Goal: Task Accomplishment & Management: Manage account settings

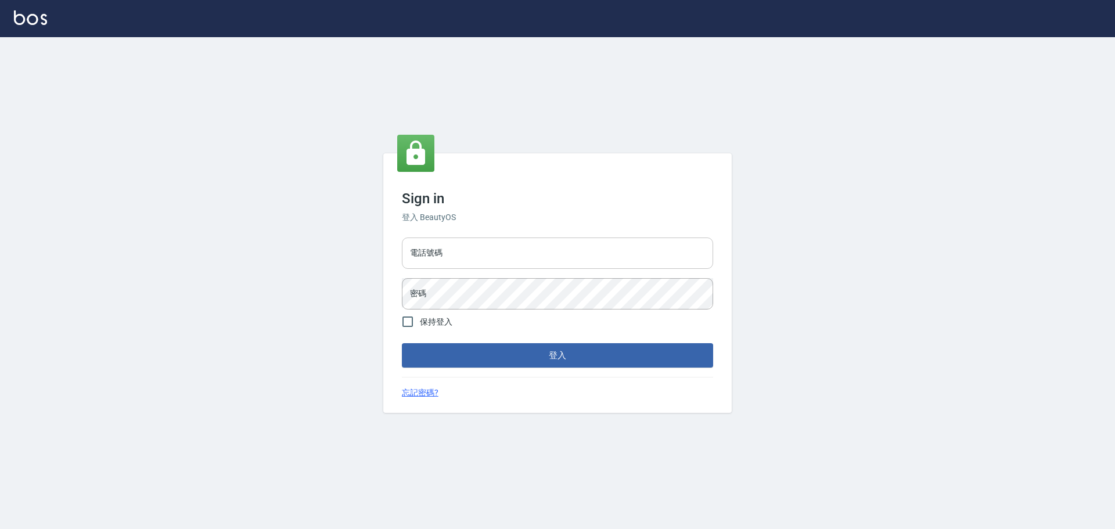
click at [450, 257] on input "電話號碼" at bounding box center [557, 253] width 311 height 31
type input "0922982220"
click at [402, 343] on button "登入" at bounding box center [557, 355] width 311 height 24
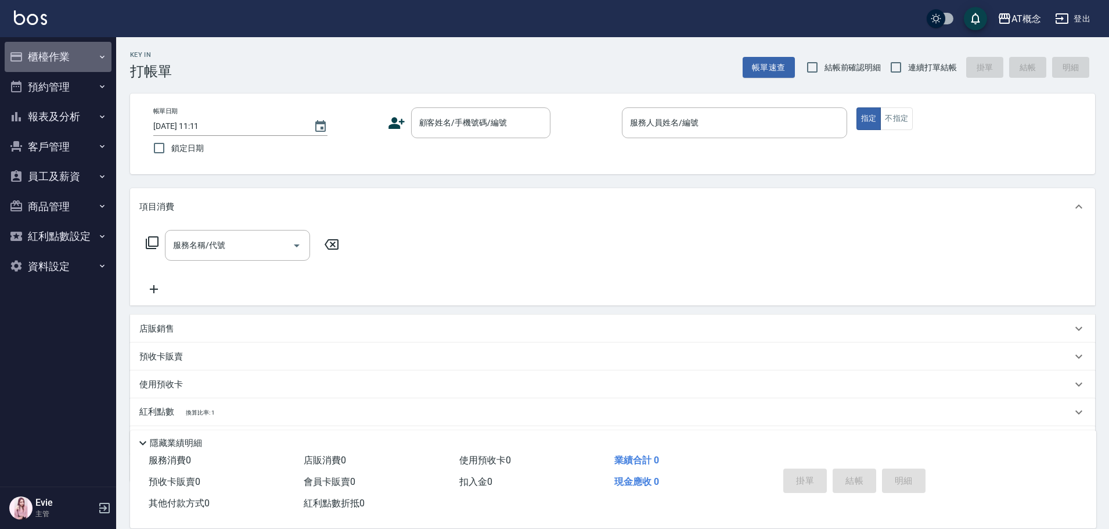
click at [37, 57] on button "櫃檯作業" at bounding box center [58, 57] width 107 height 30
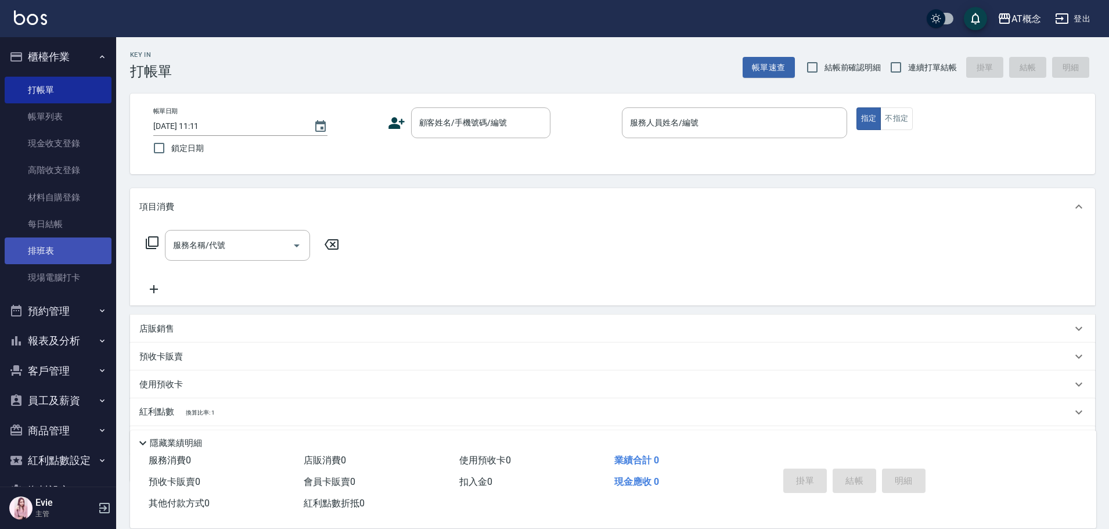
click at [52, 246] on link "排班表" at bounding box center [58, 251] width 107 height 27
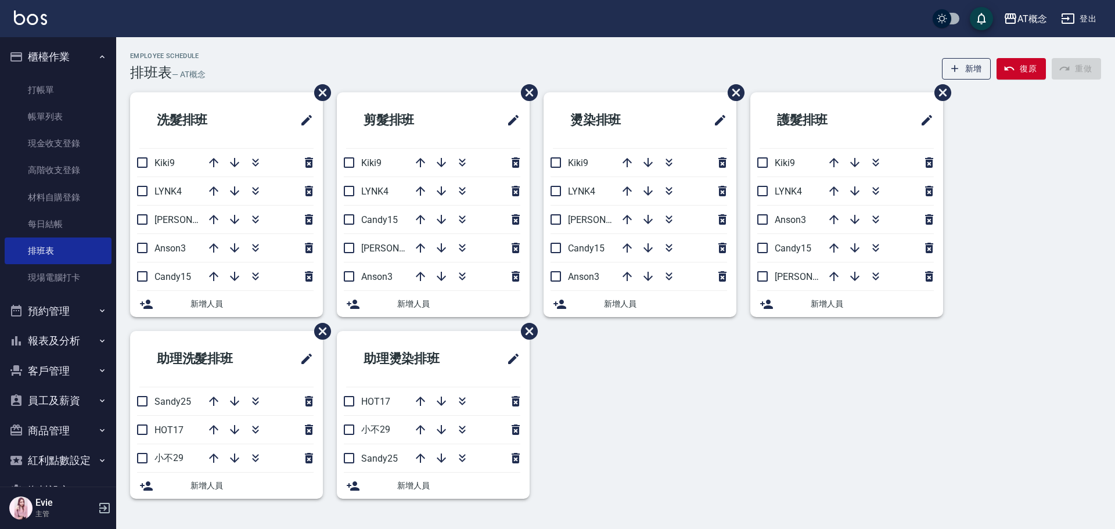
click at [54, 368] on button "客戶管理" at bounding box center [58, 371] width 107 height 30
click at [68, 400] on link "客戶列表" at bounding box center [58, 403] width 107 height 27
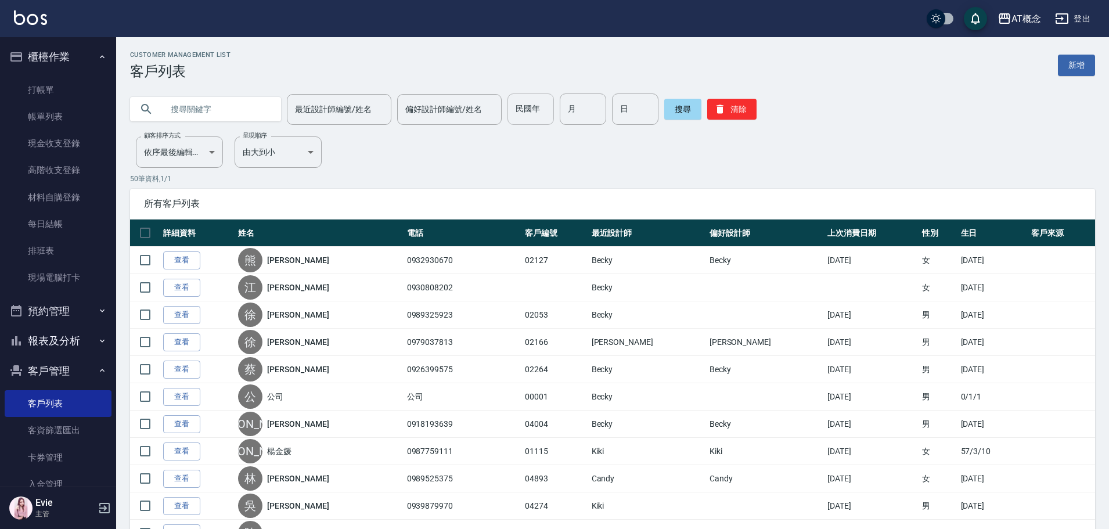
click at [540, 114] on input "民國年" at bounding box center [531, 109] width 46 height 31
type input "94"
type input "01"
type input "15"
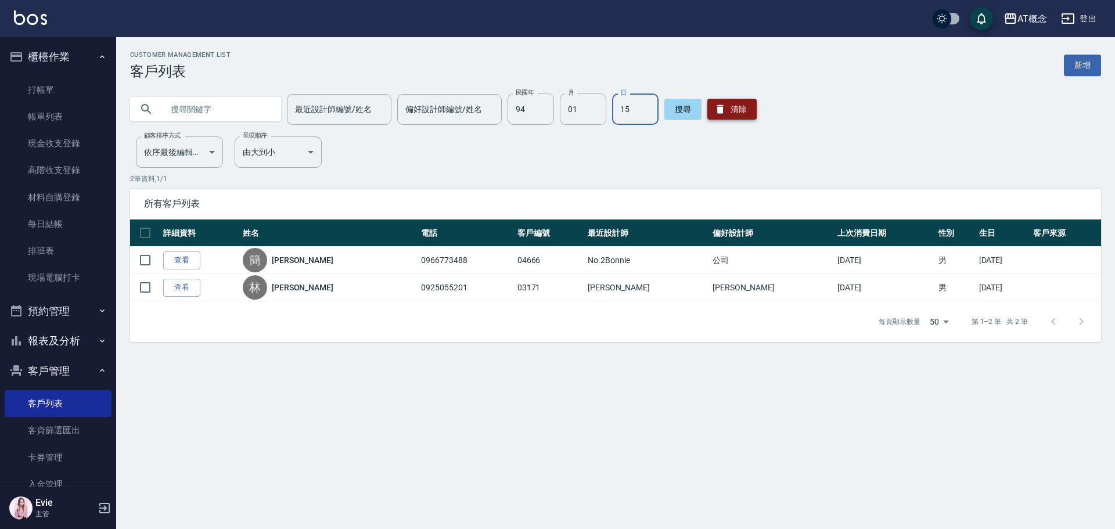
click at [743, 107] on button "清除" at bounding box center [731, 109] width 49 height 21
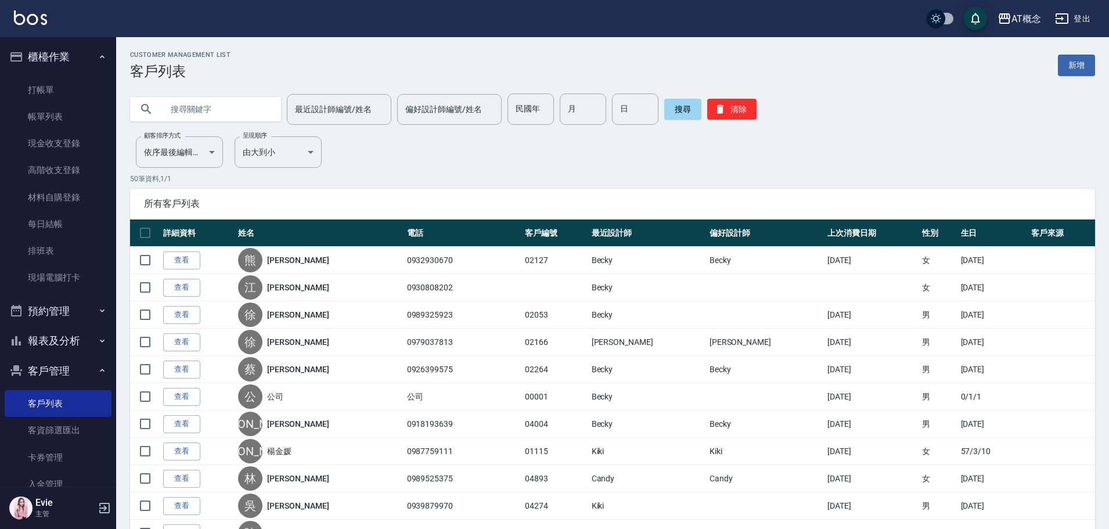
click at [196, 116] on input "text" at bounding box center [217, 109] width 109 height 31
type input "03574"
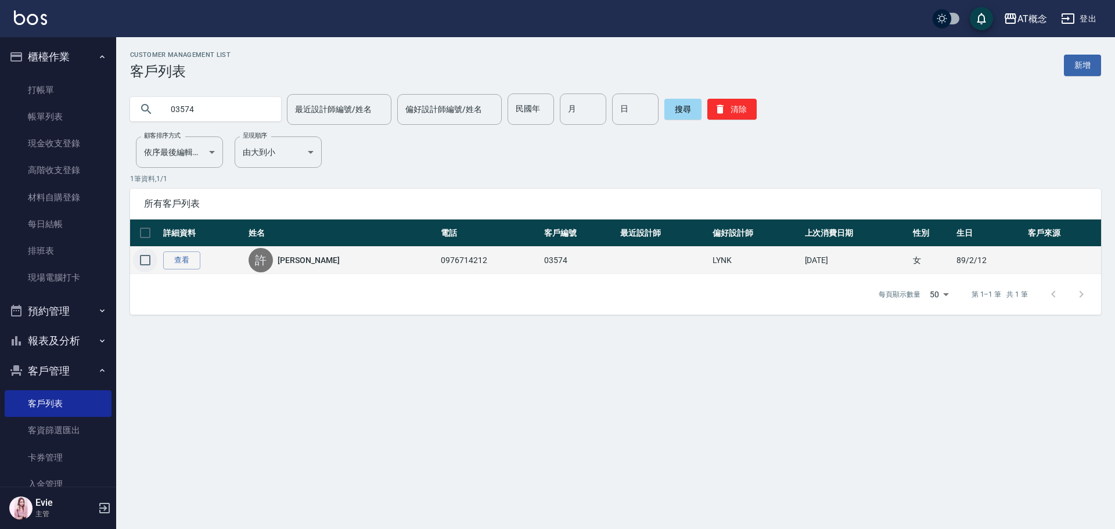
click at [146, 260] on input "checkbox" at bounding box center [145, 260] width 24 height 24
checkbox input "true"
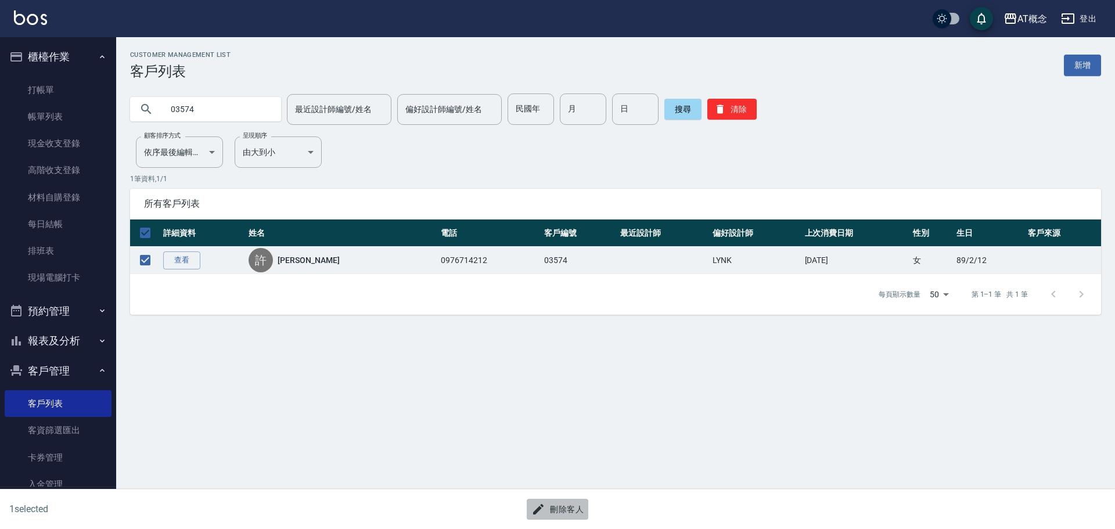
click at [573, 502] on button "刪除客人" at bounding box center [558, 509] width 62 height 21
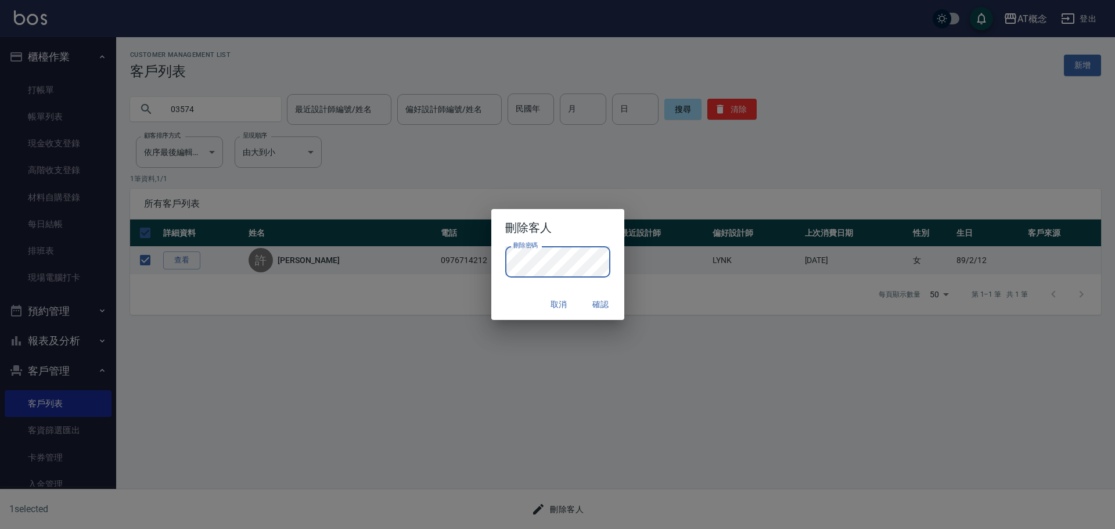
click at [596, 301] on button "確認" at bounding box center [601, 304] width 37 height 21
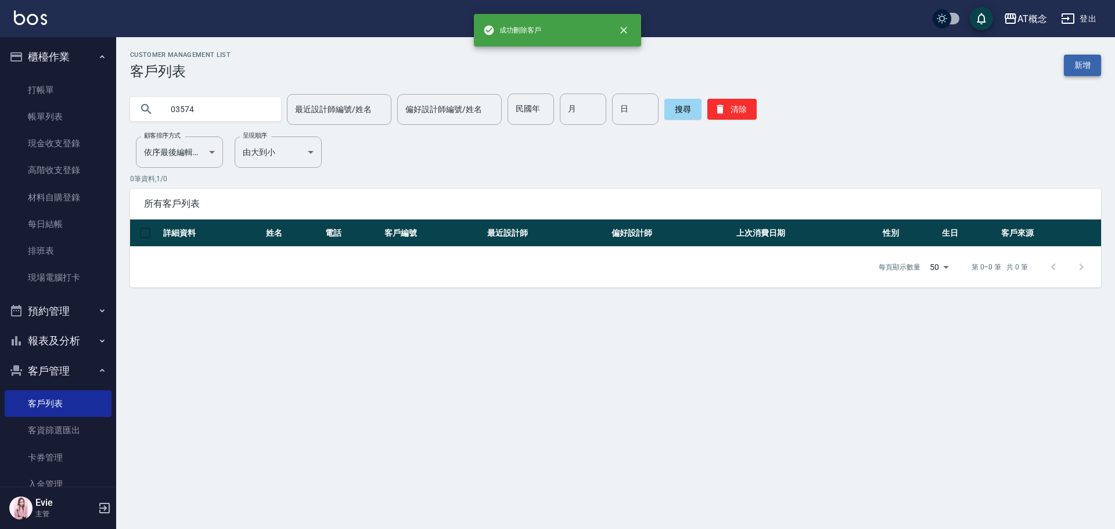
click at [1085, 65] on link "新增" at bounding box center [1082, 65] width 37 height 21
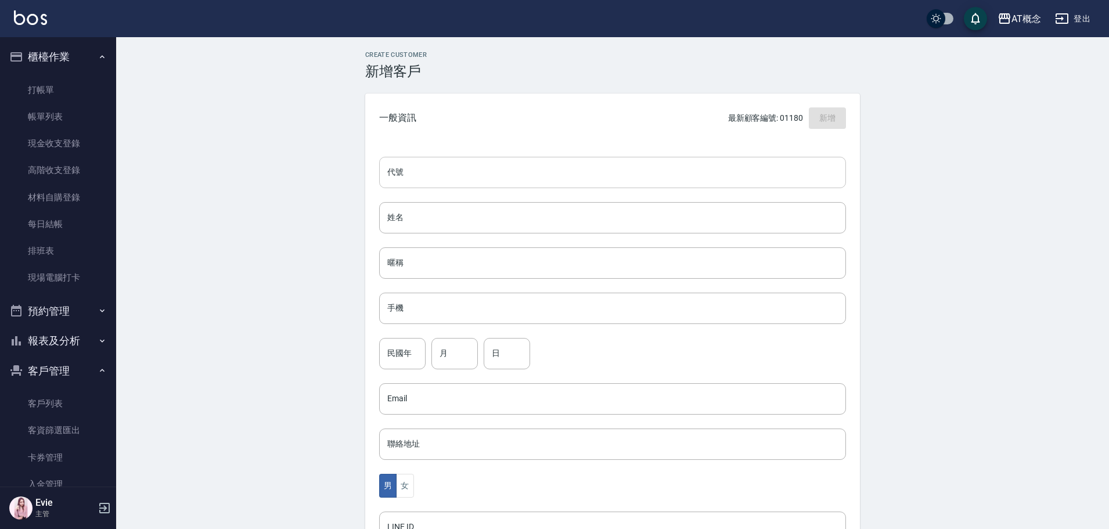
drag, startPoint x: 484, startPoint y: 189, endPoint x: 478, endPoint y: 175, distance: 15.9
click at [480, 185] on div "代號 代號 姓名 姓名 暱稱 暱稱 手機 手機 民國年 民國年 月 月 日 日 Email Email 聯絡地址 聯絡地址 男 女 LINE ID LINE …" at bounding box center [612, 425] width 495 height 565
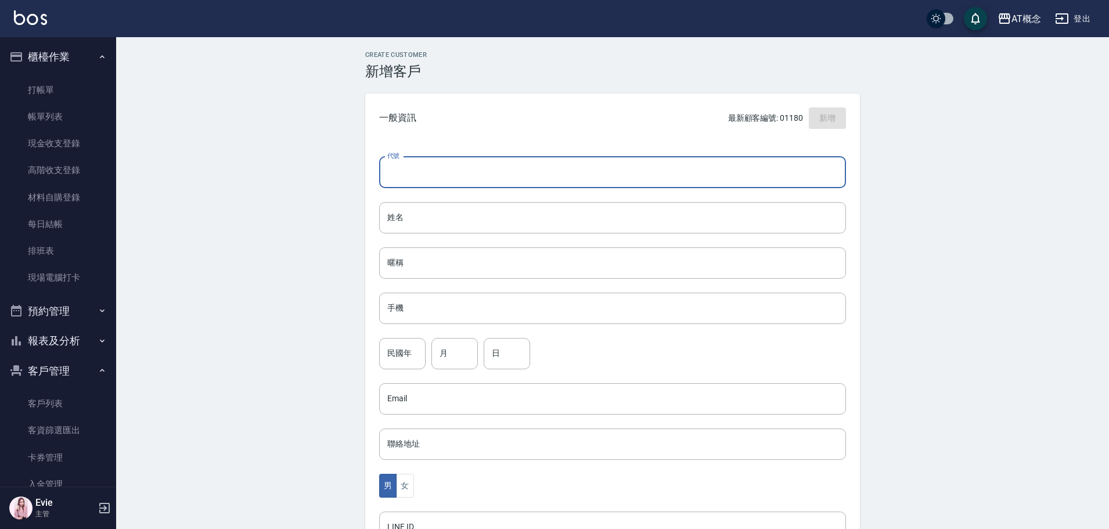
click at [478, 175] on input "代號" at bounding box center [612, 172] width 467 height 31
type input "03574"
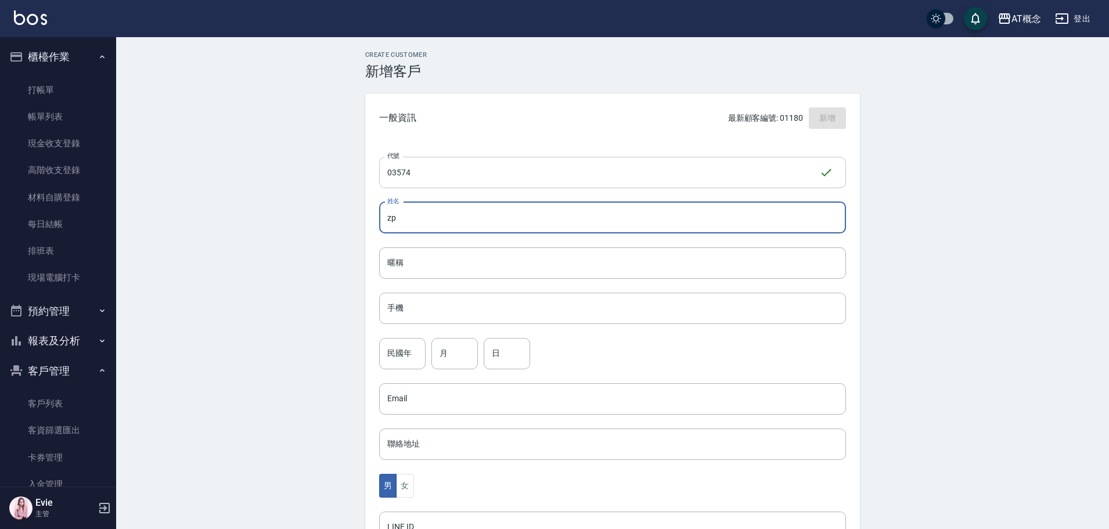
type input "z"
type input "[PERSON_NAME]"
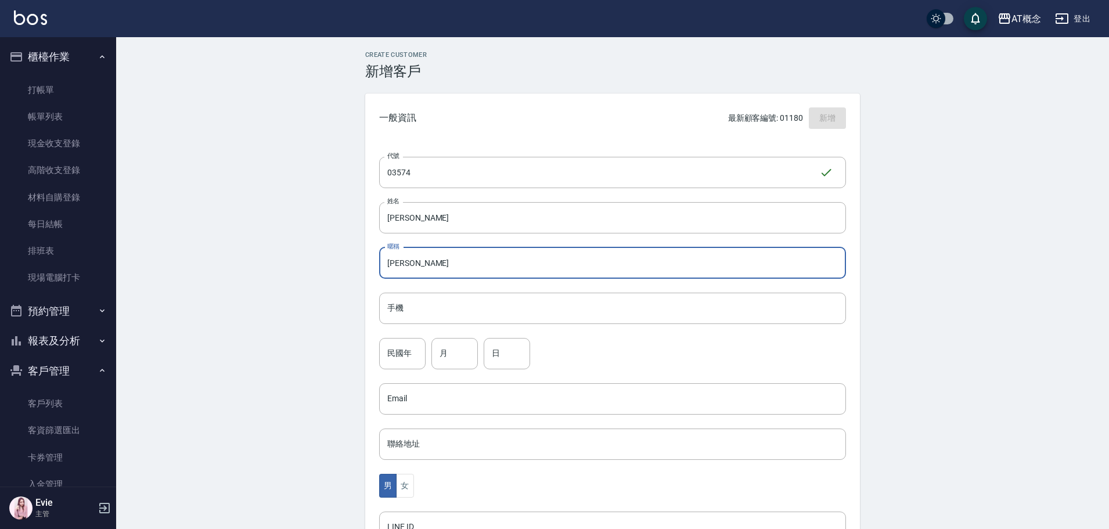
type input "霈怡"
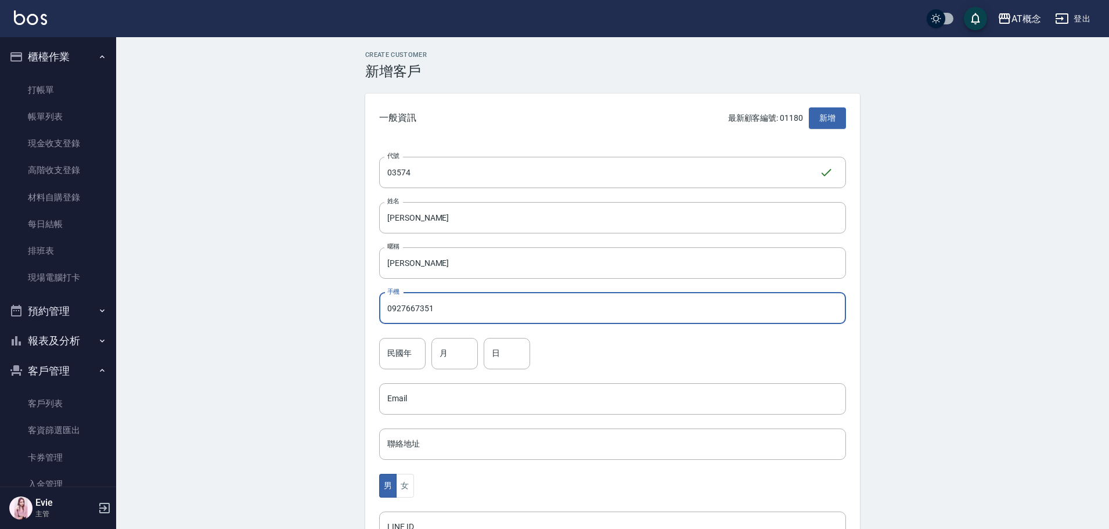
type input "0927667351"
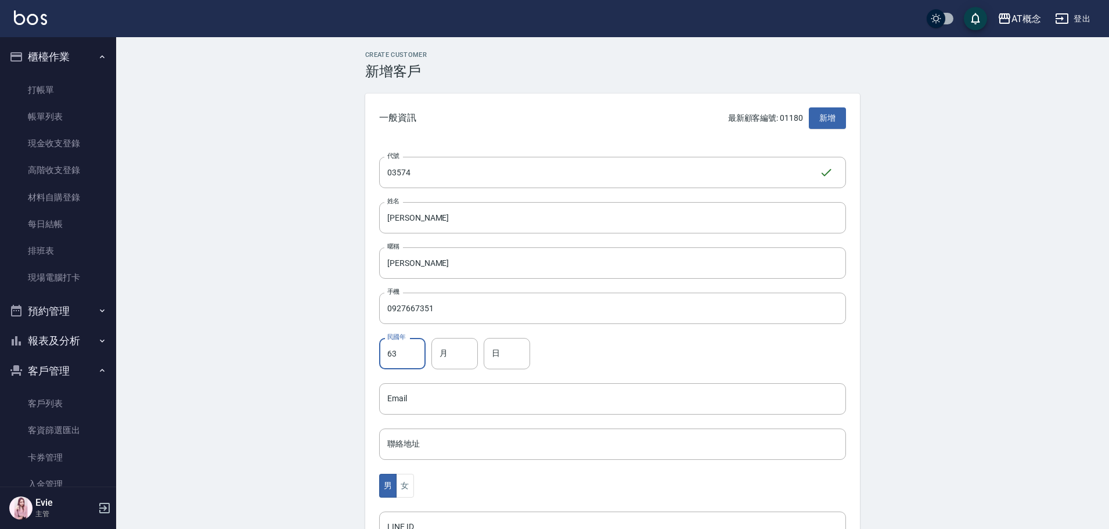
type input "63"
type input "12"
type input "2"
click at [408, 484] on button "女" at bounding box center [404, 486] width 17 height 24
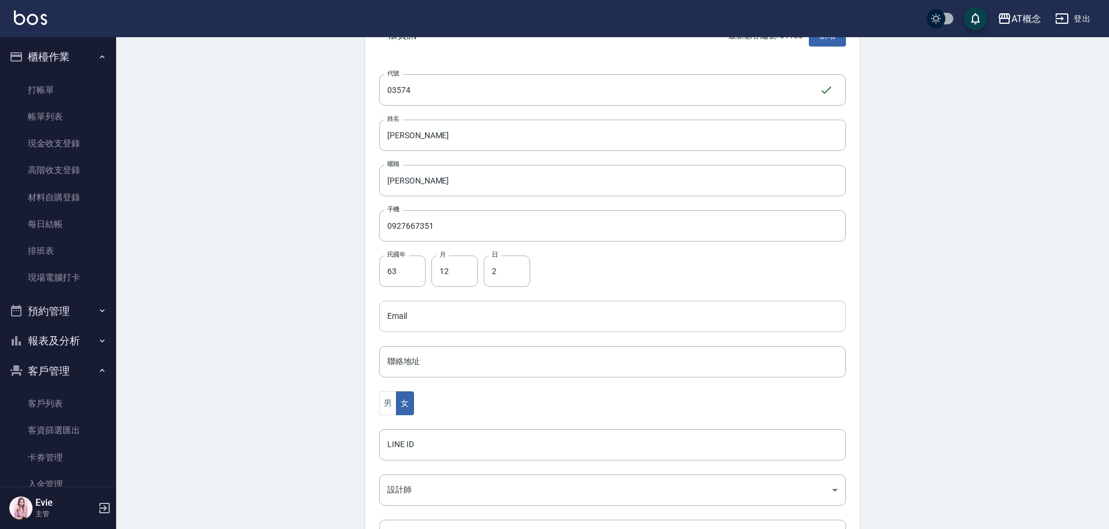
scroll to position [174, 0]
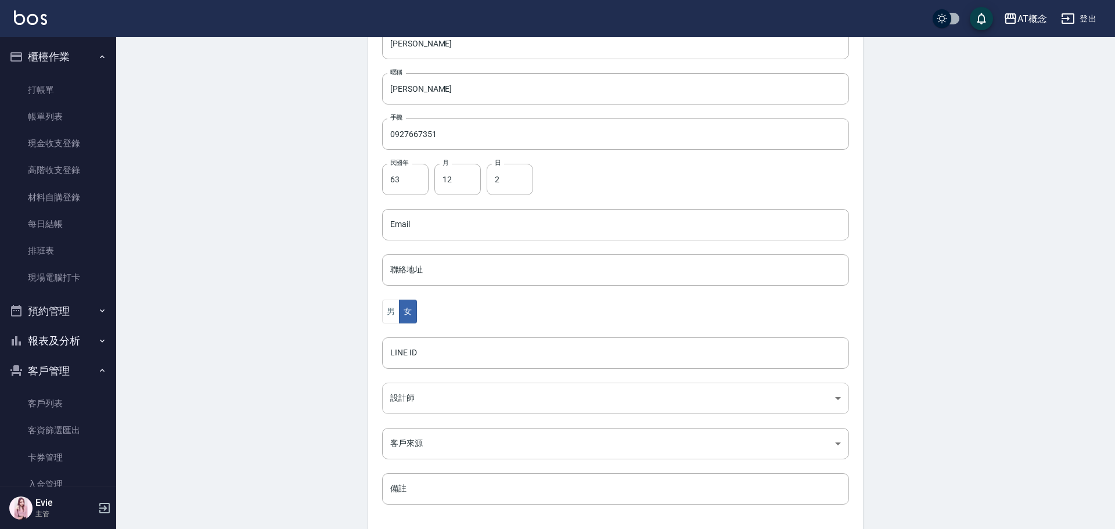
click at [404, 406] on body "AT概念 登出 櫃檯作業 打帳單 帳單列表 現金收支登錄 高階收支登錄 材料自購登錄 每日結帳 排班表 現場電腦打卡 預約管理 預約管理 單日預約紀錄 單週預…" at bounding box center [557, 204] width 1115 height 756
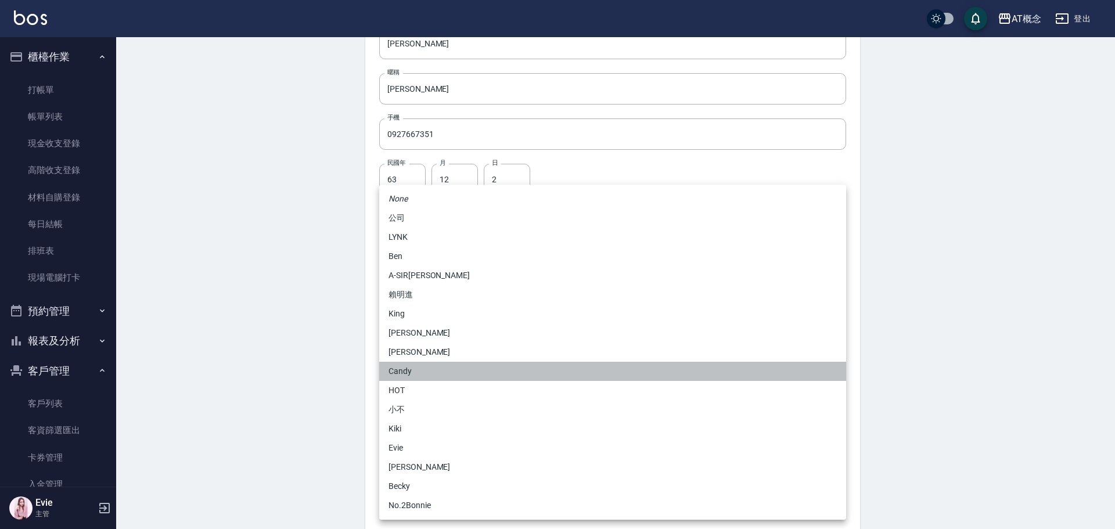
click at [416, 363] on li "Candy" at bounding box center [612, 371] width 467 height 19
type input "95c88325-489e-4505-91c2-94462fb1bea6"
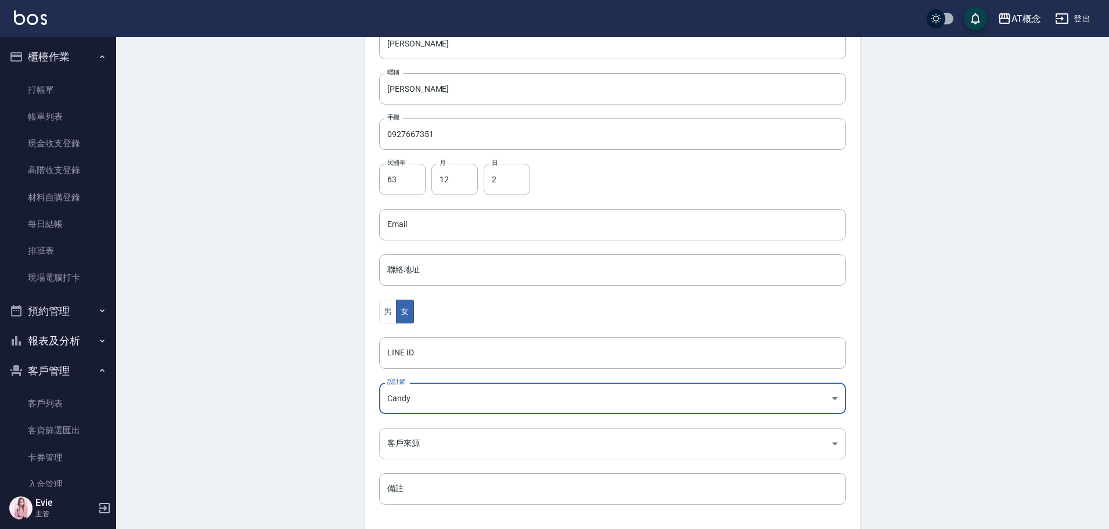
scroll to position [227, 0]
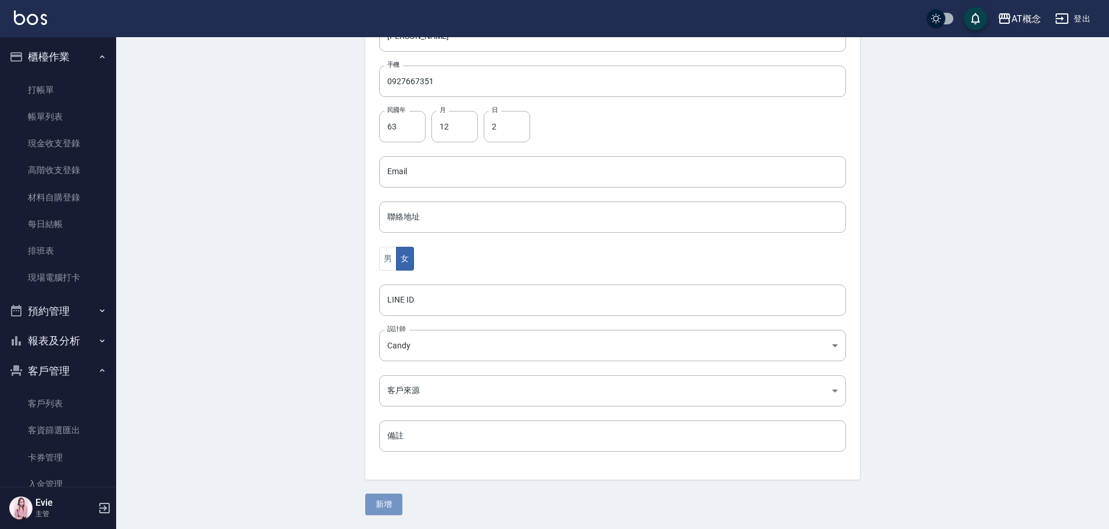
click at [392, 502] on button "新增" at bounding box center [383, 504] width 37 height 21
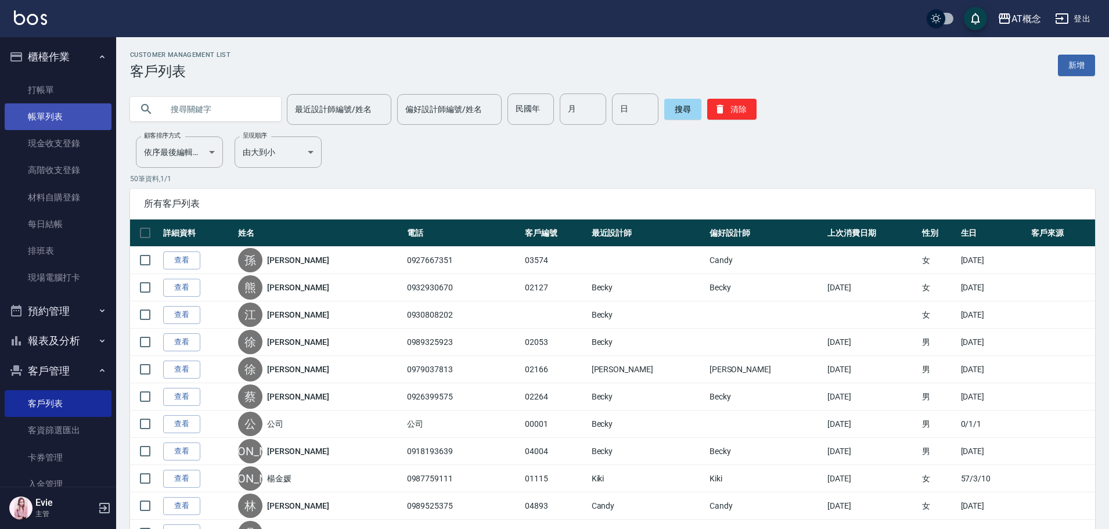
click at [48, 113] on link "帳單列表" at bounding box center [58, 116] width 107 height 27
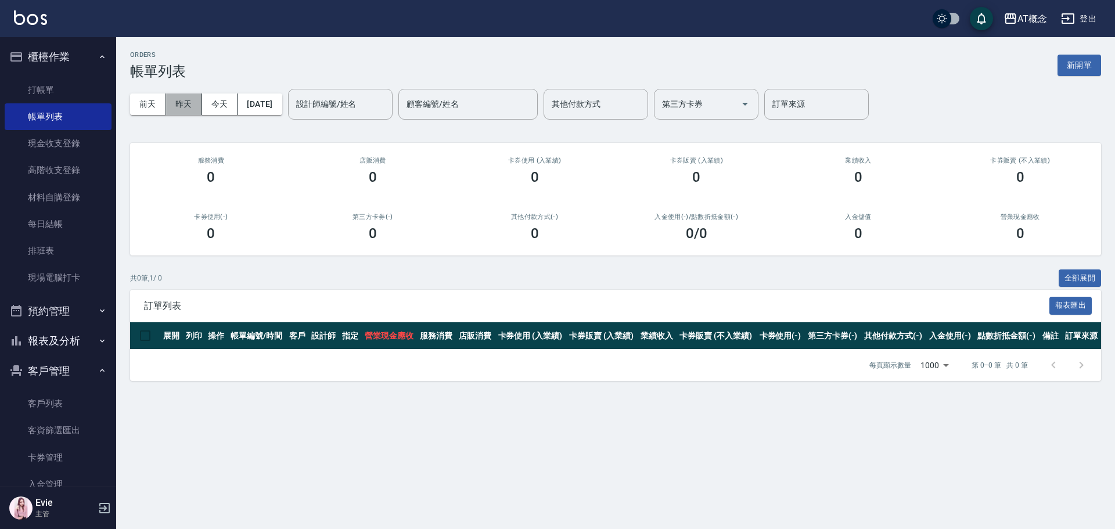
drag, startPoint x: 171, startPoint y: 105, endPoint x: 191, endPoint y: 114, distance: 21.3
click at [172, 105] on button "昨天" at bounding box center [184, 104] width 36 height 21
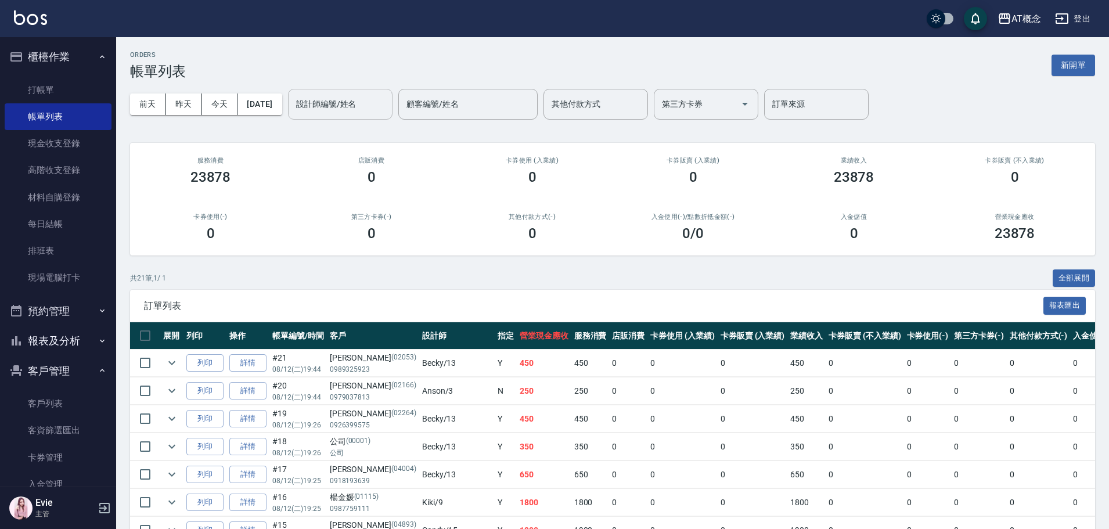
click at [353, 96] on input "設計師編號/姓名" at bounding box center [340, 104] width 94 height 20
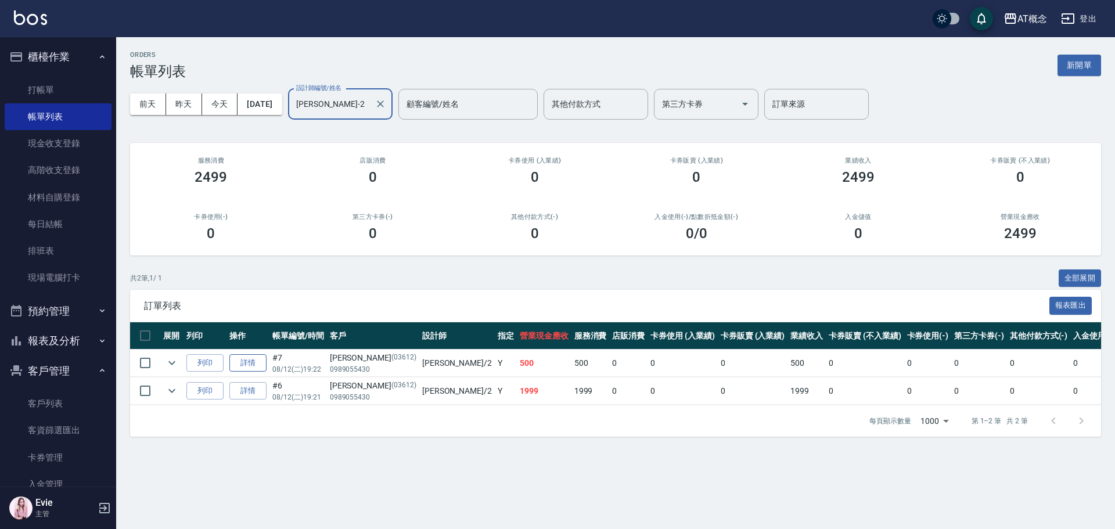
type input "邦妮-2"
click at [249, 362] on link "詳情" at bounding box center [247, 363] width 37 height 18
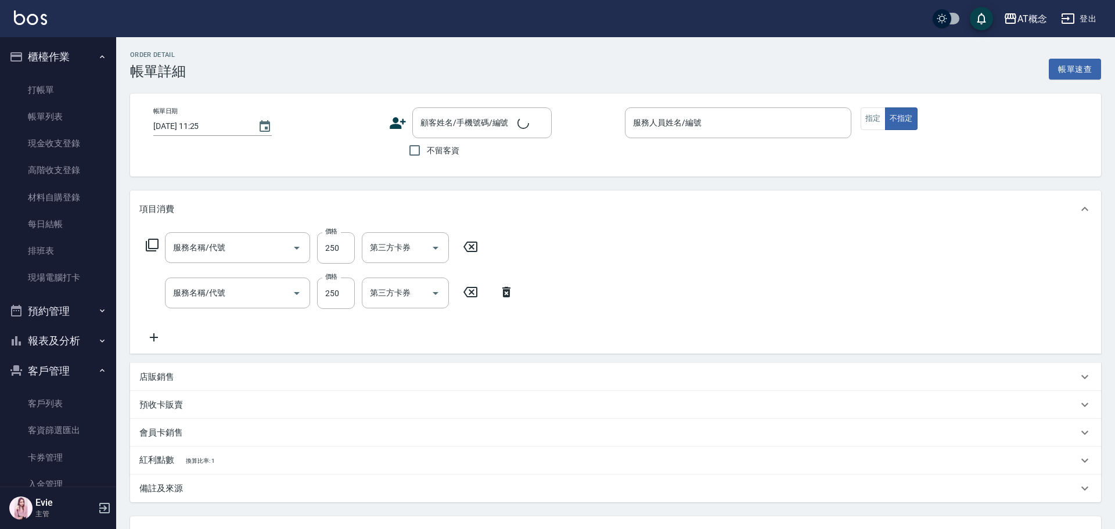
type input "2025/08/12 19:22"
type input "邦妮-2"
type input "50"
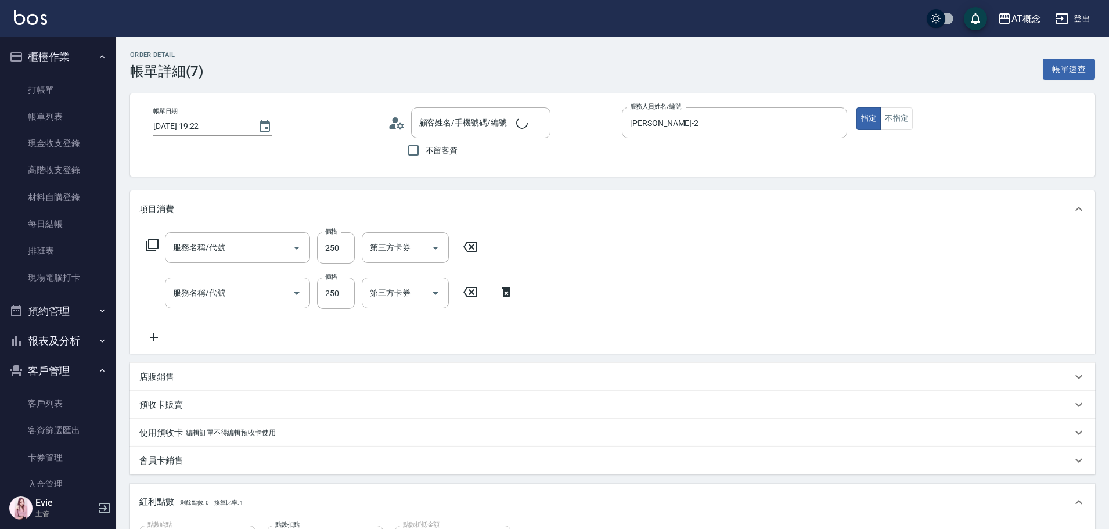
type input "302 一般剪髮(302)"
type input "501 洗髮(互助)(501)"
type input "姚莉華/0989055430/03612"
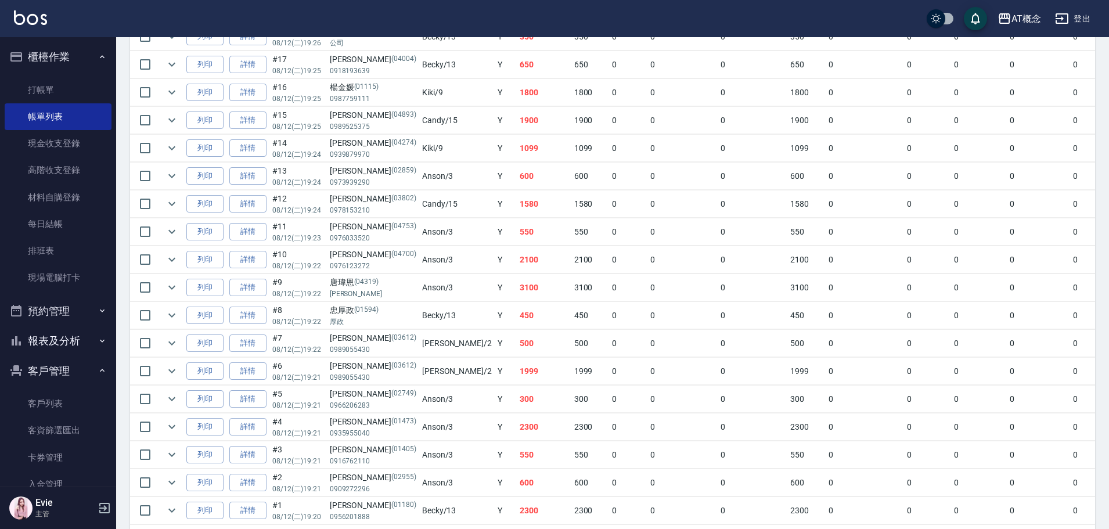
scroll to position [460, 0]
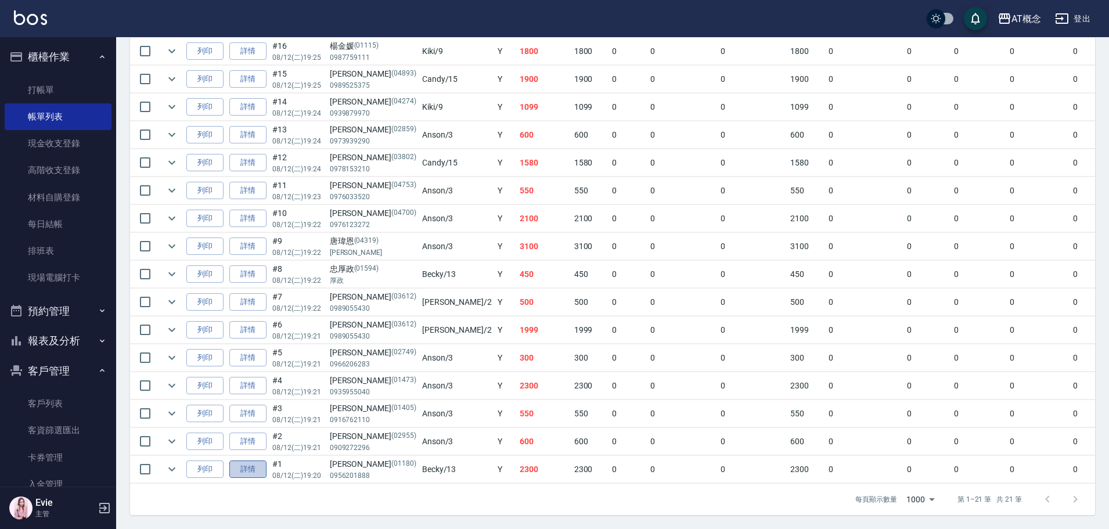
click at [256, 461] on link "詳情" at bounding box center [247, 470] width 37 height 18
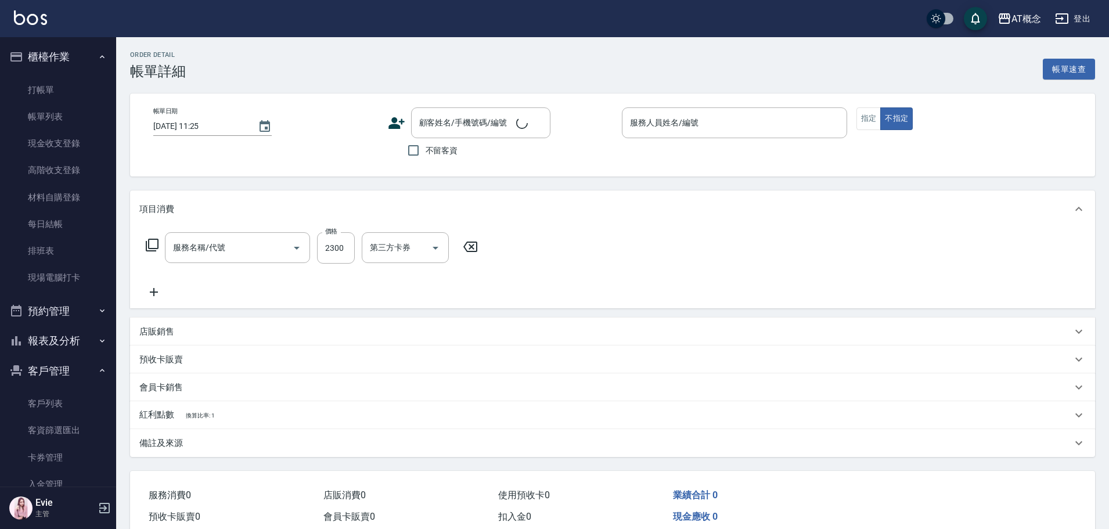
type input "400 染髮(400)"
type input "2025/08/12 19:20"
type input "Becky-13"
type input "230"
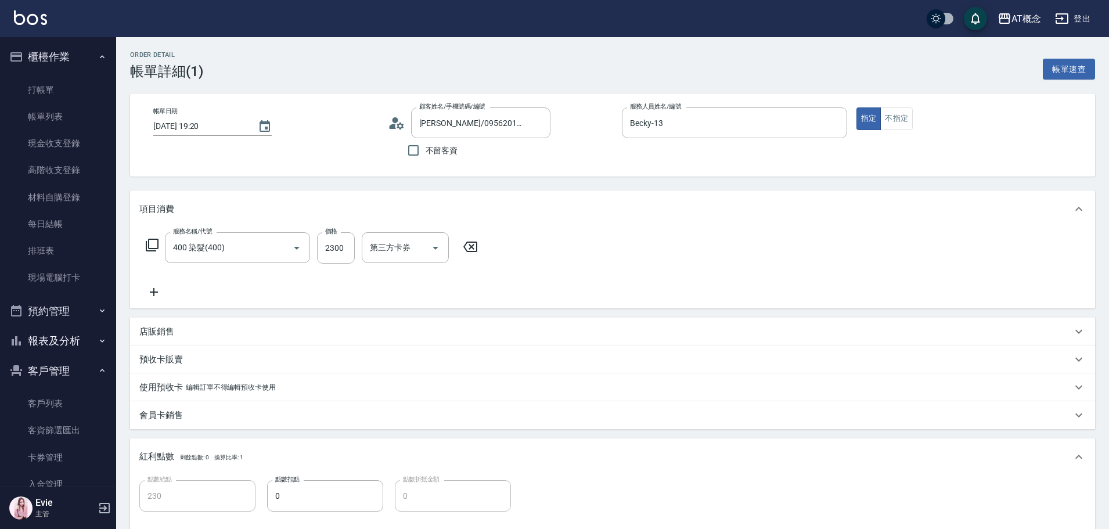
type input "江知芸/0956201888/01180"
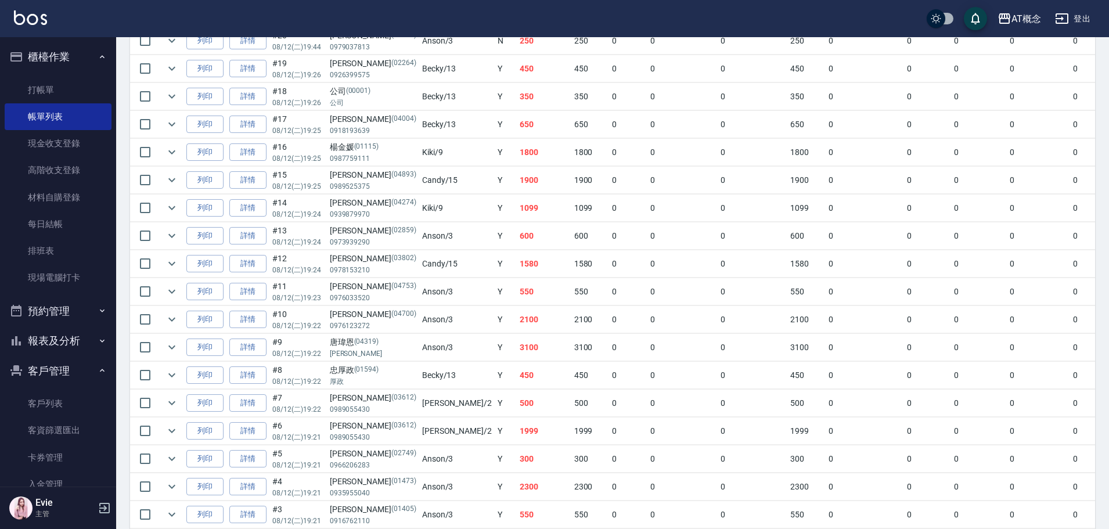
scroll to position [460, 0]
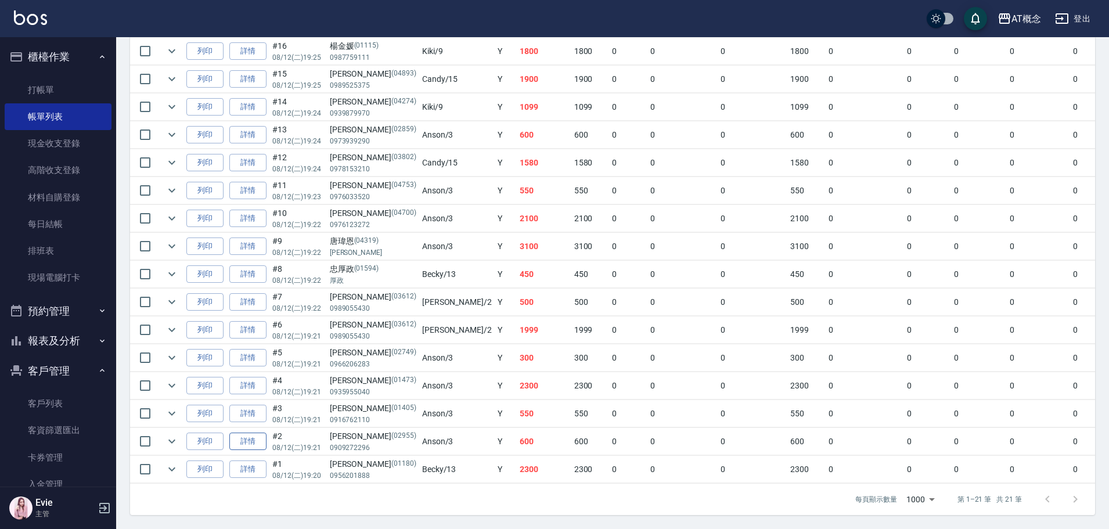
click at [256, 433] on link "詳情" at bounding box center [247, 442] width 37 height 18
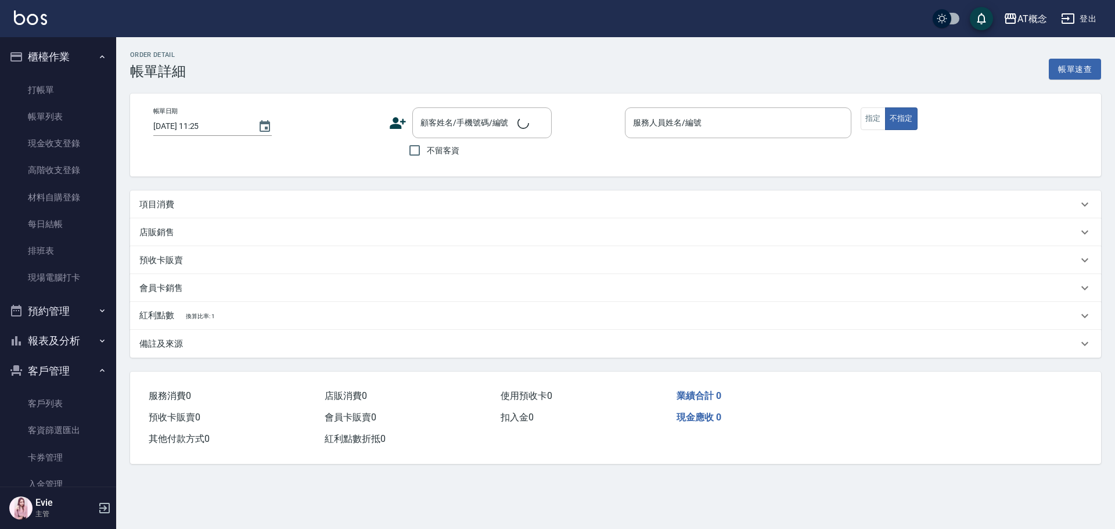
type input "2025/08/12 19:21"
type input "Anson-3"
type input "60"
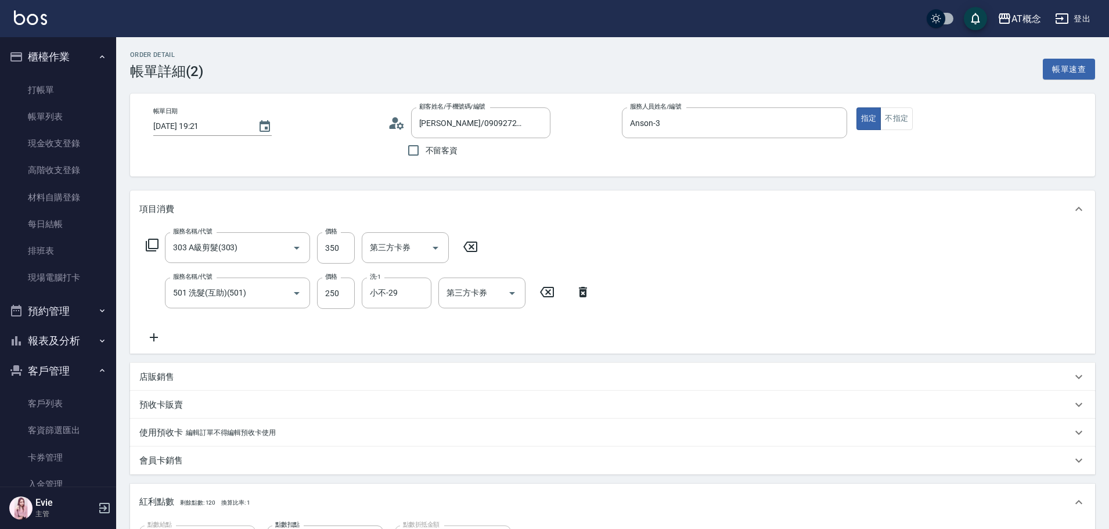
type input "吳翊祥/0909272296/02955"
type input "303 A級剪髮(303)"
type input "501 洗髮(互助)(501)"
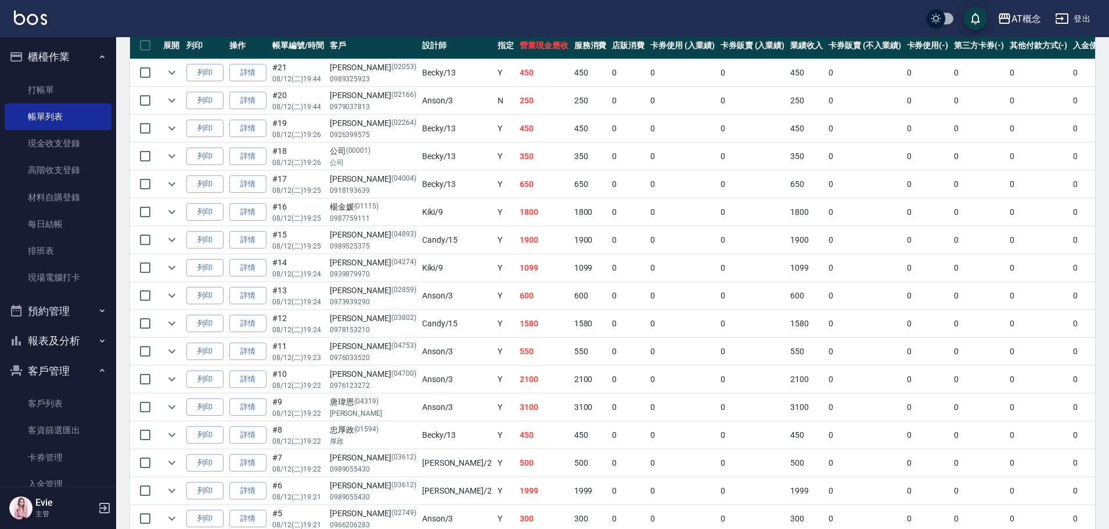
scroll to position [460, 0]
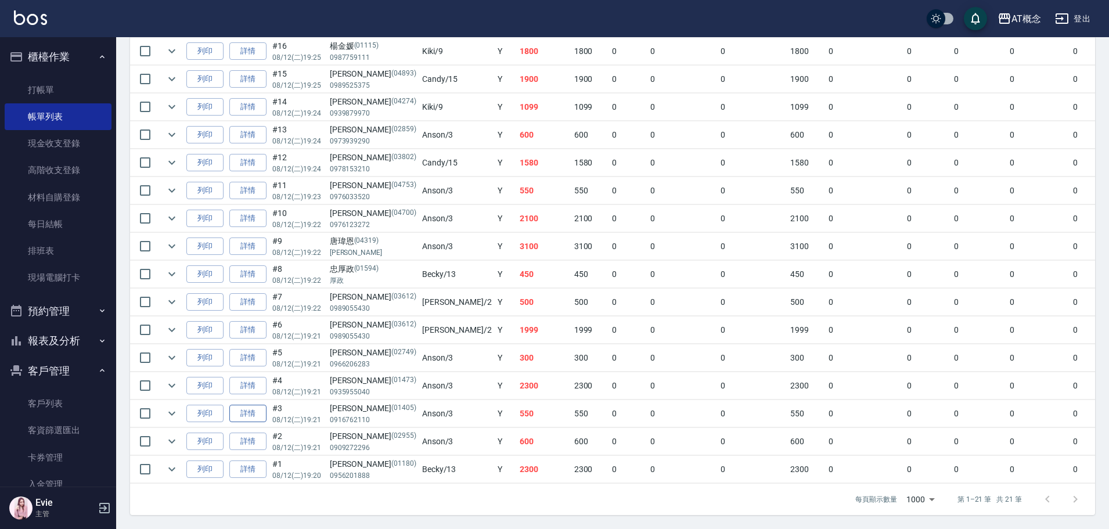
click at [232, 405] on link "詳情" at bounding box center [247, 414] width 37 height 18
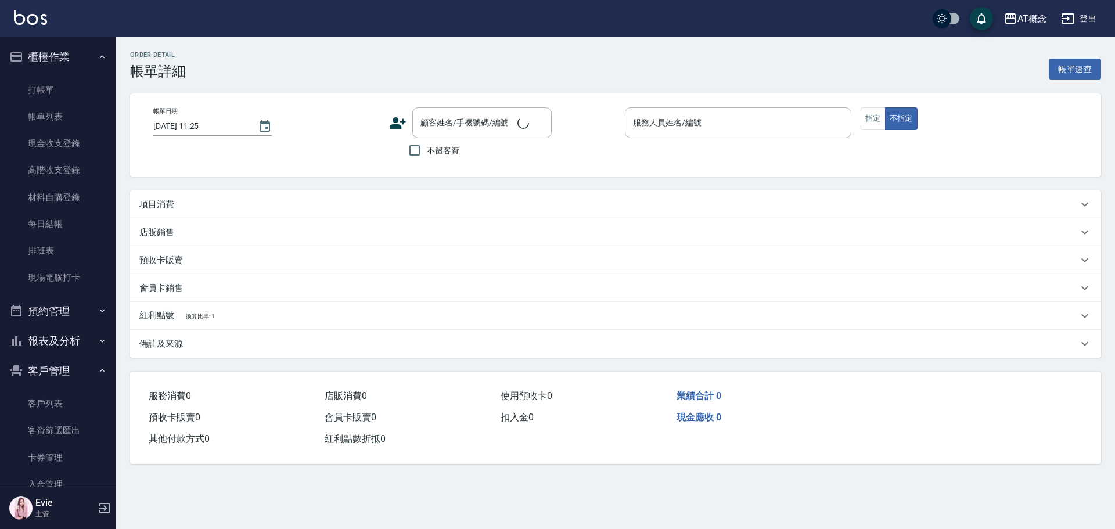
type input "2025/08/12 19:21"
type input "Anson-3"
type input "50"
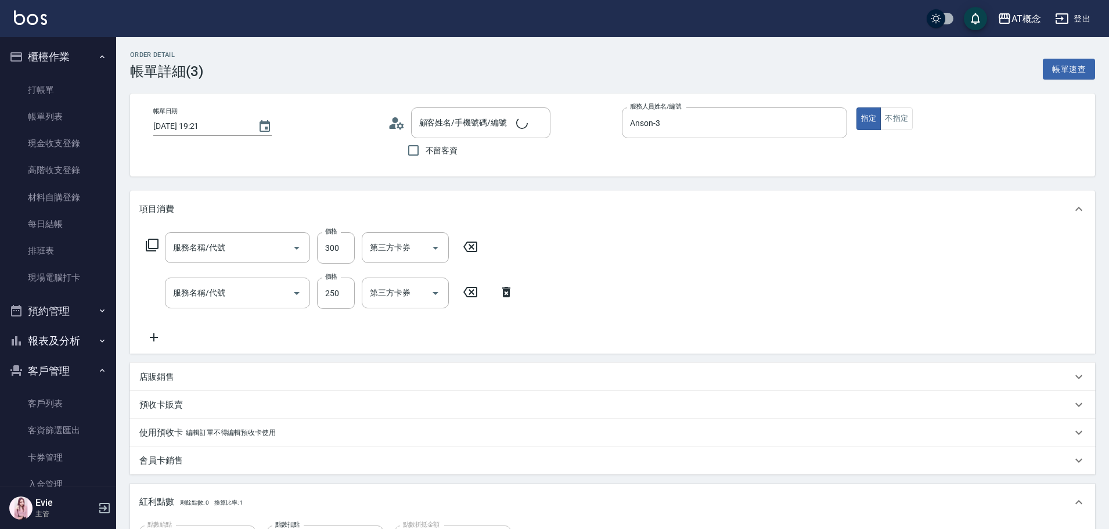
type input "303 A級剪髮(303)"
type input "501 洗髮(互助)(501)"
type input "朱正文/0916762110/01405"
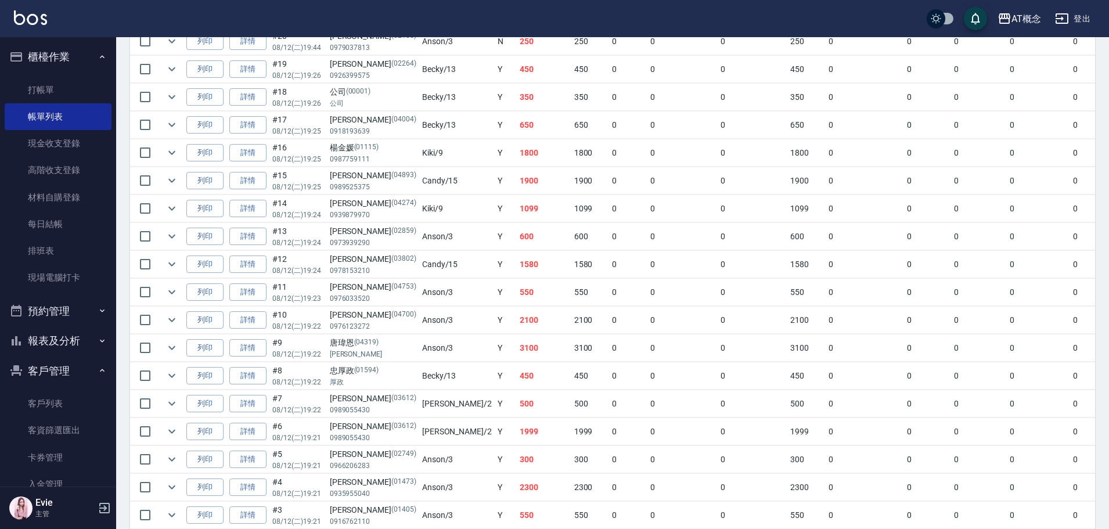
scroll to position [460, 0]
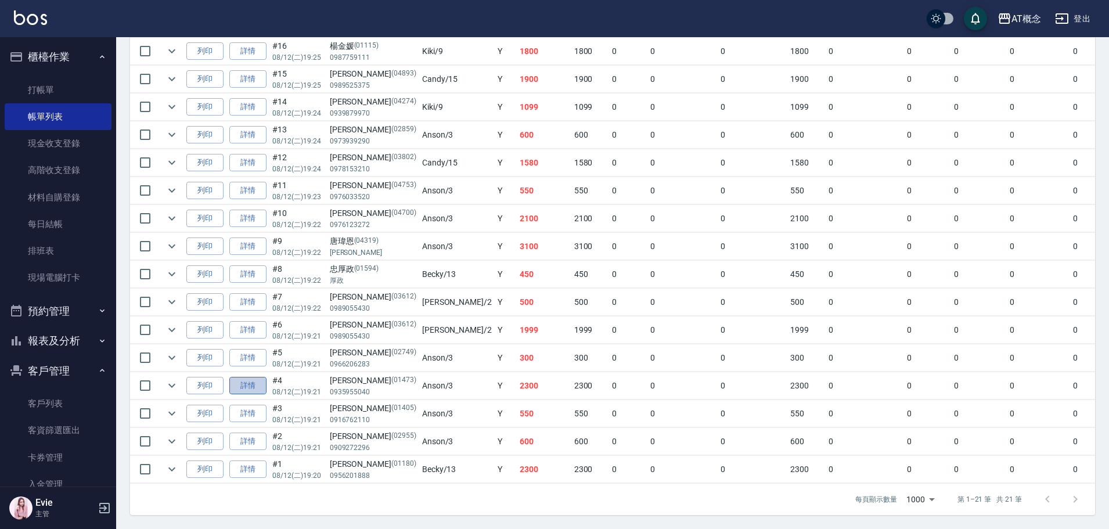
click at [246, 377] on link "詳情" at bounding box center [247, 386] width 37 height 18
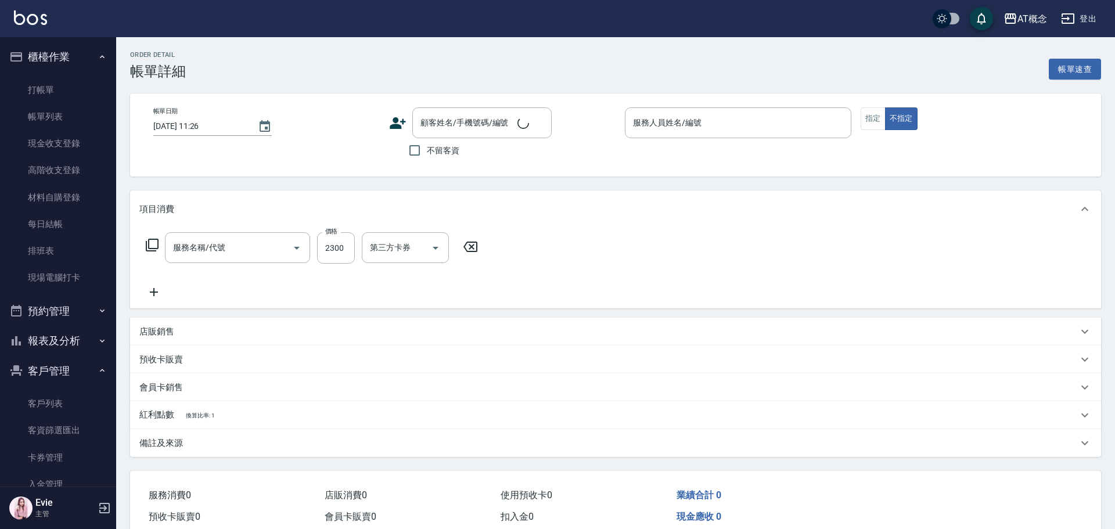
type input "2025/08/12 19:21"
type input "Anson-3"
type input "230"
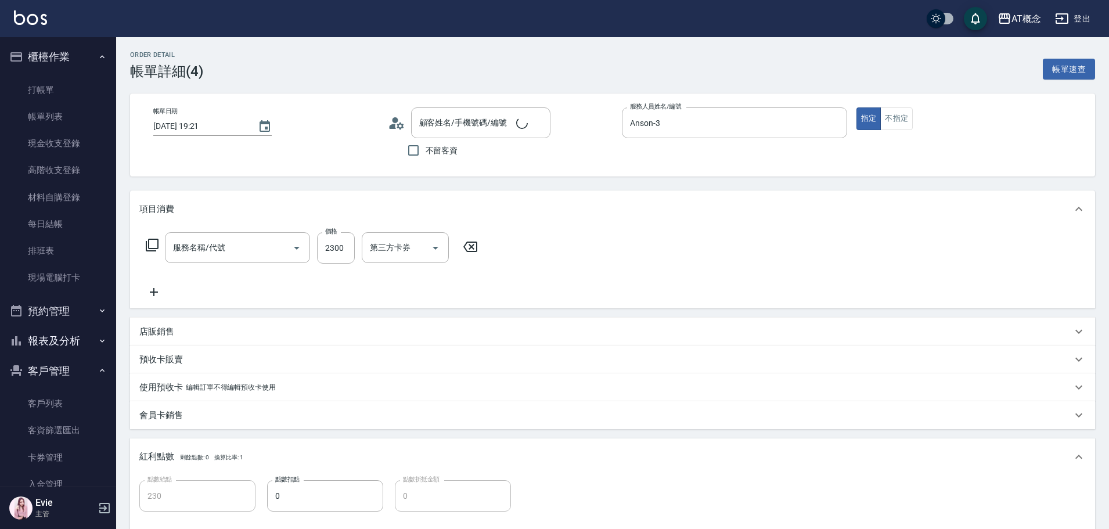
type input "吳家篁/0935955040/01473"
type input "203 cys離子燙-互助(203)"
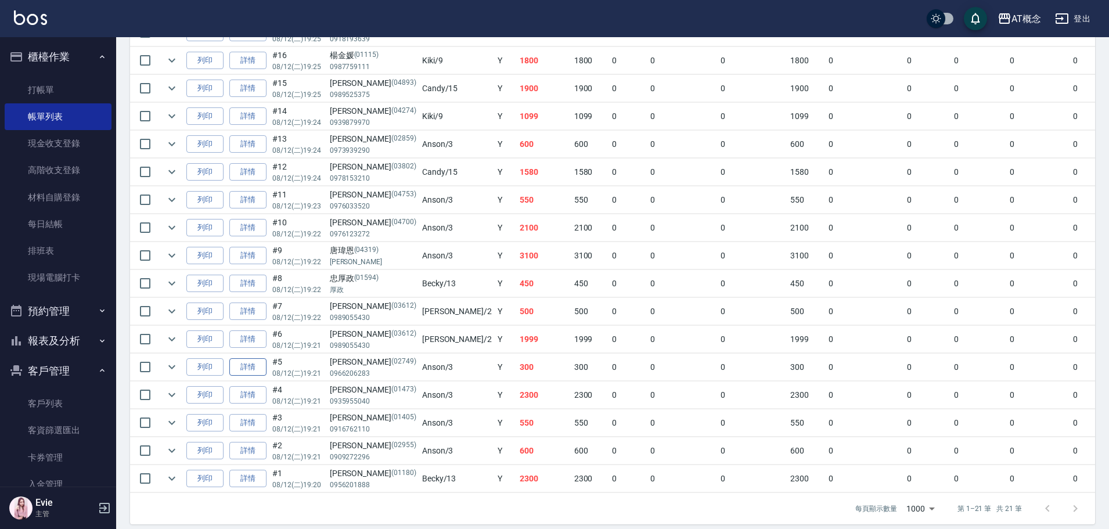
scroll to position [460, 0]
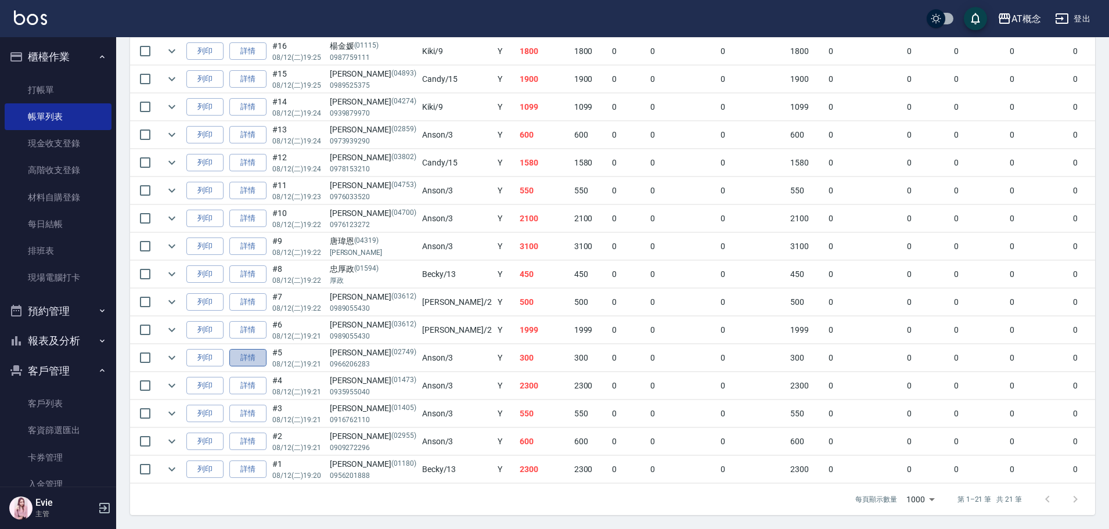
click at [246, 349] on link "詳情" at bounding box center [247, 358] width 37 height 18
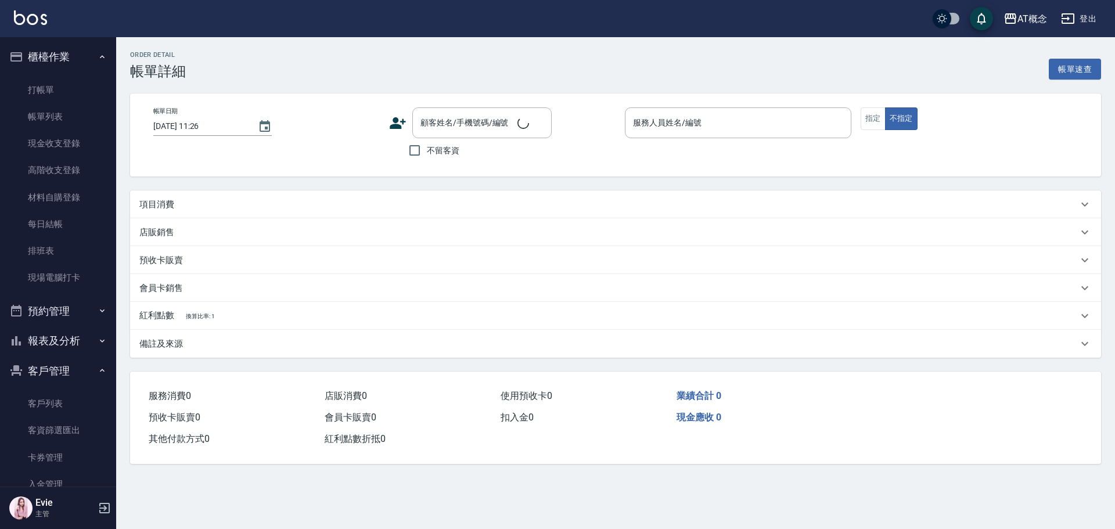
type input "2025/08/12 19:21"
type input "Anson-3"
type input "30"
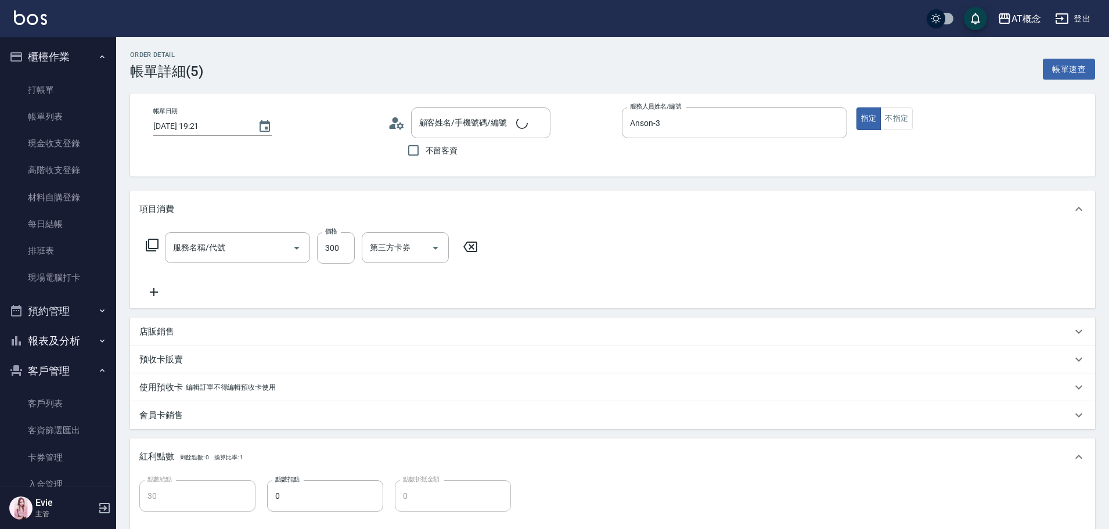
type input "宋昌燁/0966206283/02749"
type input "303 A級剪髮(303)"
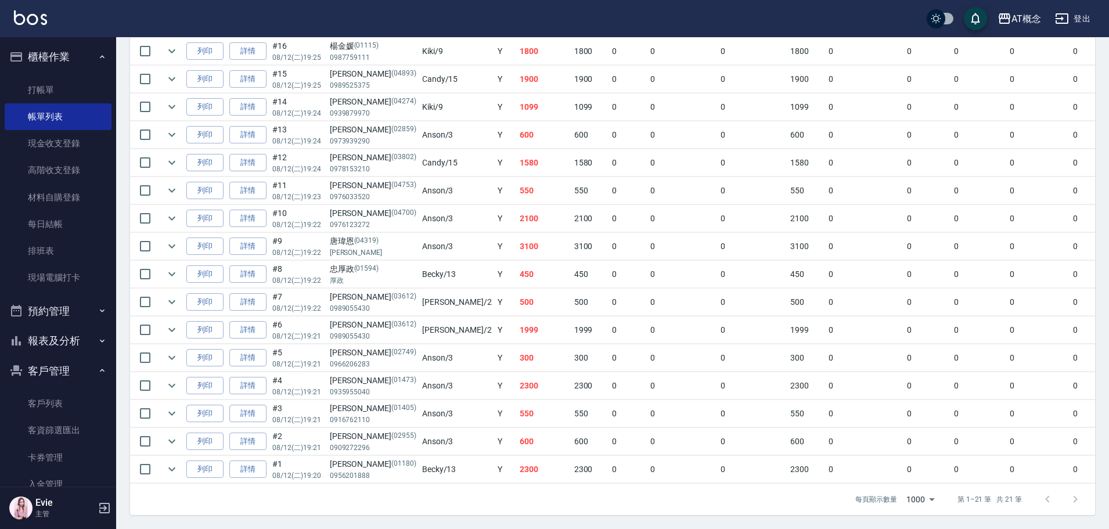
scroll to position [460, 0]
click at [258, 321] on link "詳情" at bounding box center [247, 330] width 37 height 18
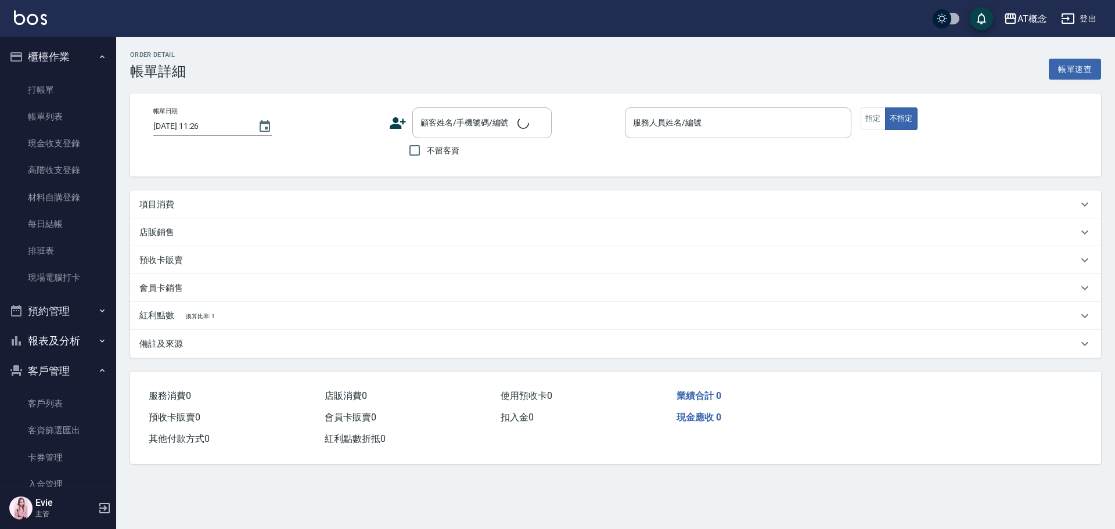
type input "2025/08/12 19:21"
type input "邦妮-2"
type input "190"
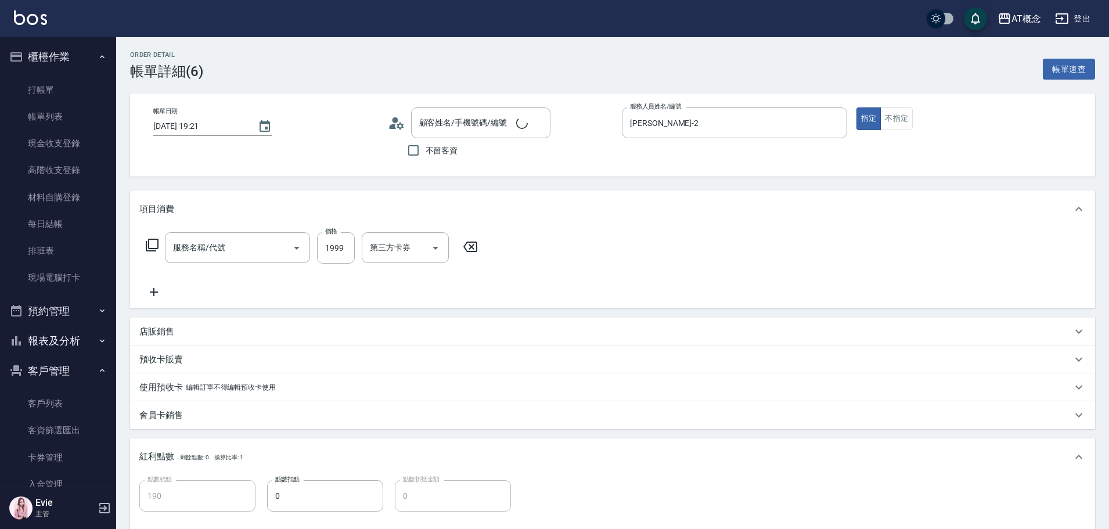
type input "201 離子燙-互助(201)"
type input "姚莉華/0989055430/03612"
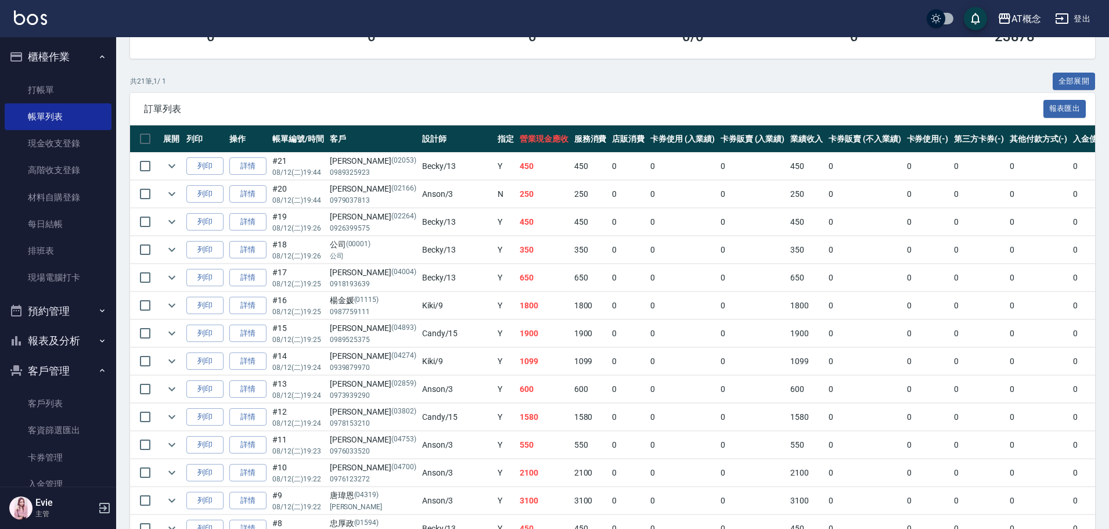
scroll to position [290, 0]
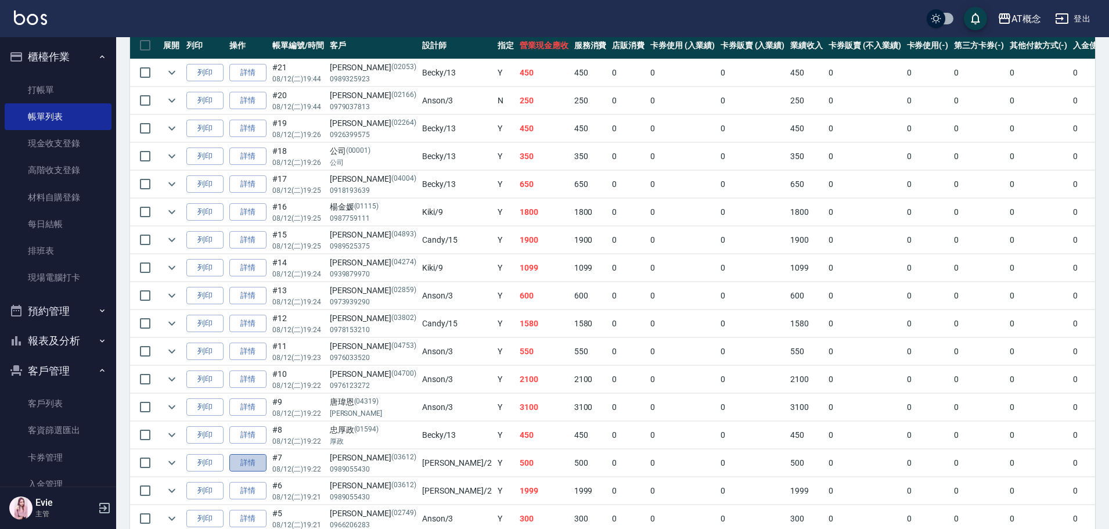
click at [256, 464] on link "詳情" at bounding box center [247, 463] width 37 height 18
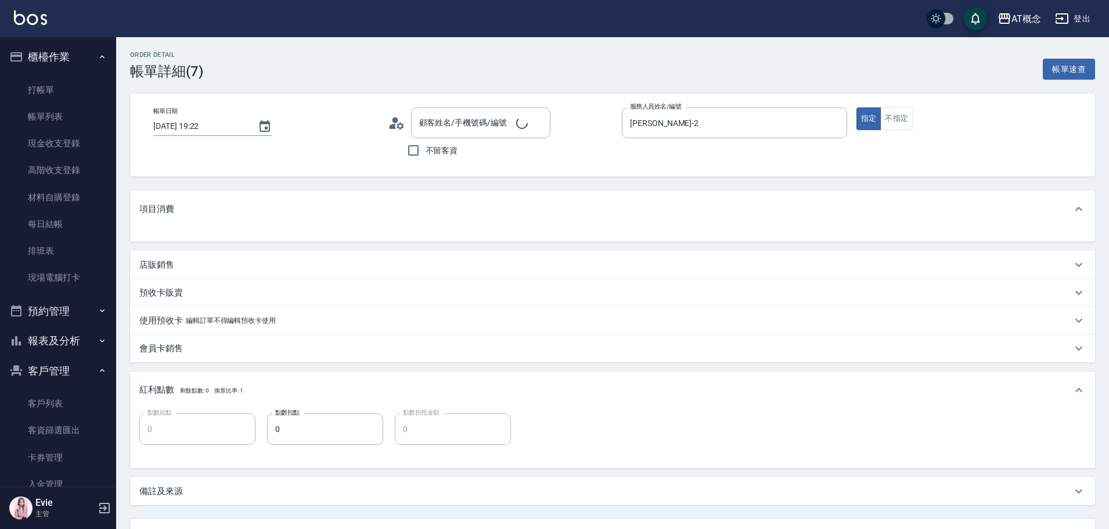
type input "50"
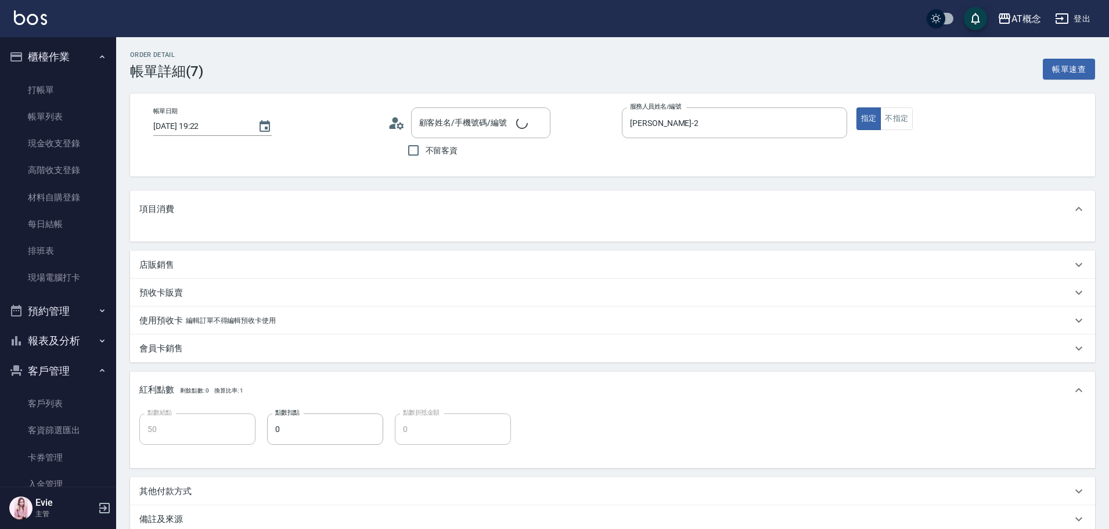
type input "姚莉華/0989055430/03612"
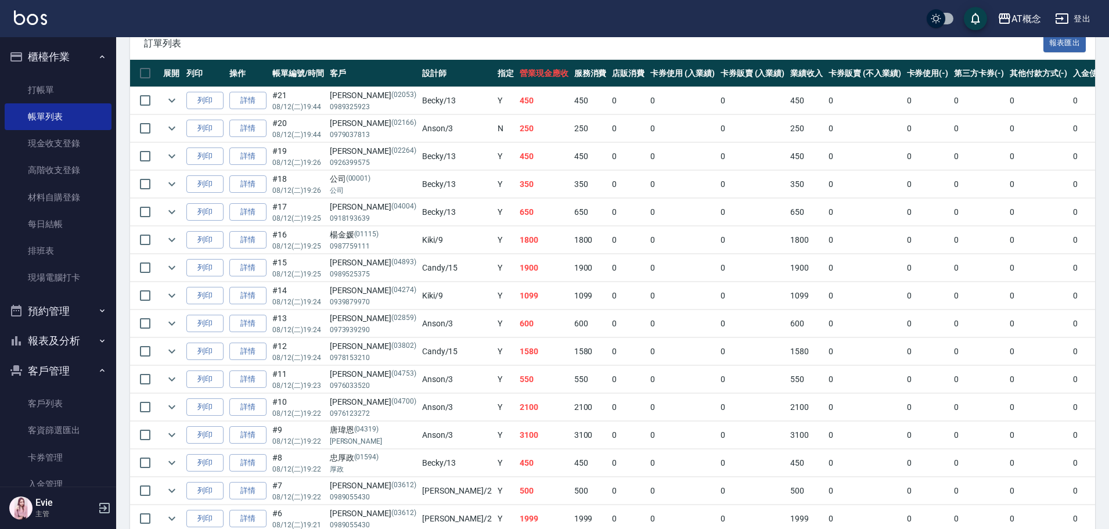
scroll to position [349, 0]
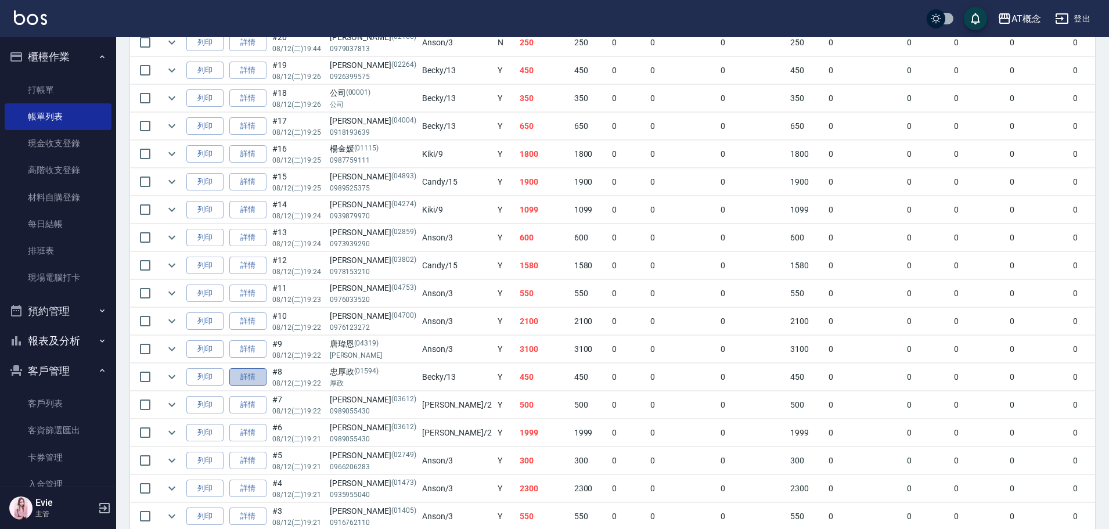
click at [243, 380] on link "詳情" at bounding box center [247, 377] width 37 height 18
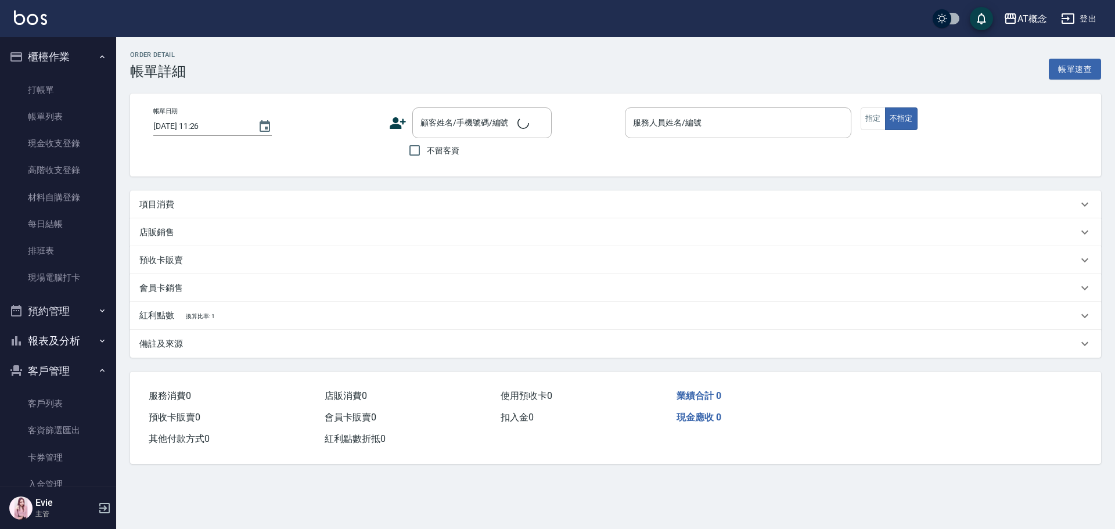
type input "2025/08/12 19:22"
type input "Becky-13"
type input "40"
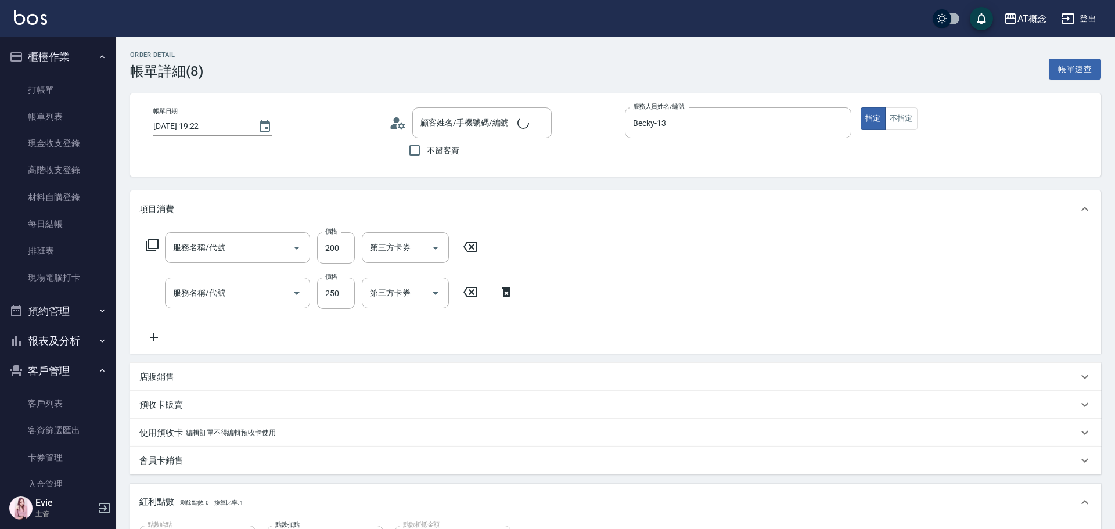
type input "忠厚政/厚政/01594"
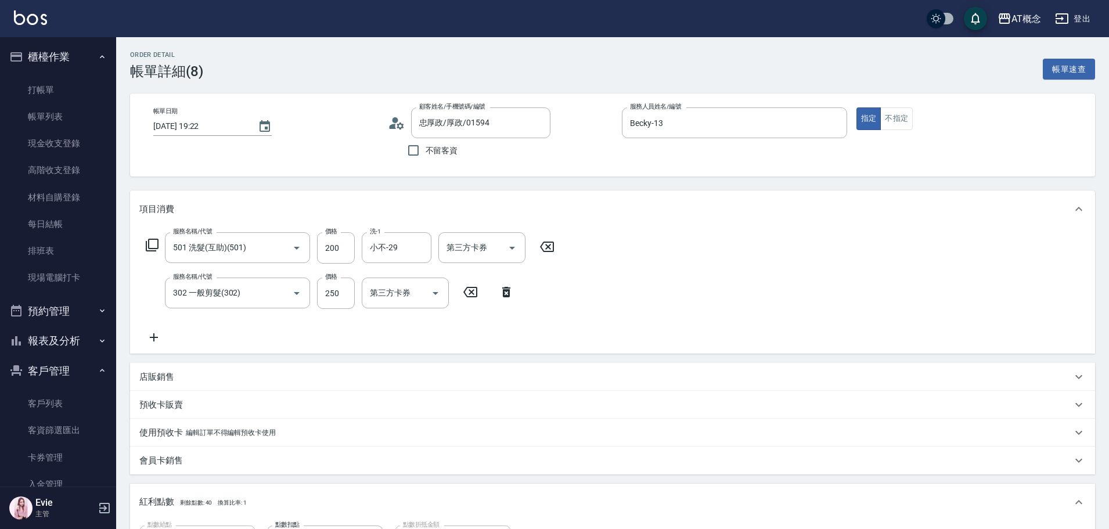
type input "501 洗髮(互助)(501)"
type input "302 一般剪髮(302)"
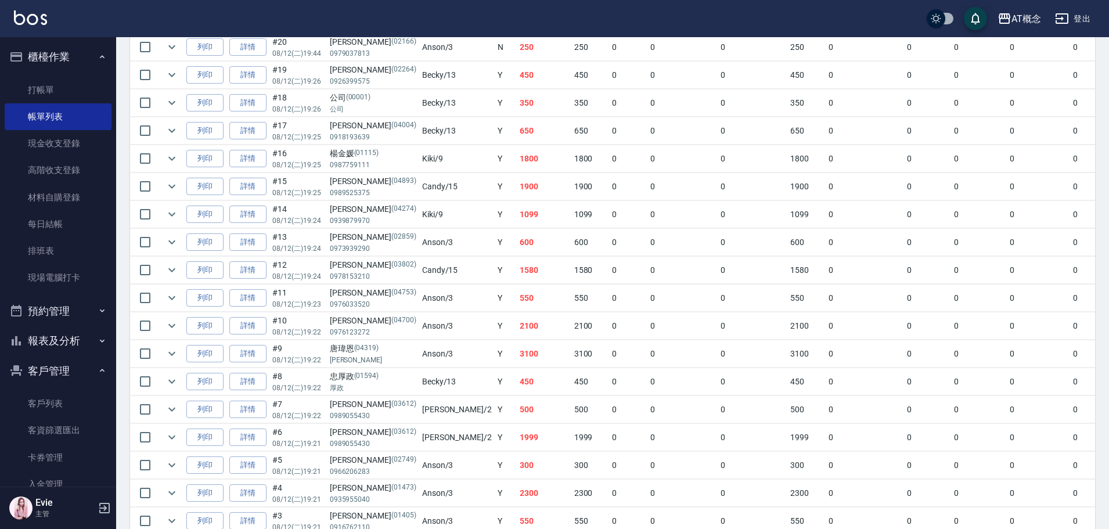
scroll to position [349, 0]
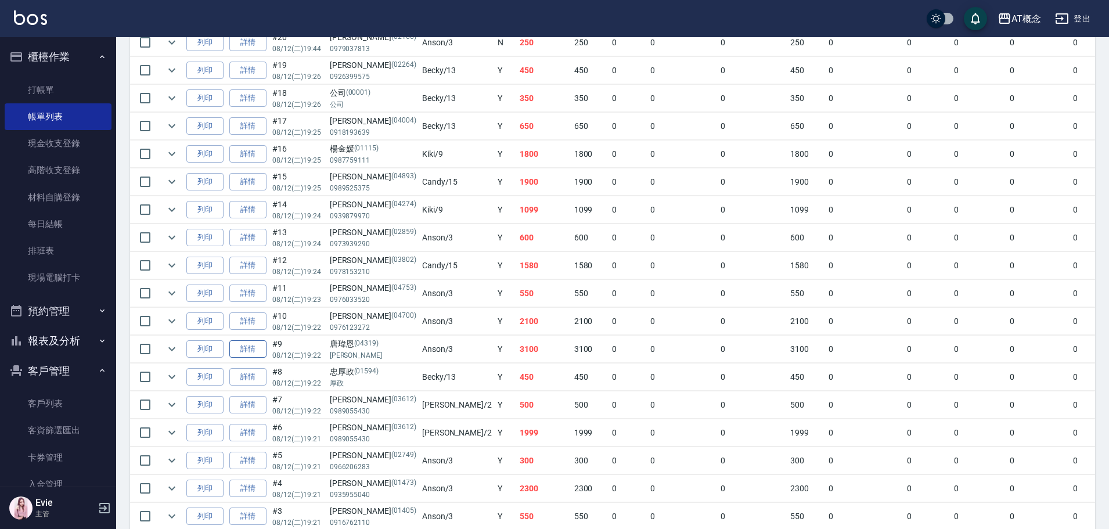
click at [257, 351] on link "詳情" at bounding box center [247, 349] width 37 height 18
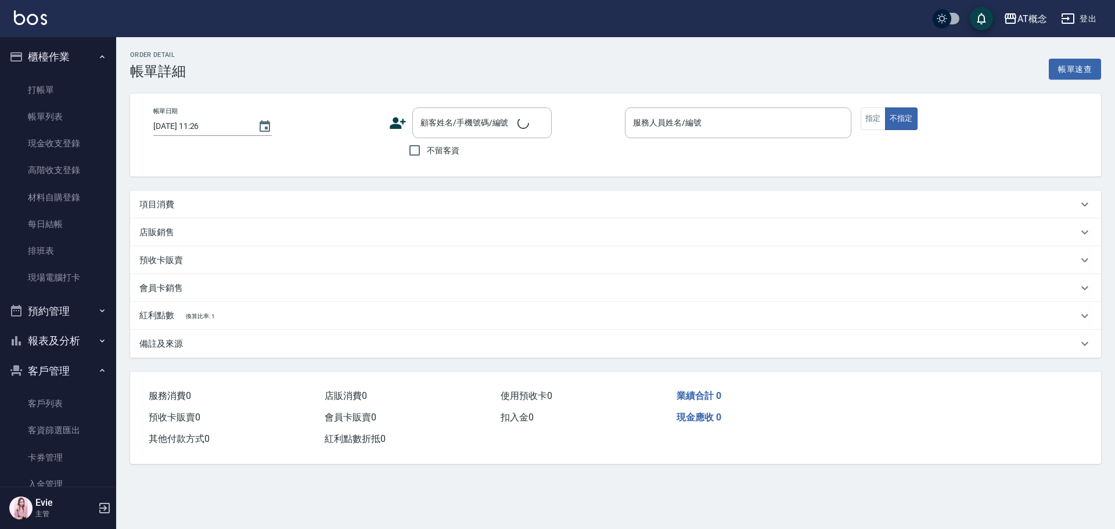
type input "2025/08/12 19:22"
type input "Anson-3"
type input "310"
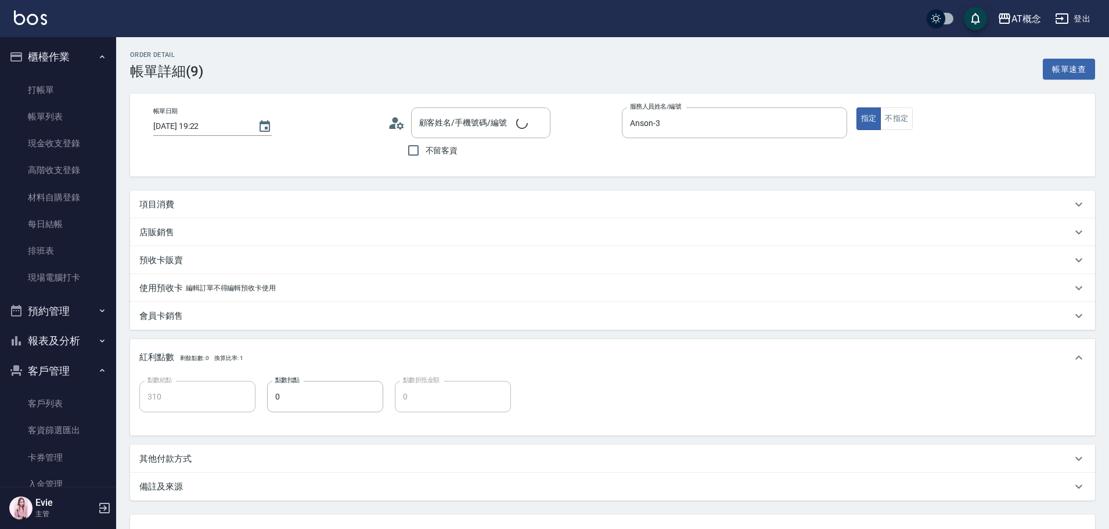
type input "唐瑋恩/瑋恩/04319"
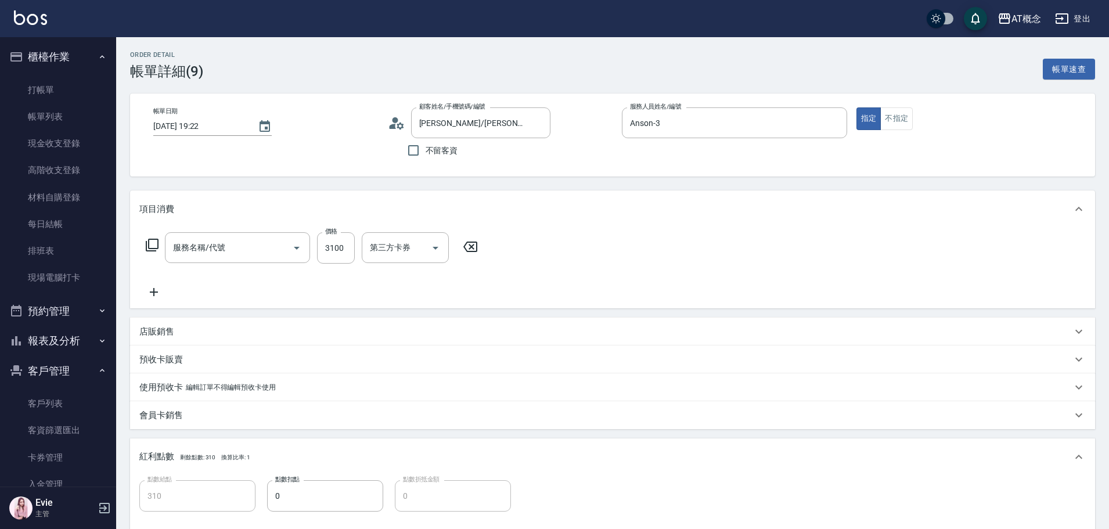
type input "401 染髮(互助)(401)"
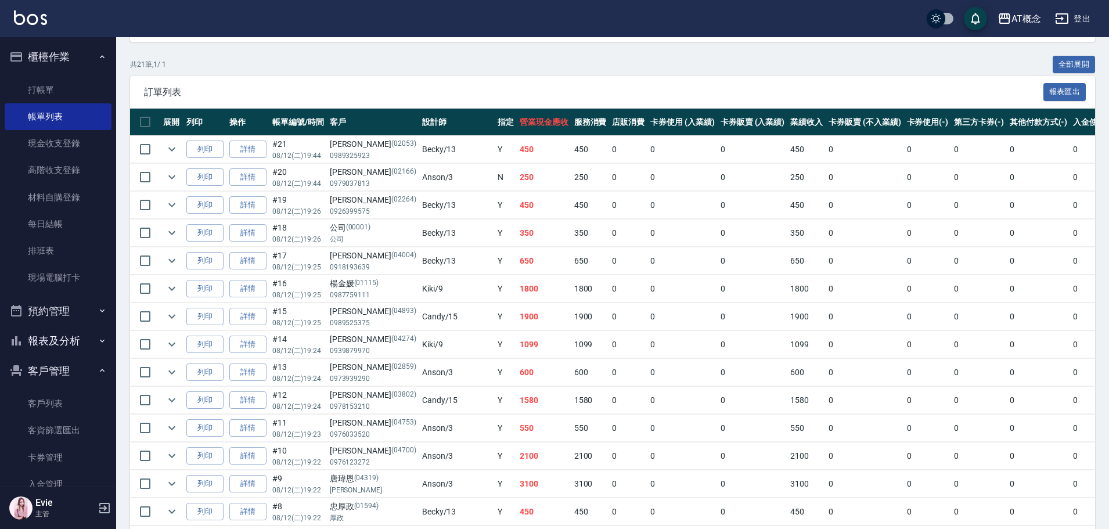
scroll to position [232, 0]
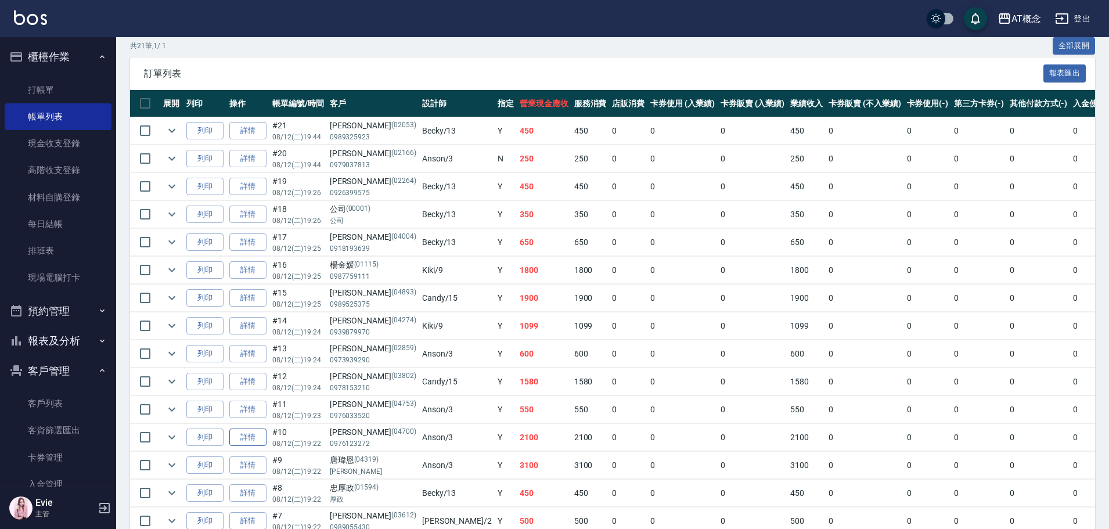
click at [252, 438] on link "詳情" at bounding box center [247, 438] width 37 height 18
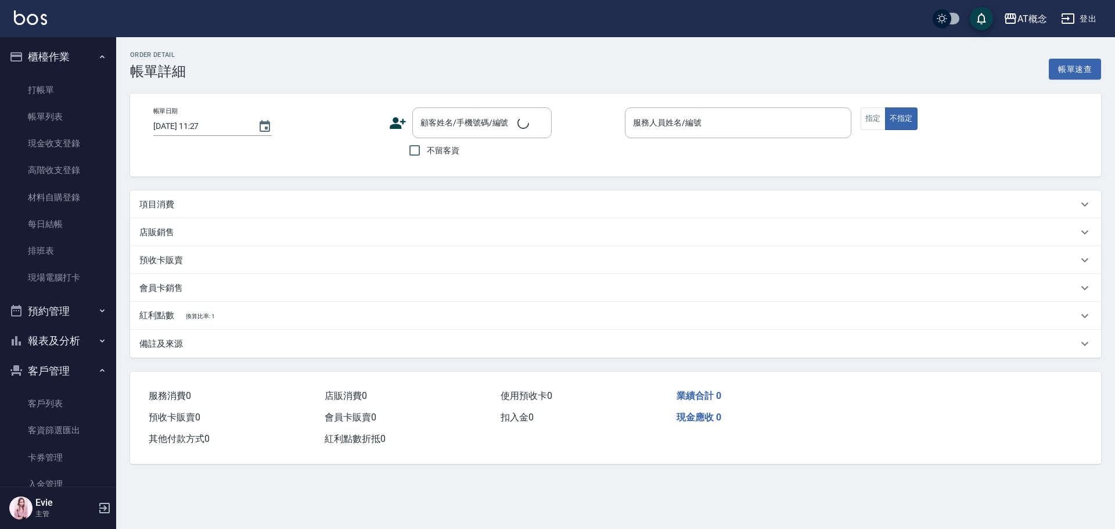
type input "2025/08/12 19:22"
type input "Anson-3"
type input "210"
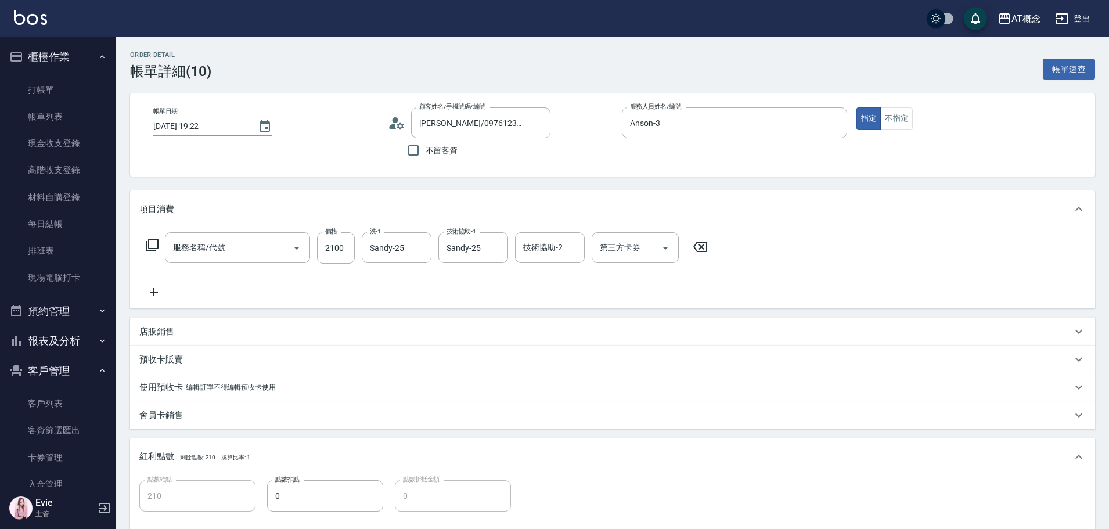
type input "徐雋凱/0976123272/04700"
type input "203 cys離子燙-互助(203)"
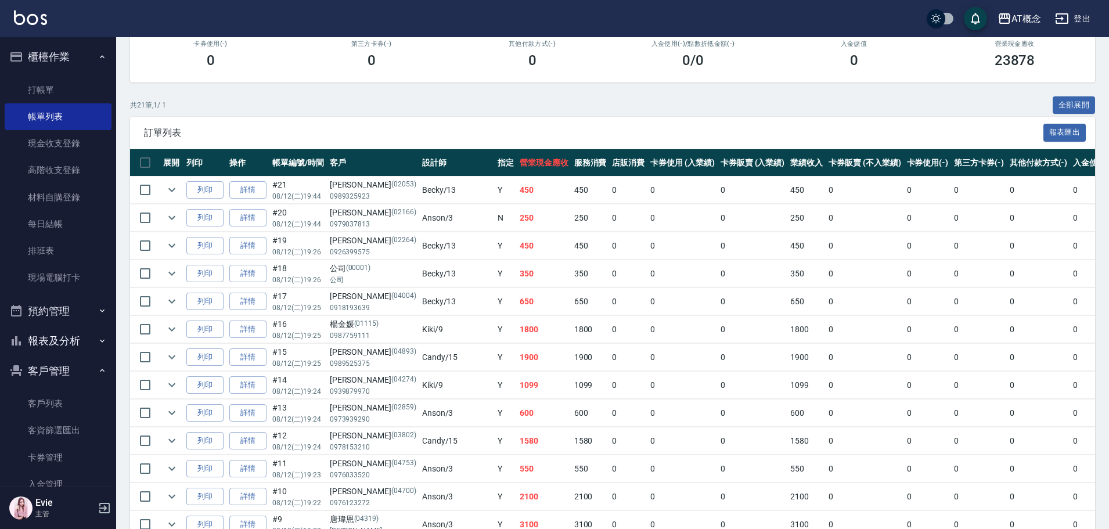
scroll to position [174, 0]
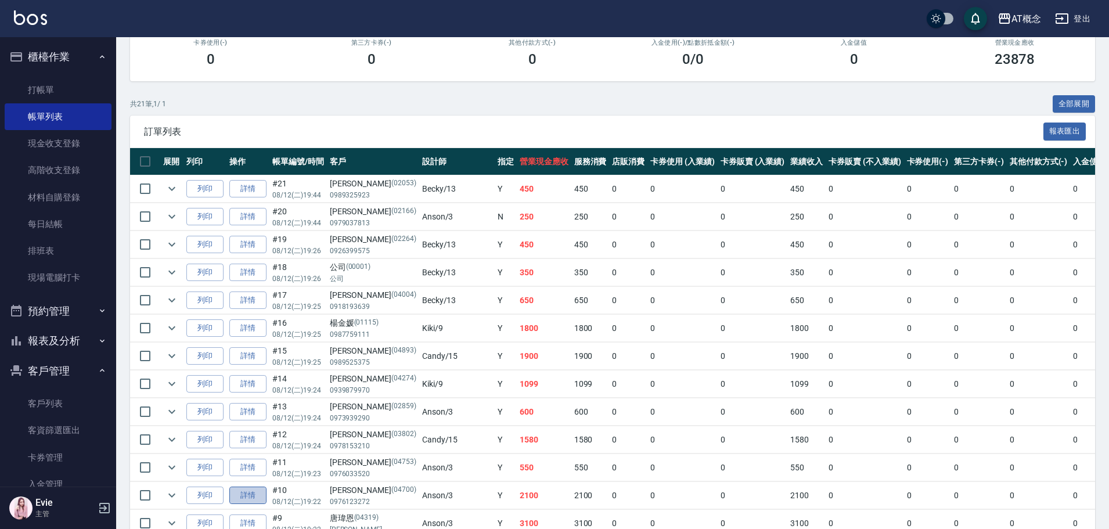
click at [246, 495] on link "詳情" at bounding box center [247, 496] width 37 height 18
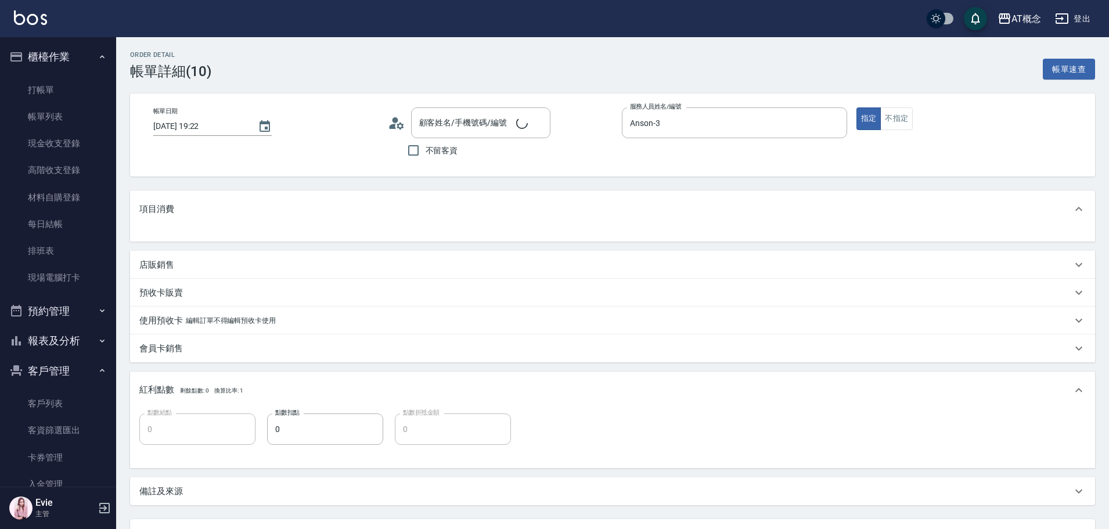
type input "徐雋凱/0976123272/04700"
type input "210"
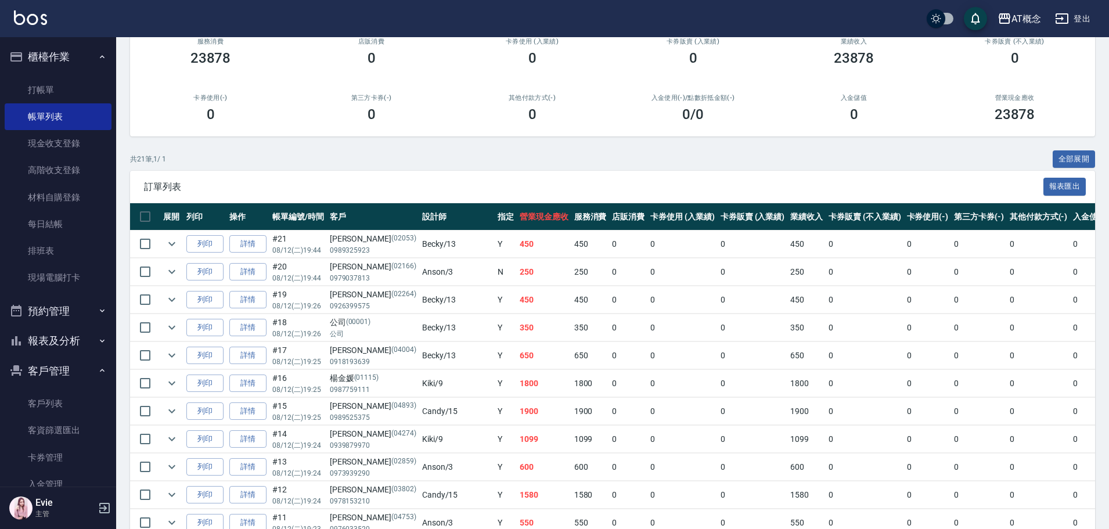
scroll to position [232, 0]
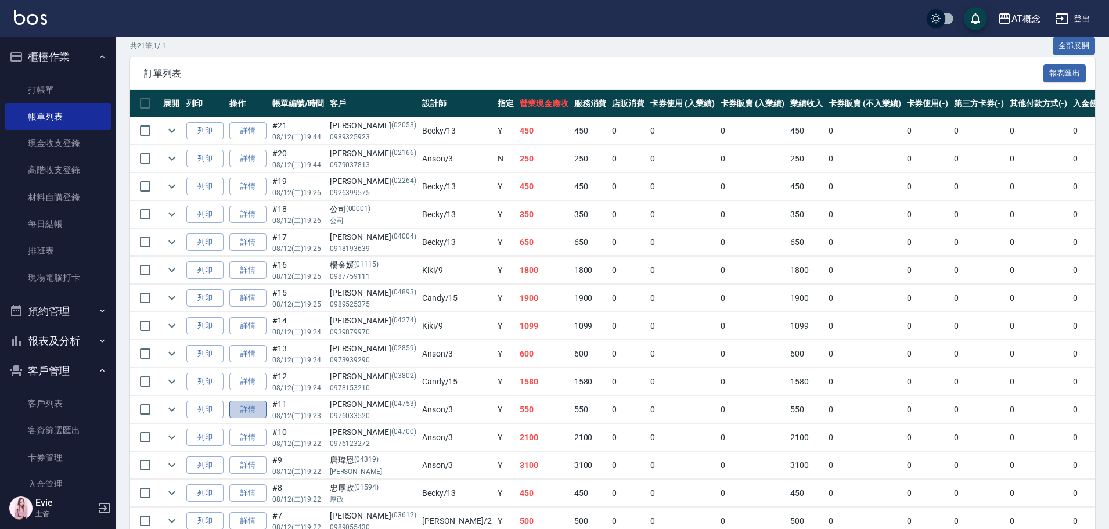
click at [256, 404] on link "詳情" at bounding box center [247, 410] width 37 height 18
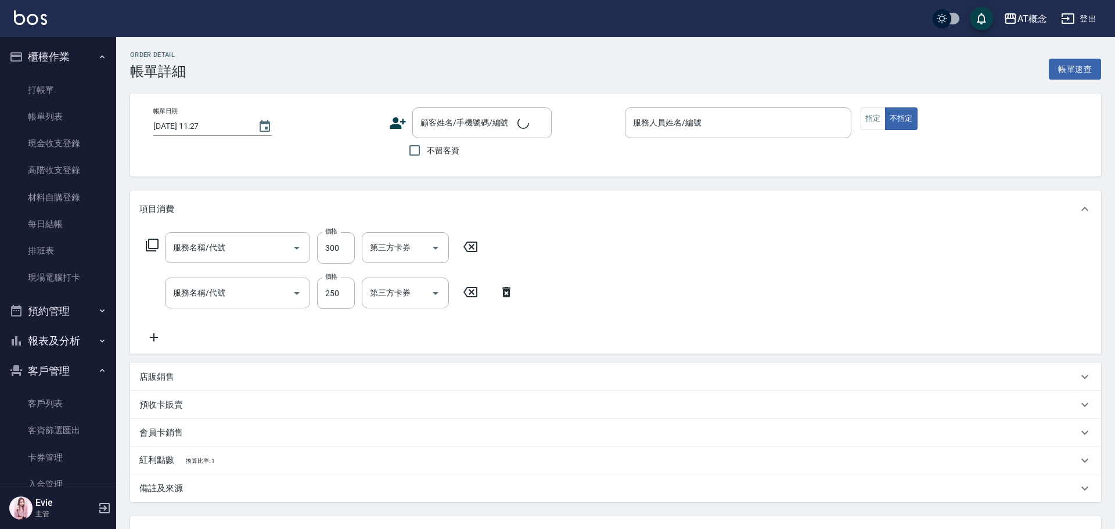
type input "2025/08/12 19:23"
type input "Anson-3"
type input "50"
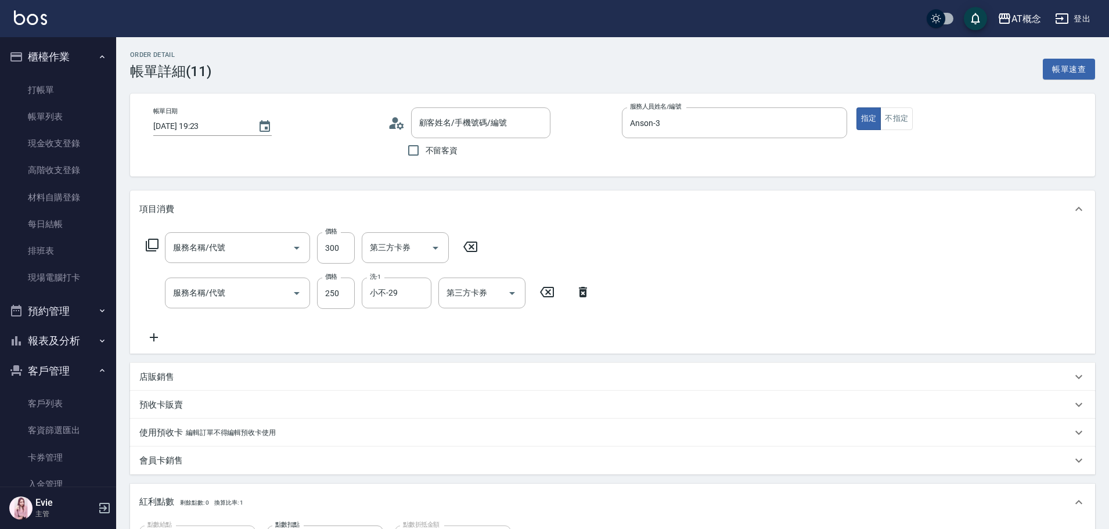
type input "廖宇豪/0976033520/04753"
type input "303 A級剪髮(303)"
type input "501 洗髮(互助)(501)"
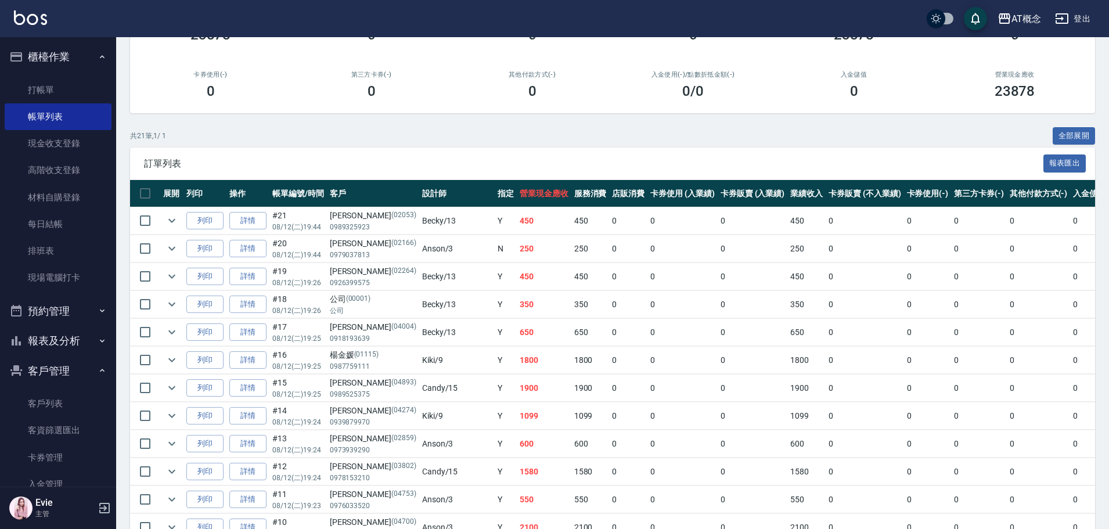
scroll to position [174, 0]
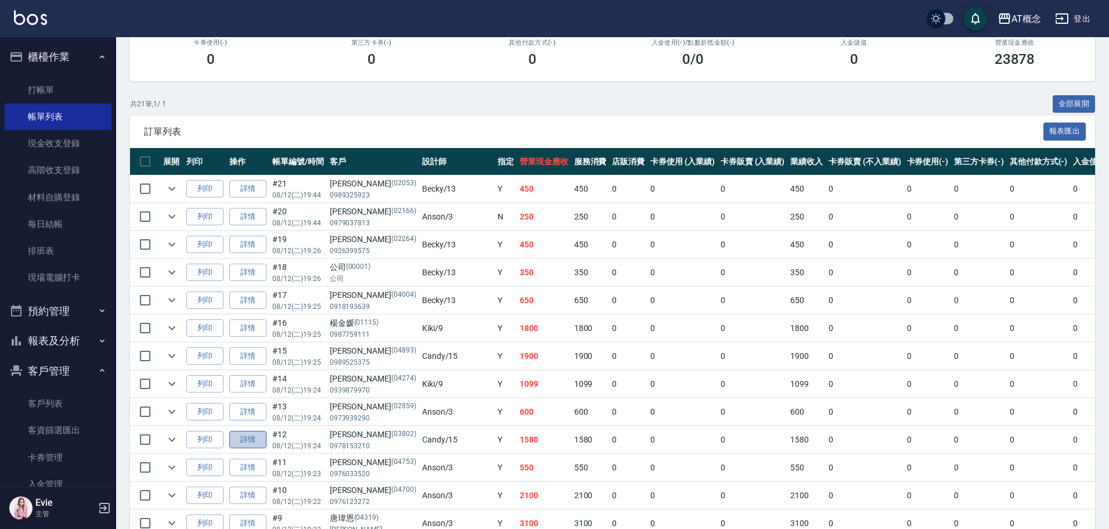
click at [252, 441] on link "詳情" at bounding box center [247, 440] width 37 height 18
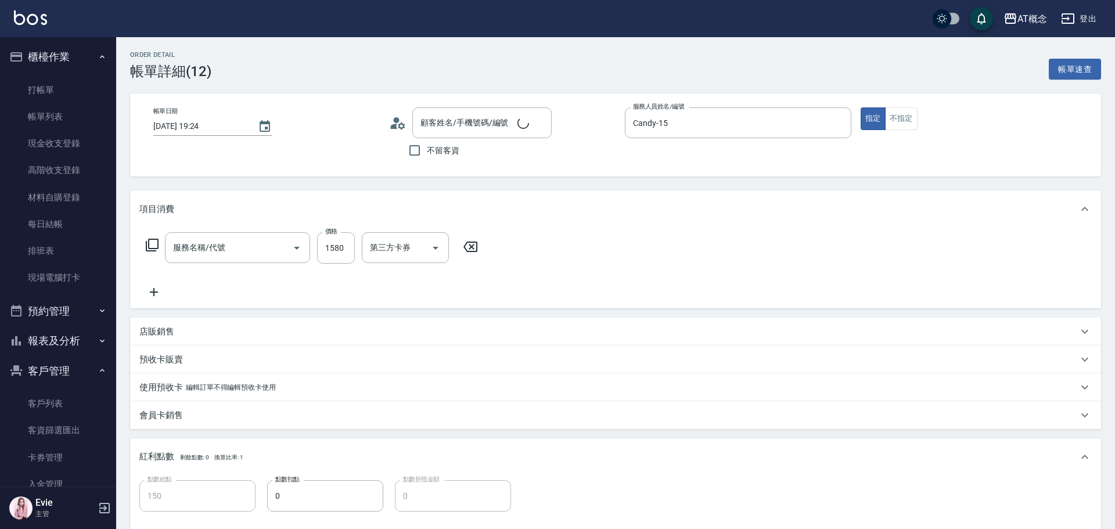
type input "2025/08/12 19:24"
type input "Candy-15"
type input "150"
type input "葉容渝/0978153210/03802"
type input "400 染髮(400)"
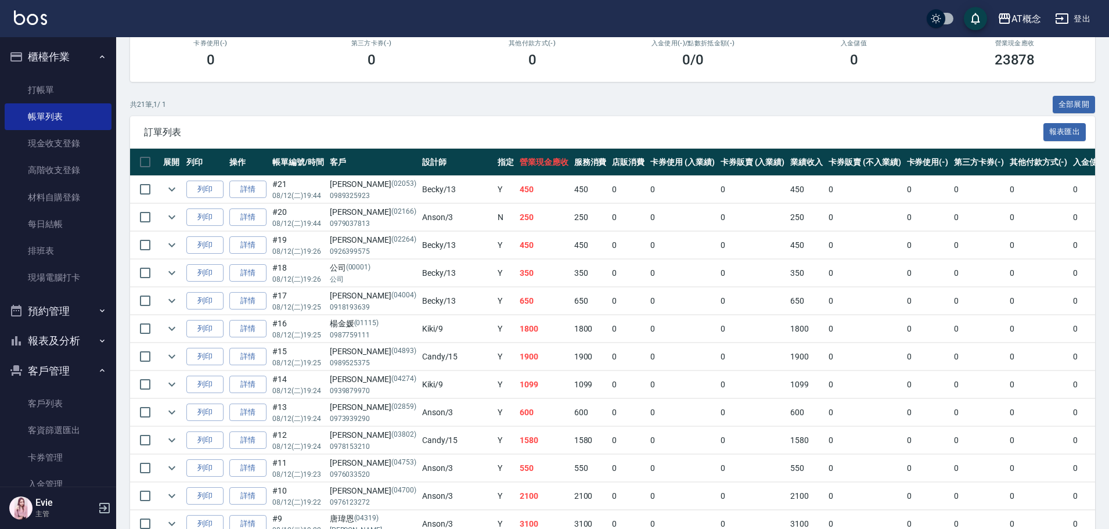
scroll to position [174, 0]
click at [252, 470] on link "詳情" at bounding box center [247, 468] width 37 height 18
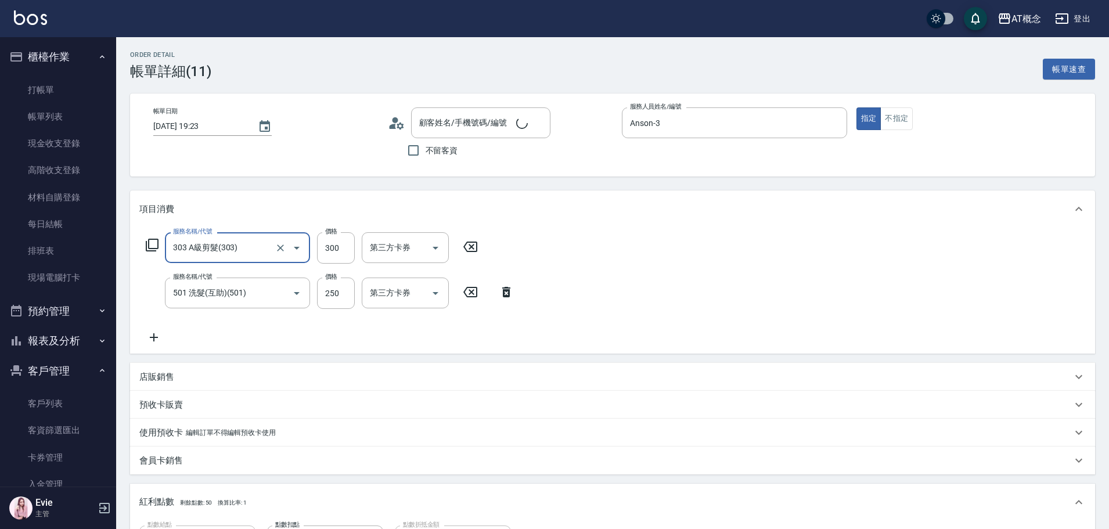
type input "50"
type input "廖宇豪/0976033520/04753"
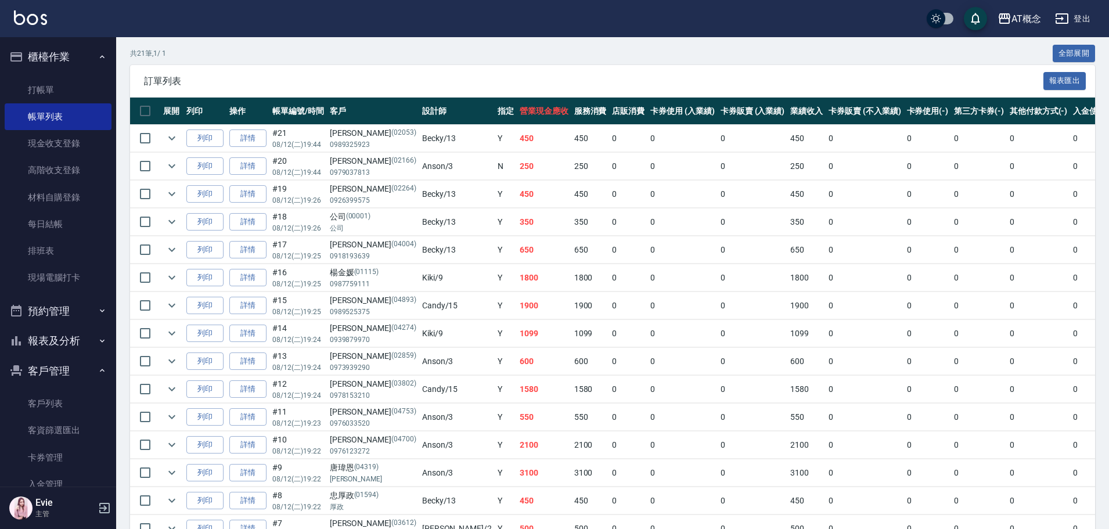
scroll to position [232, 0]
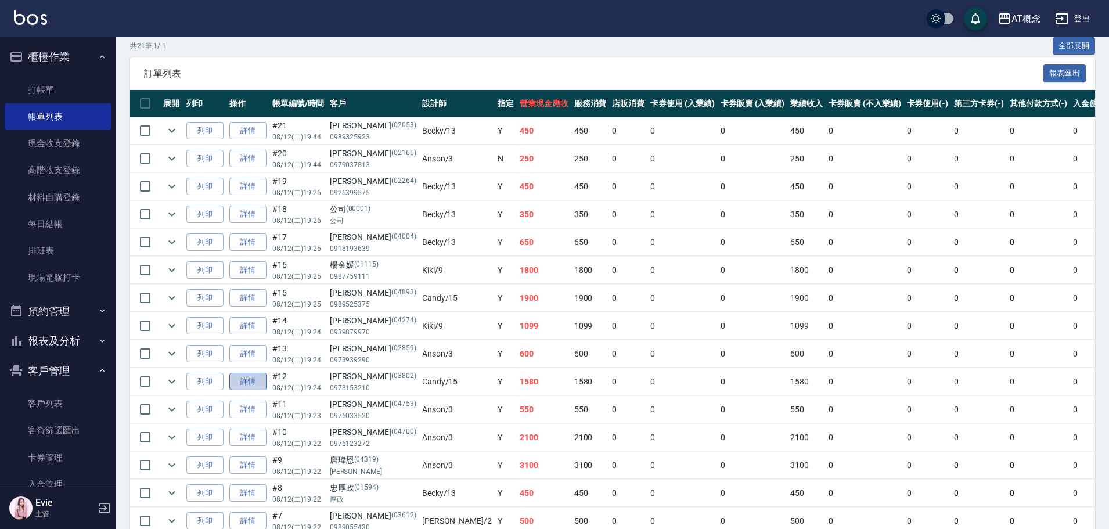
click at [252, 376] on link "詳情" at bounding box center [247, 382] width 37 height 18
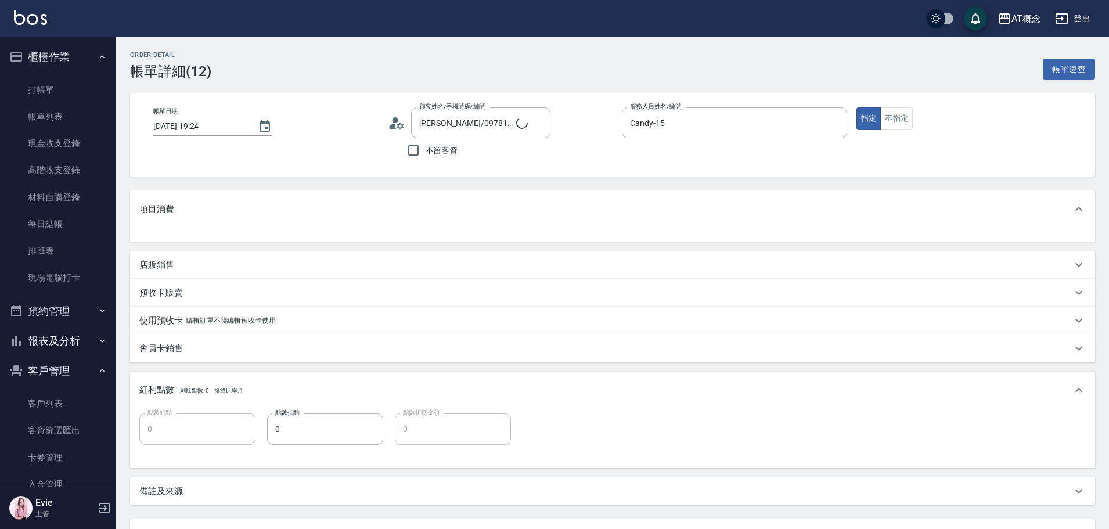
type input "葉容渝/0978153210/03802"
type input "150"
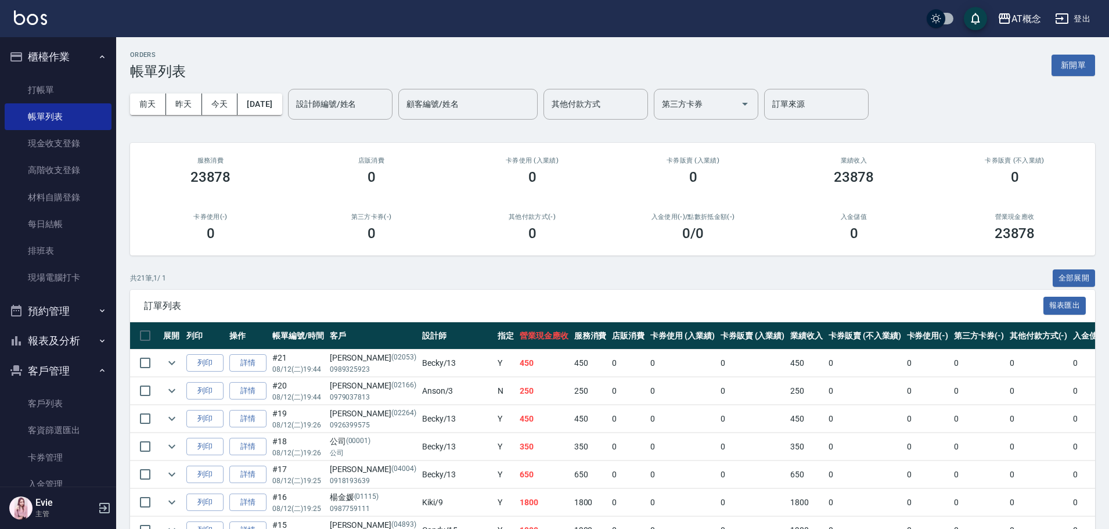
scroll to position [174, 0]
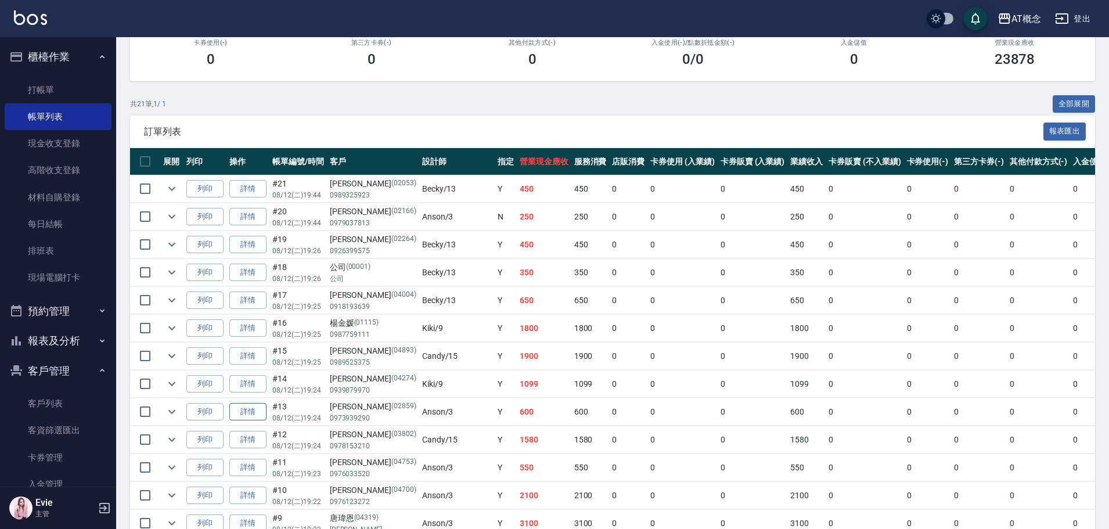
click at [253, 411] on link "詳情" at bounding box center [247, 412] width 37 height 18
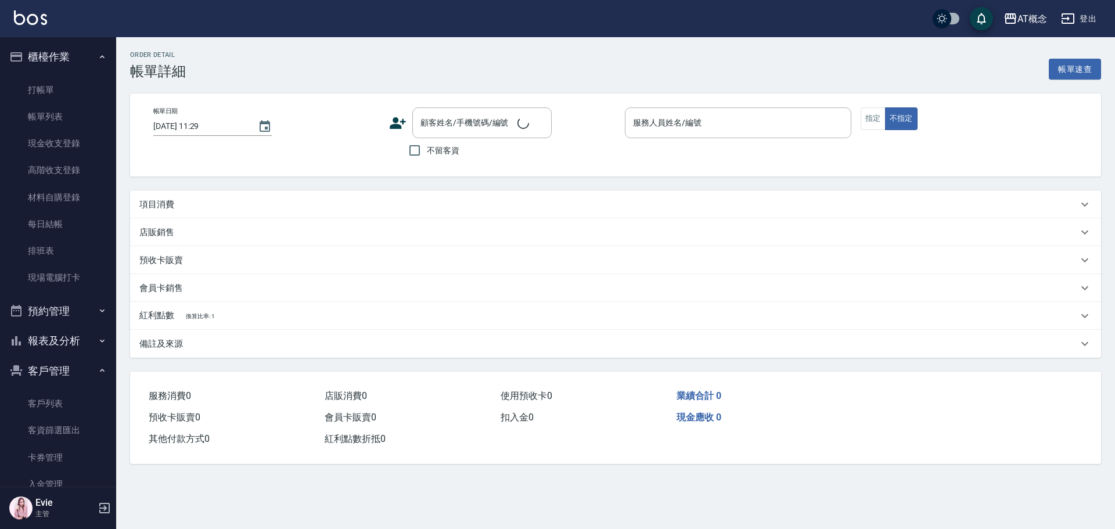
type input "2025/08/12 19:24"
type input "Anson-3"
type input "60"
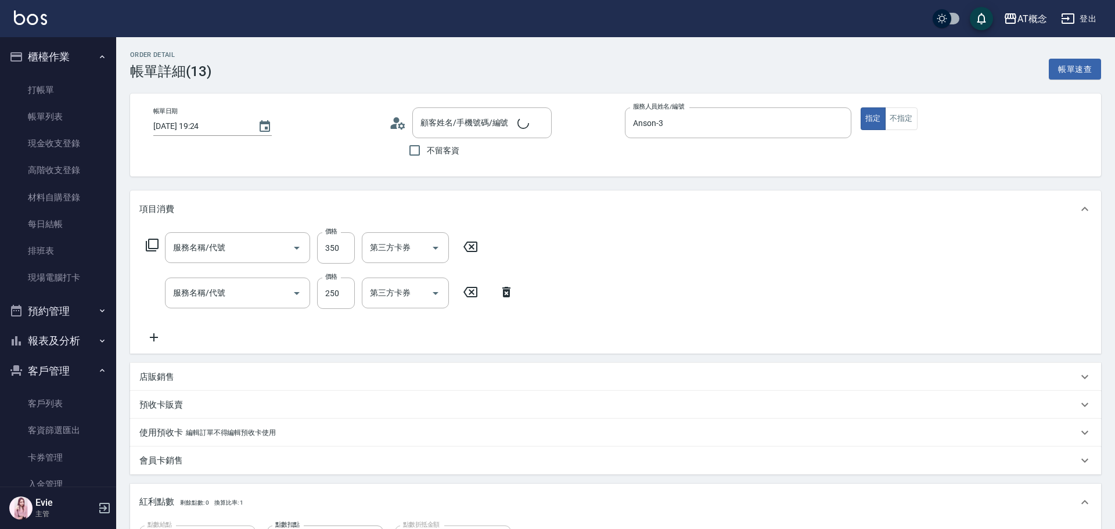
type input "303 A級剪髮(303)"
type input "501 洗髮(互助)(501)"
type input "陳敬勛/0973939290/02859"
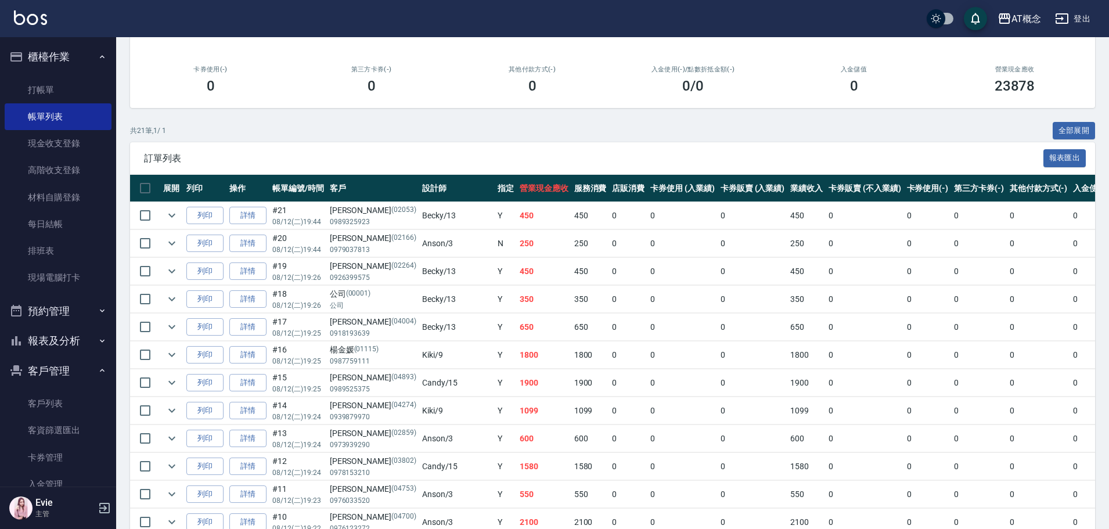
scroll to position [174, 0]
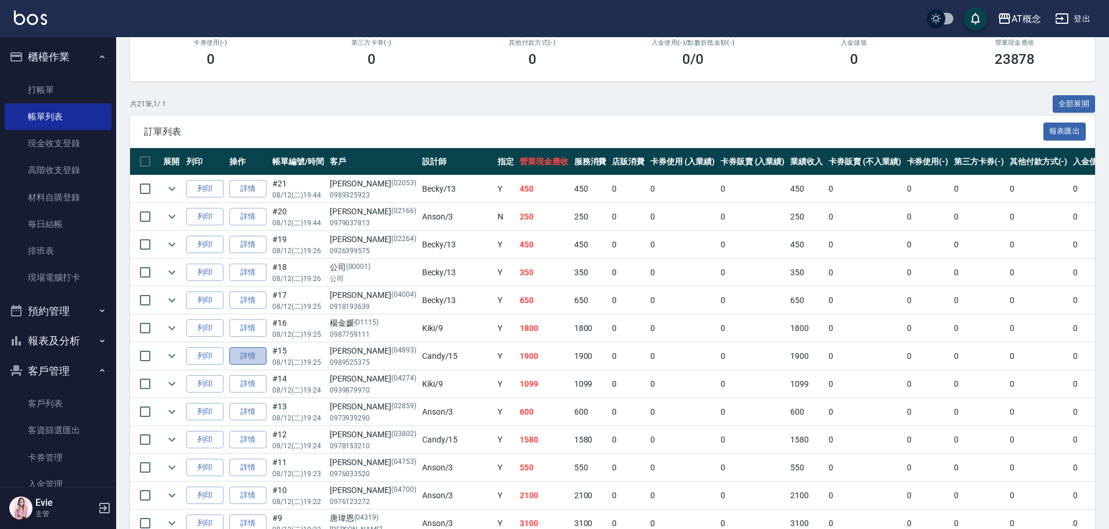
click at [255, 355] on link "詳情" at bounding box center [247, 356] width 37 height 18
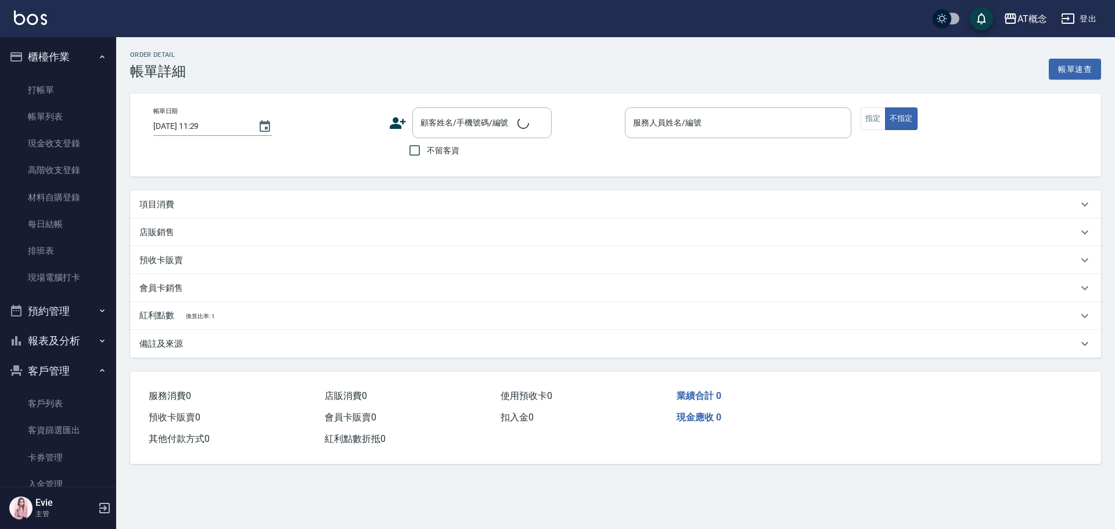
type input "2025/08/12 19:25"
type input "Candy-15"
type input "190"
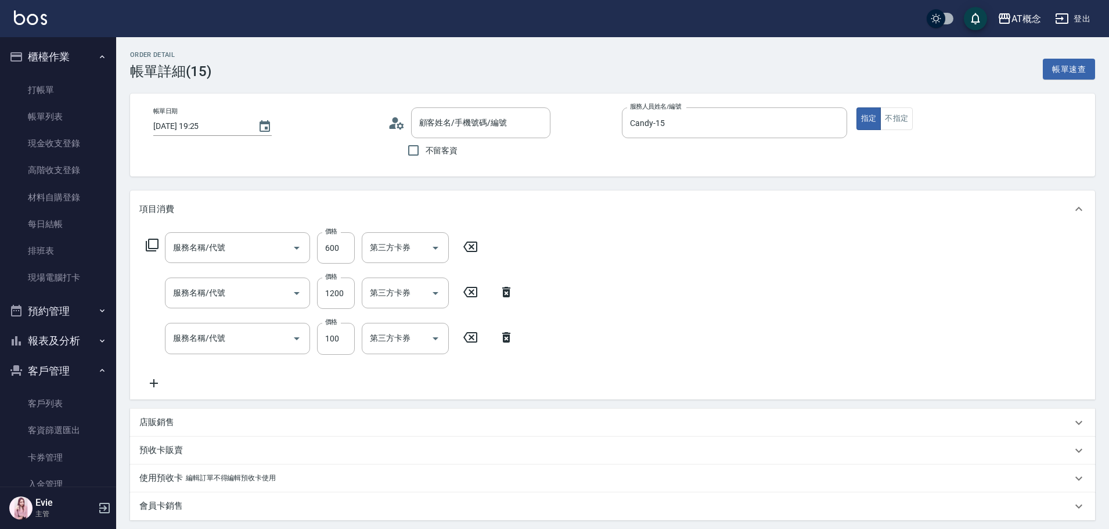
type input "林苡甄/0989525375/04893"
type input "210 補燙&局部燙(210)"
type input "608 鱗脂質護髮(608)"
type input "300 剪瀏海(300)"
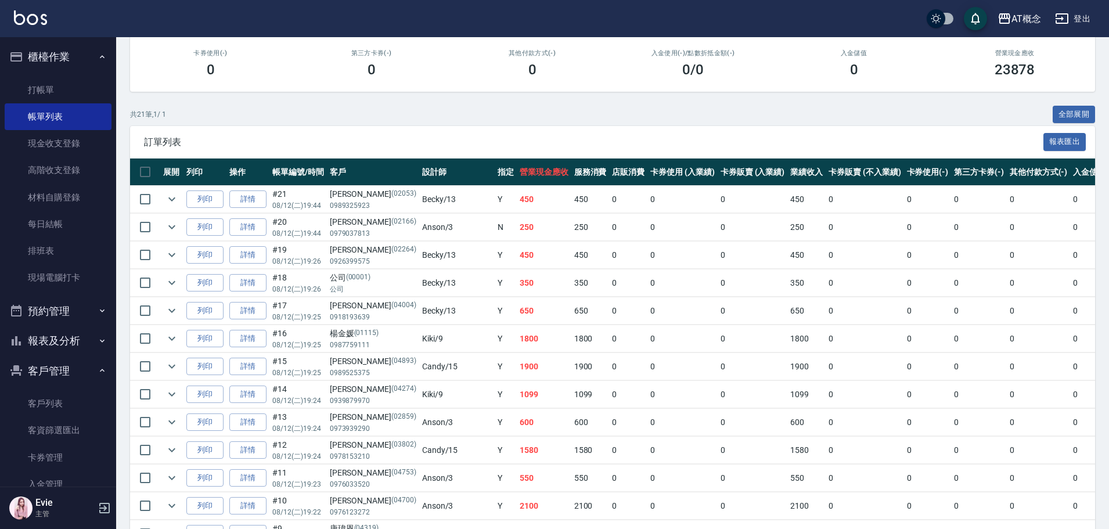
scroll to position [174, 0]
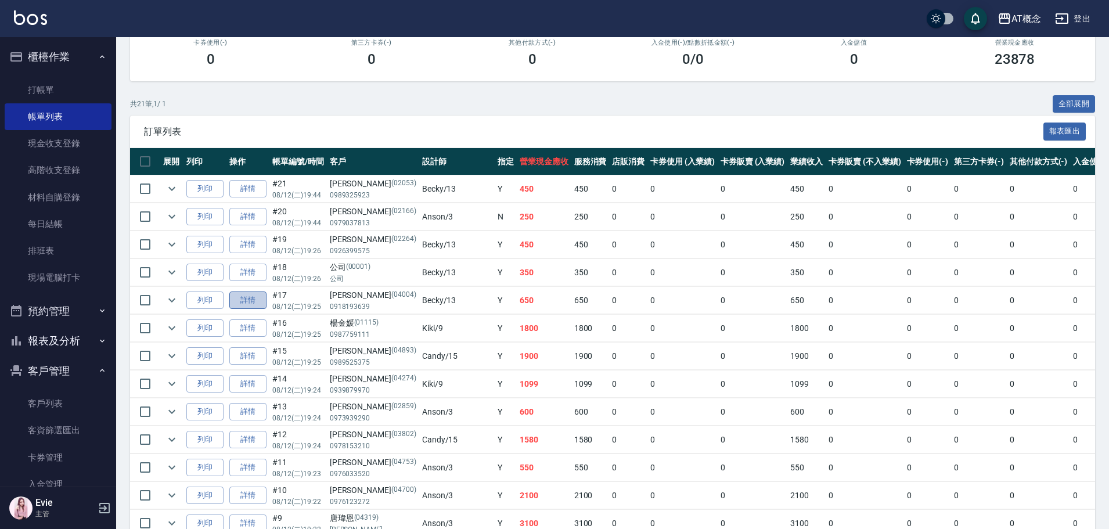
click at [246, 299] on link "詳情" at bounding box center [247, 301] width 37 height 18
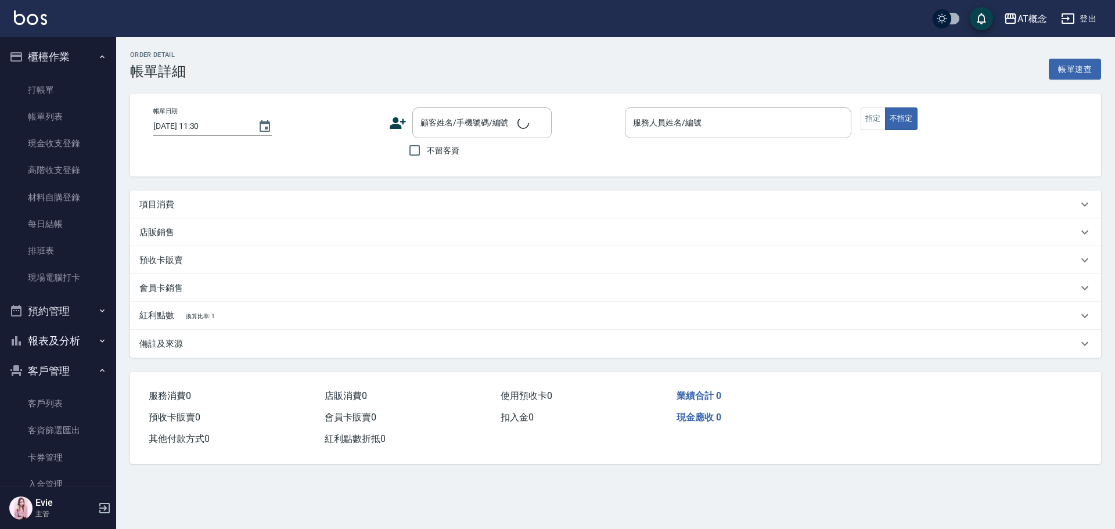
type input "2025/08/12 19:25"
type input "Becky-13"
type input "60"
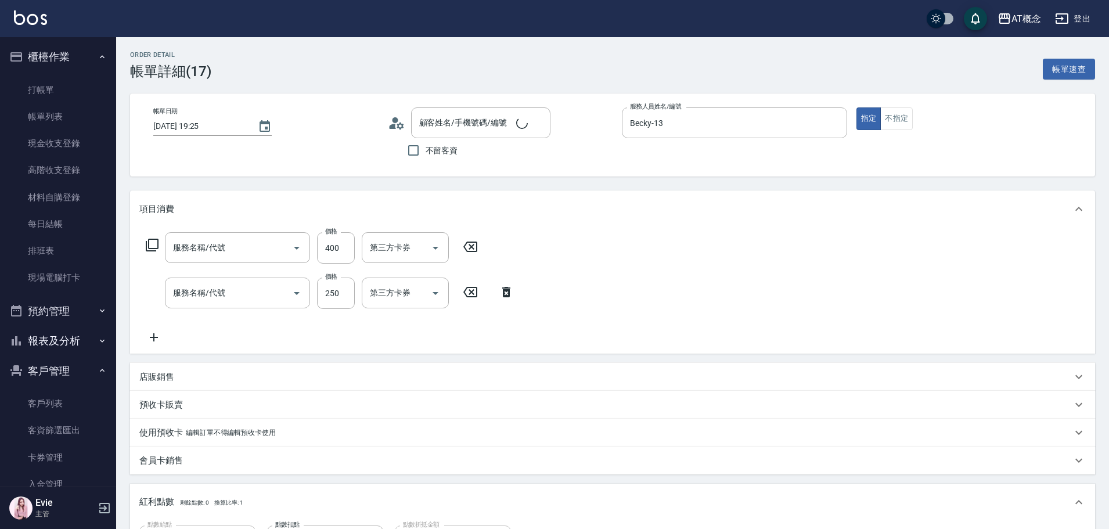
type input "楊忠彥/0918193639/04004"
type input "303 A級剪髮(303)"
type input "501 洗髮(互助)(501)"
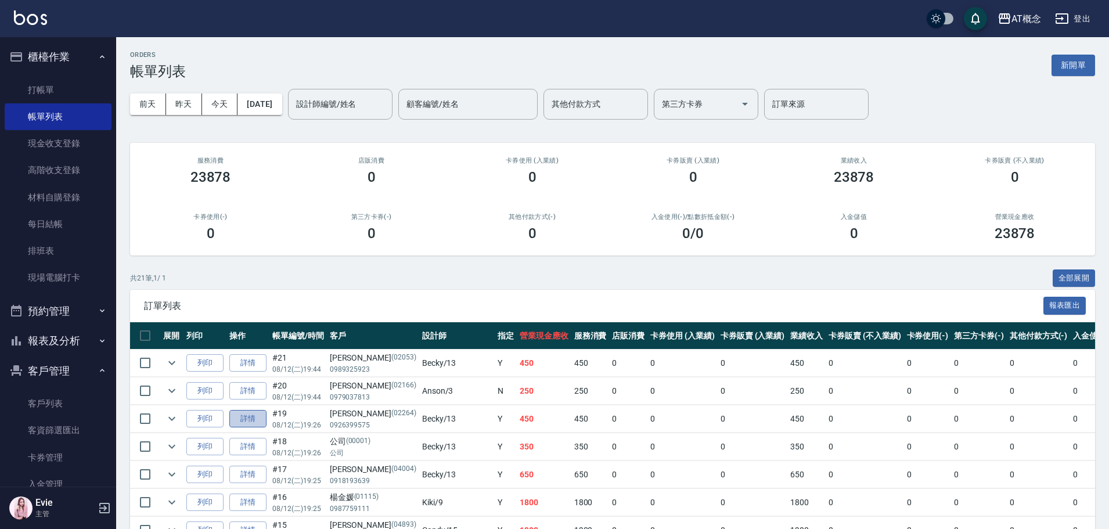
click at [245, 413] on link "詳情" at bounding box center [247, 419] width 37 height 18
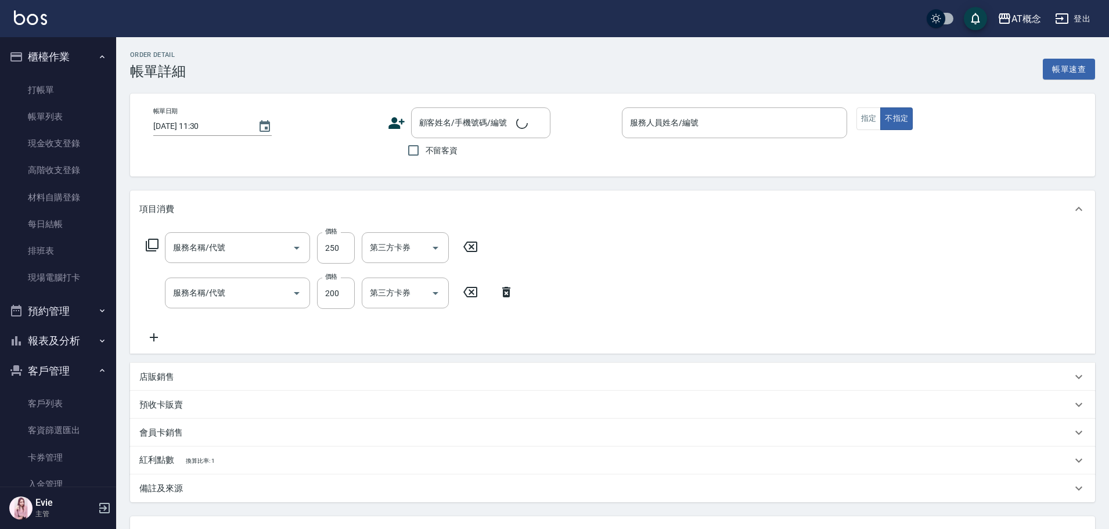
type input "2025/08/12 19:26"
type input "Becky-13"
type input "40"
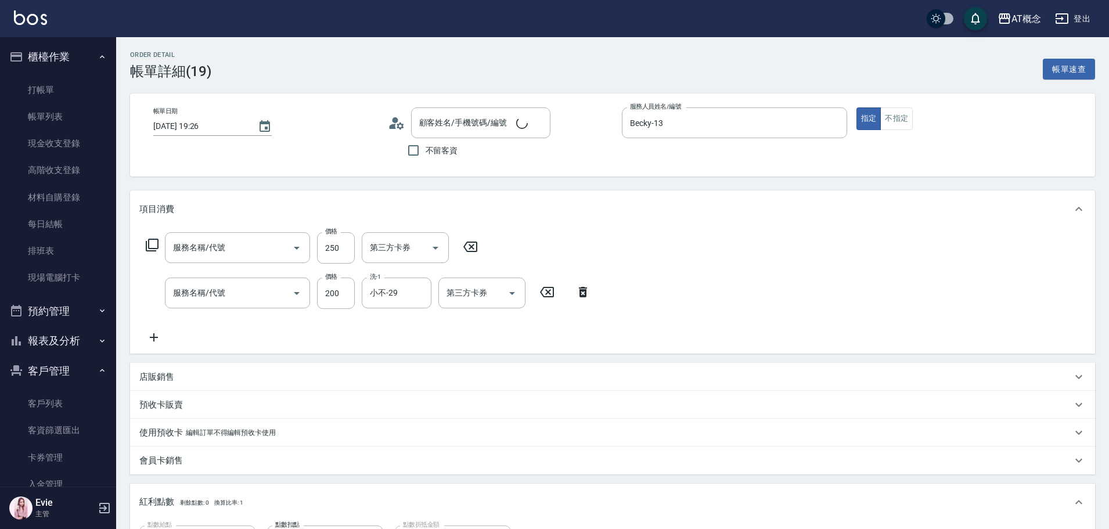
type input "302 一般剪髮(302)"
type input "501 洗髮(互助)(501)"
type input "蔡燕龍/0926399575/02264"
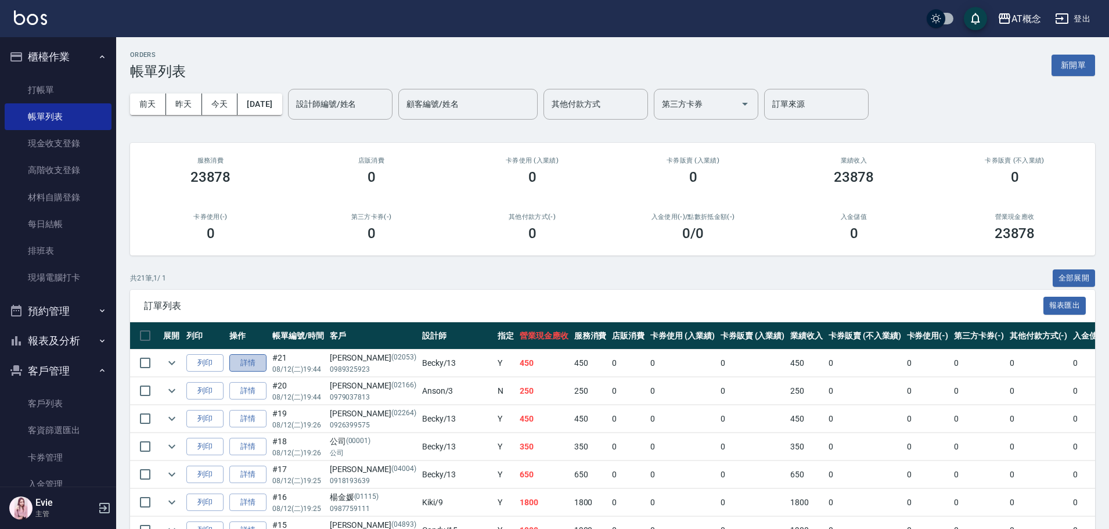
click at [252, 360] on link "詳情" at bounding box center [247, 363] width 37 height 18
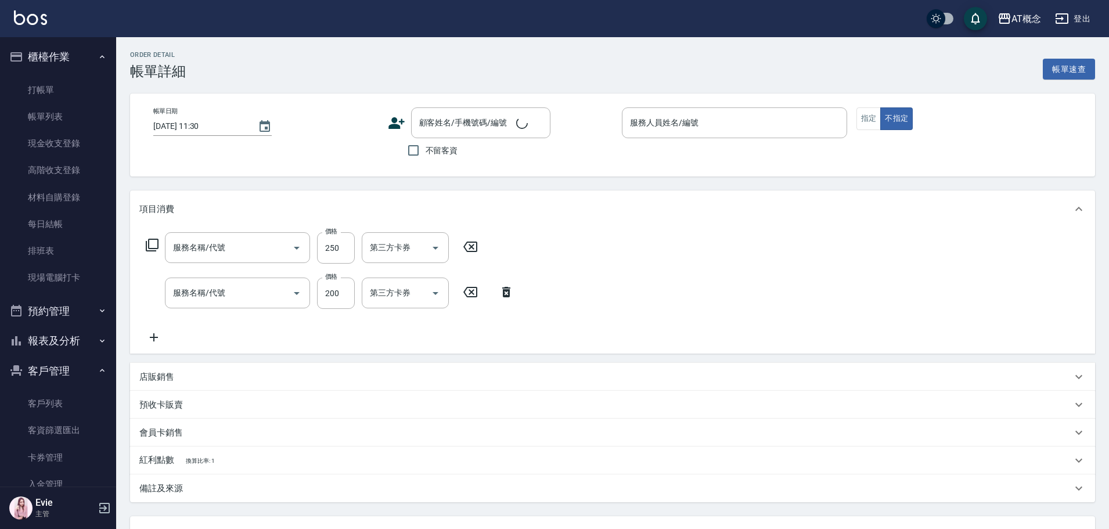
type input "2025/08/12 19:44"
type input "Becky-13"
type input "40"
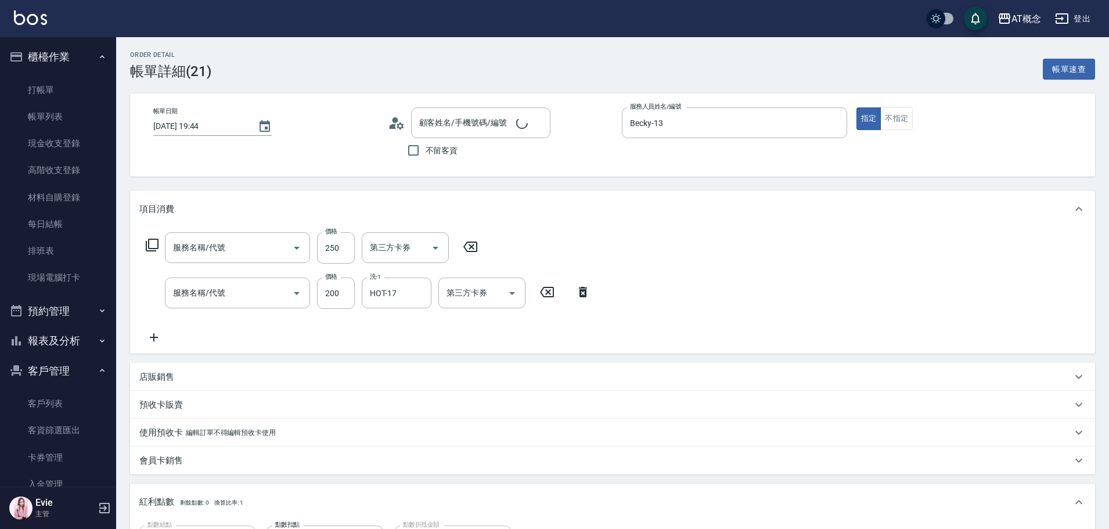
type input "302 一般剪髮(302)"
type input "501 洗髮(互助)(501)"
type input "徐明秀/0989325923/02053"
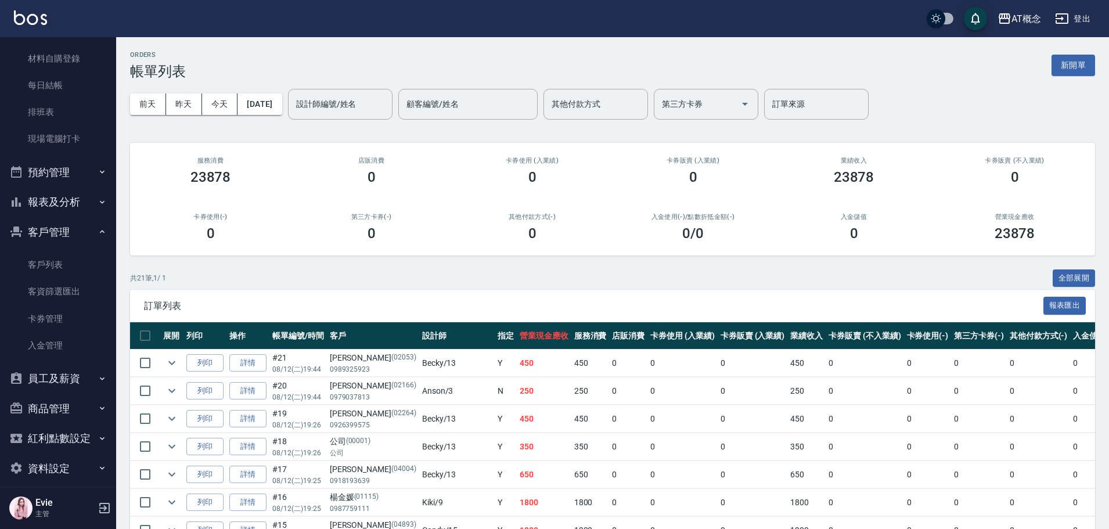
scroll to position [149, 0]
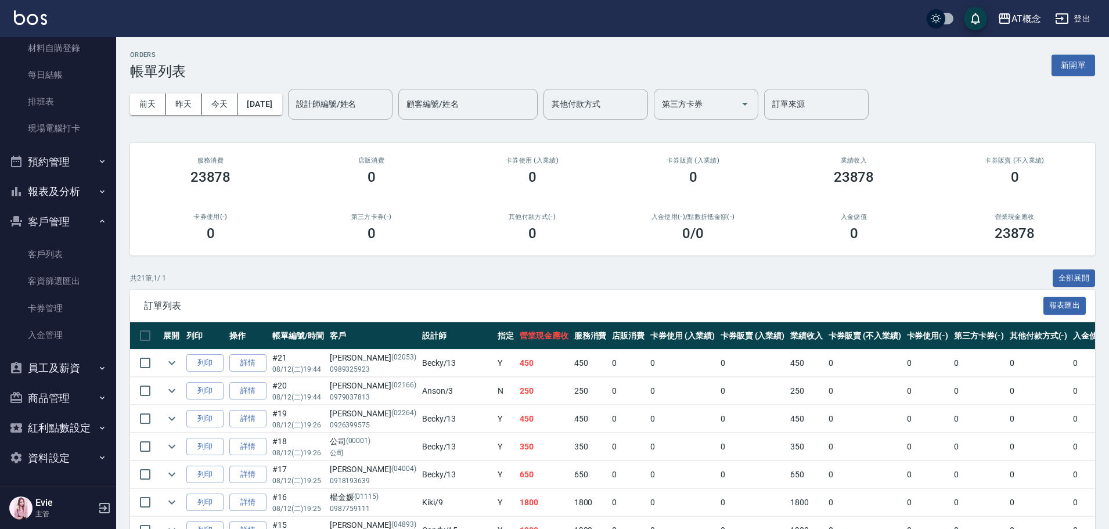
click at [59, 195] on button "報表及分析" at bounding box center [58, 192] width 107 height 30
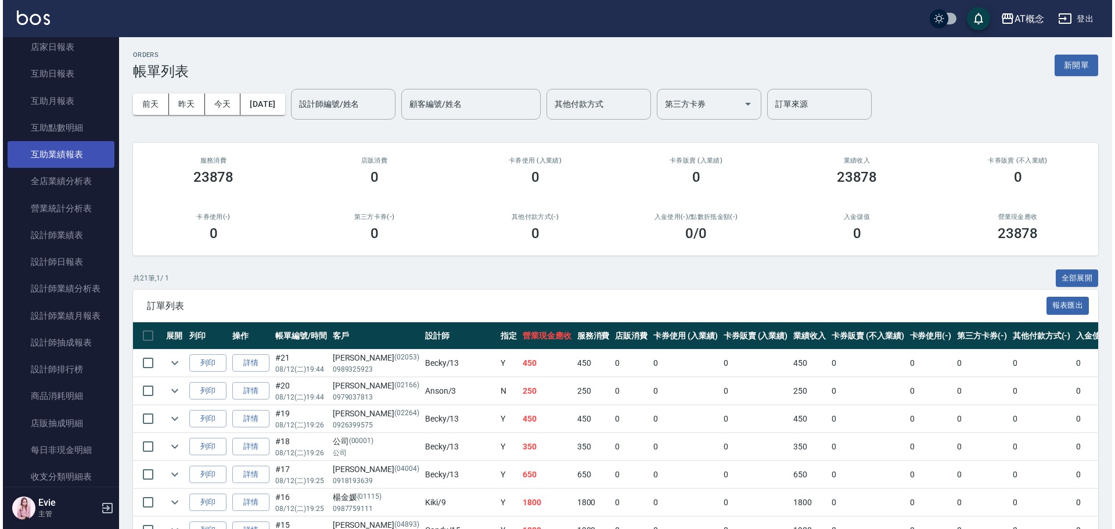
scroll to position [382, 0]
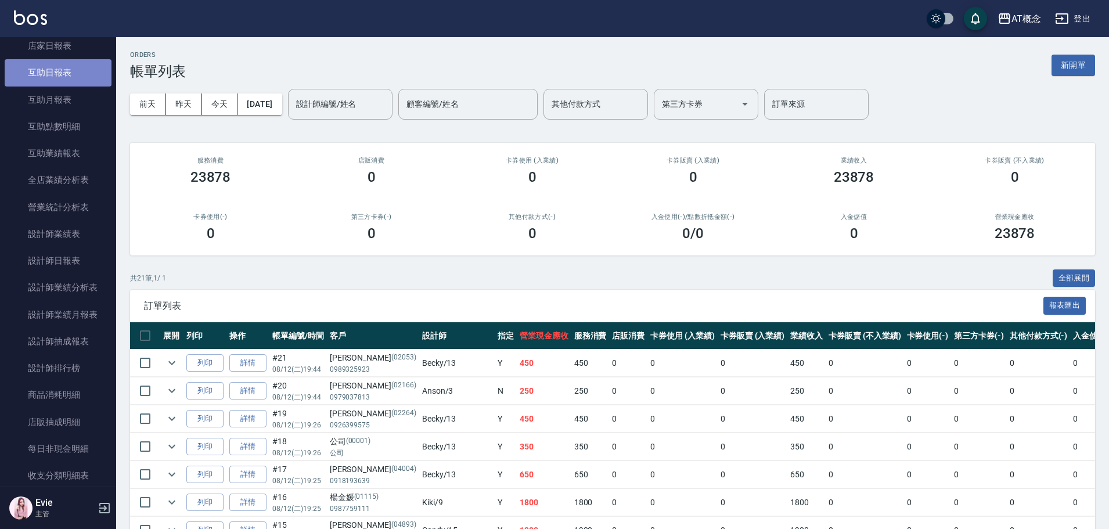
click at [64, 71] on link "互助日報表" at bounding box center [58, 72] width 107 height 27
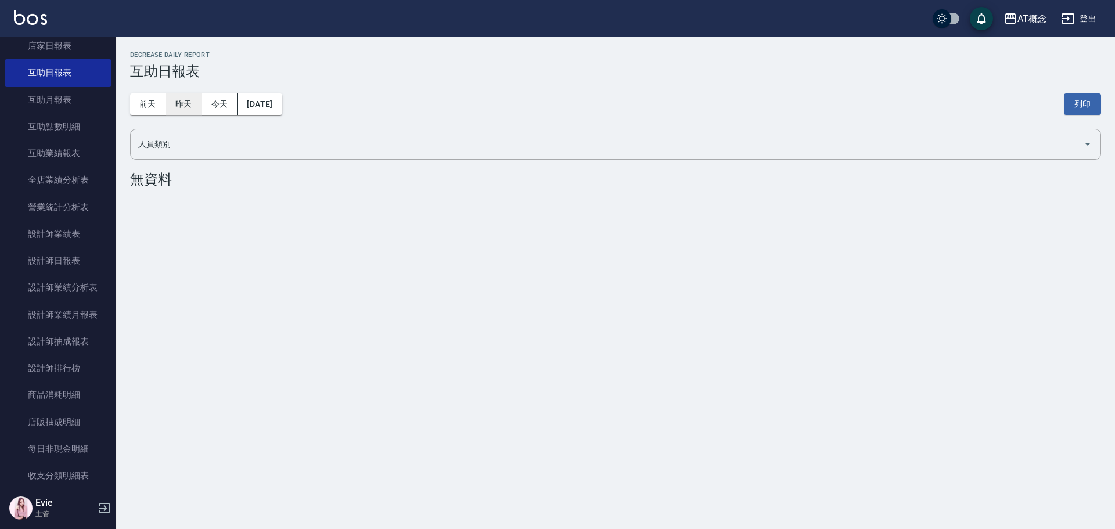
click at [182, 106] on button "昨天" at bounding box center [184, 104] width 36 height 21
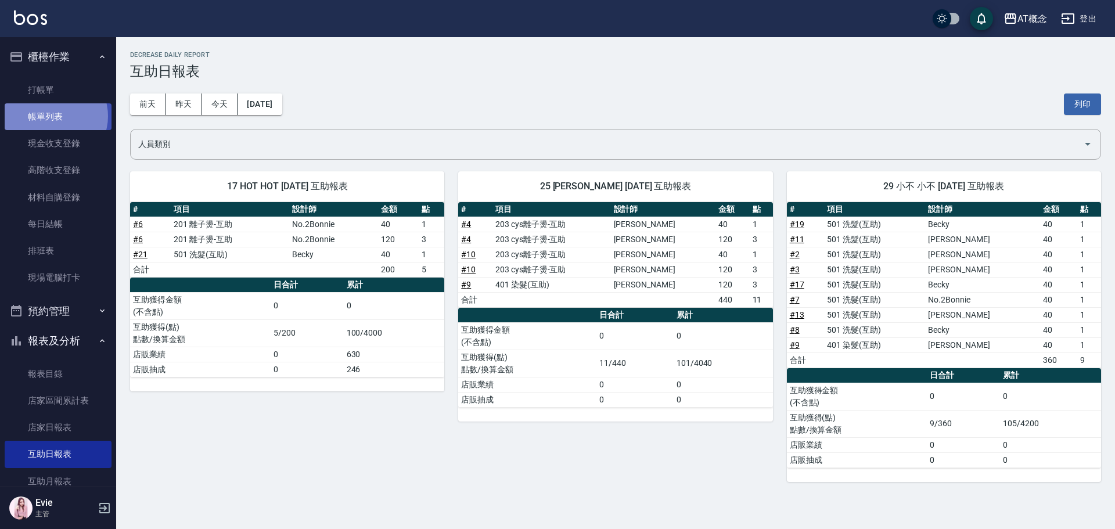
click at [52, 116] on link "帳單列表" at bounding box center [58, 116] width 107 height 27
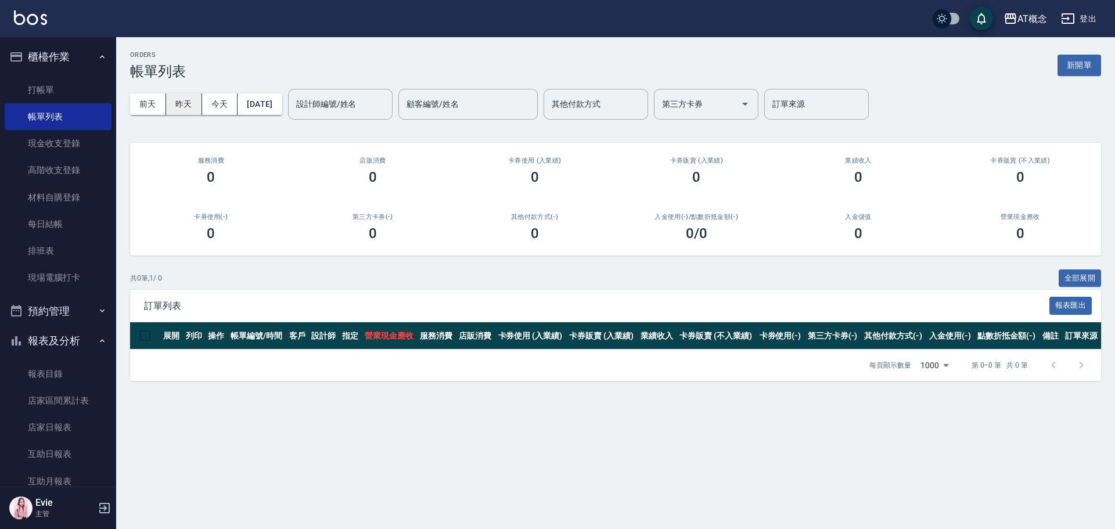
click at [184, 106] on button "昨天" at bounding box center [184, 104] width 36 height 21
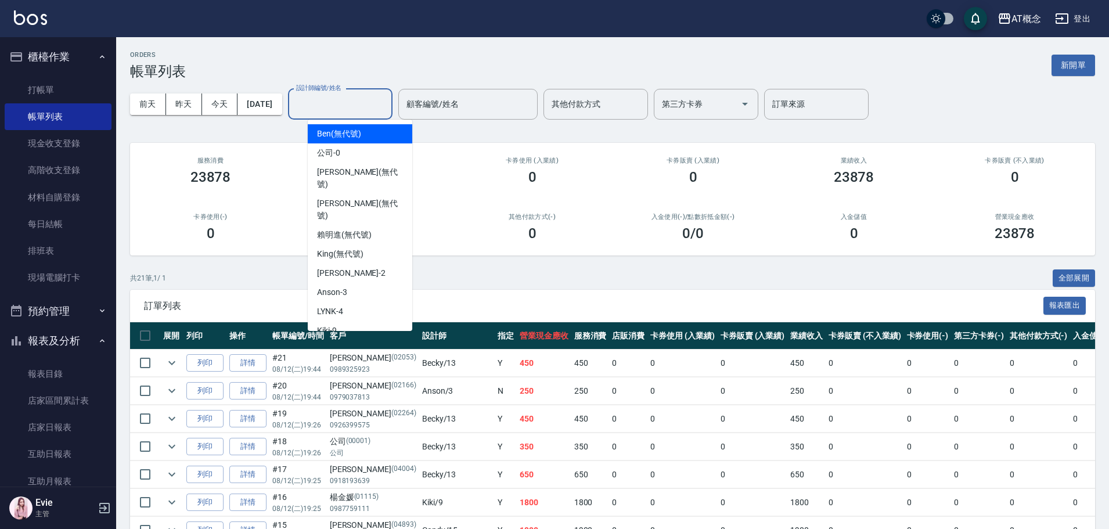
click at [347, 107] on input "設計師編號/姓名" at bounding box center [340, 104] width 94 height 20
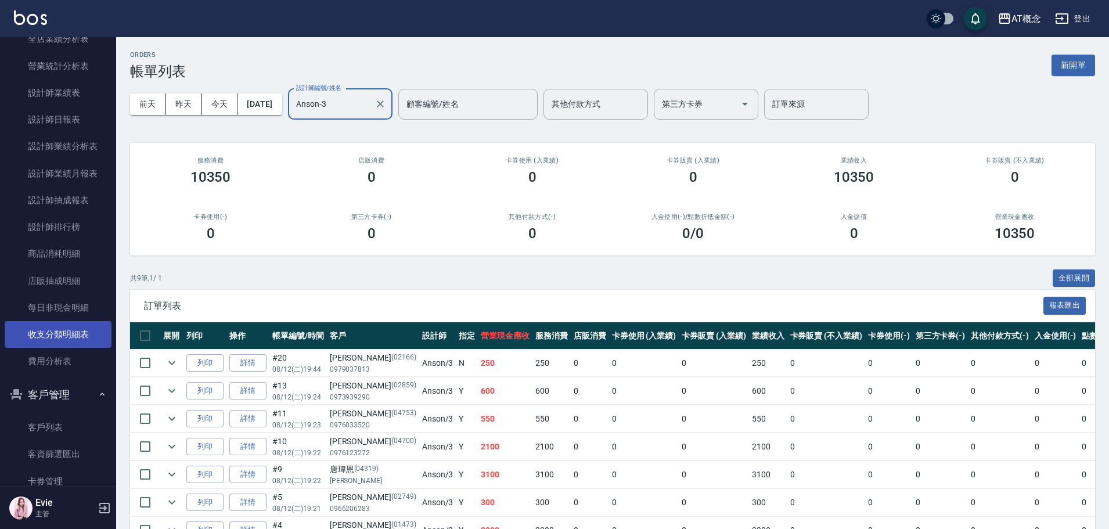
scroll to position [581, 0]
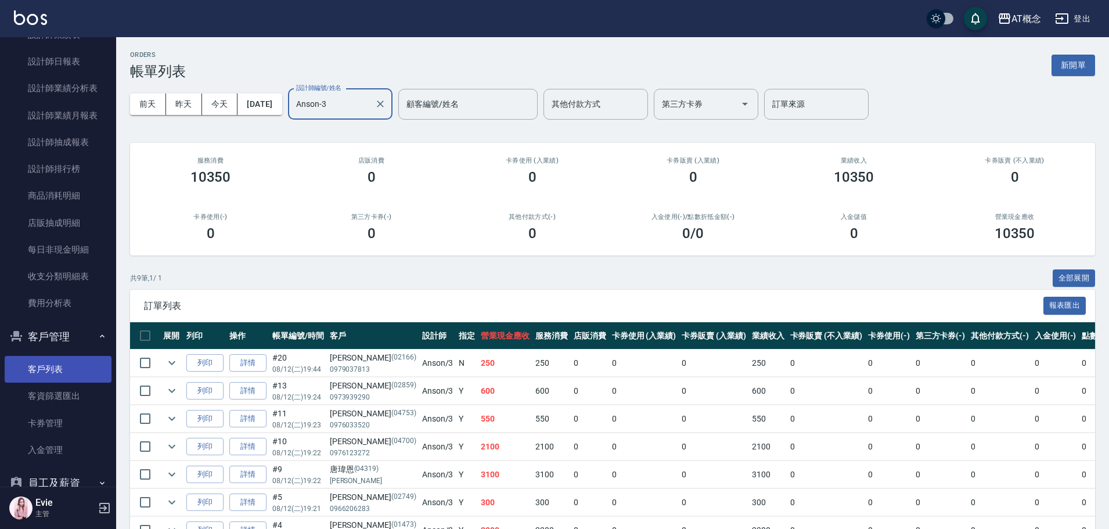
type input "Anson-3"
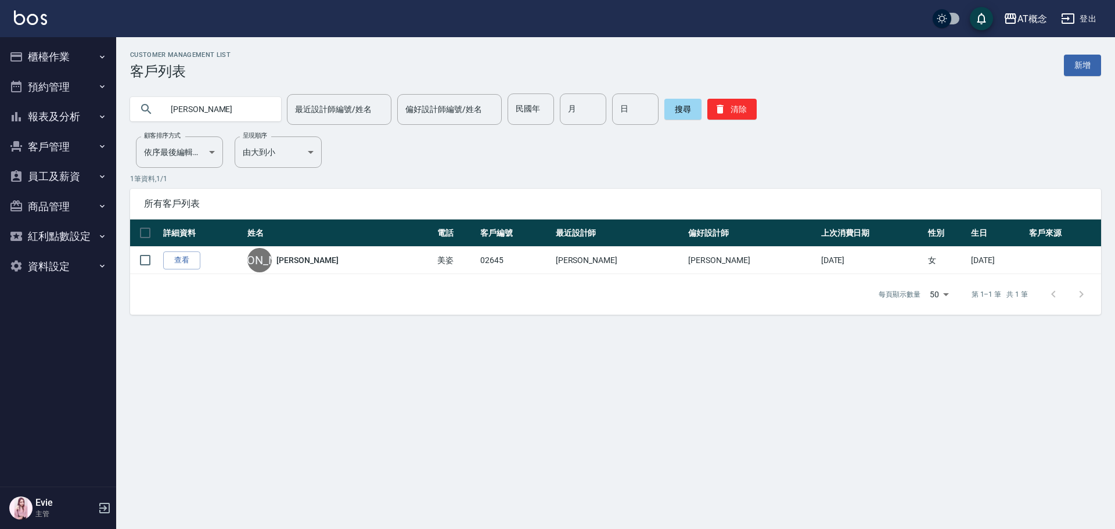
drag, startPoint x: 221, startPoint y: 109, endPoint x: 87, endPoint y: 137, distance: 137.0
click at [102, 115] on div "AT概念 登出 櫃檯作業 打帳單 帳單列表 現金收支登錄 高階收支登錄 材料自購登錄 每日結帳 排班表 現場電腦打卡 預約管理 預約管理 單日預約紀錄 單週預…" at bounding box center [557, 264] width 1115 height 529
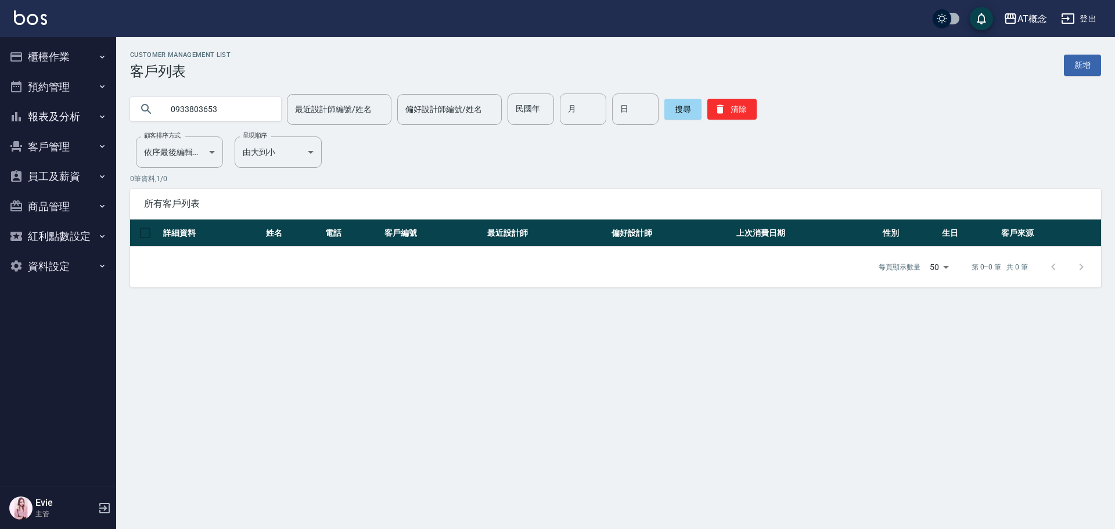
drag, startPoint x: 224, startPoint y: 108, endPoint x: 30, endPoint y: 90, distance: 194.3
click at [30, 90] on div "AT概念 登出 櫃檯作業 打帳單 帳單列表 現金收支登錄 高階收支登錄 材料自購登錄 每日結帳 排班表 現場電腦打卡 預約管理 預約管理 單日預約紀錄 單週預…" at bounding box center [557, 264] width 1115 height 529
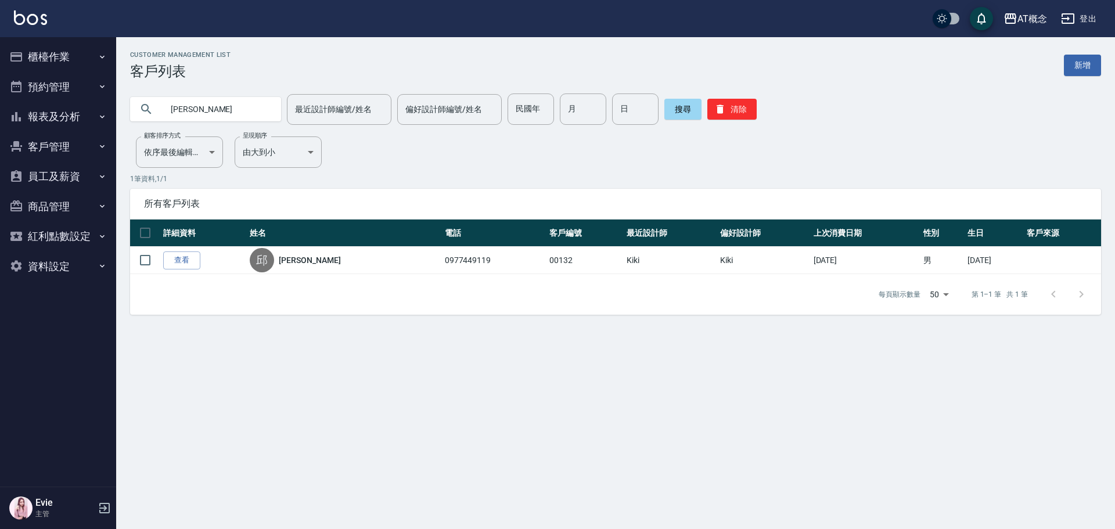
type input "邱"
type input "游"
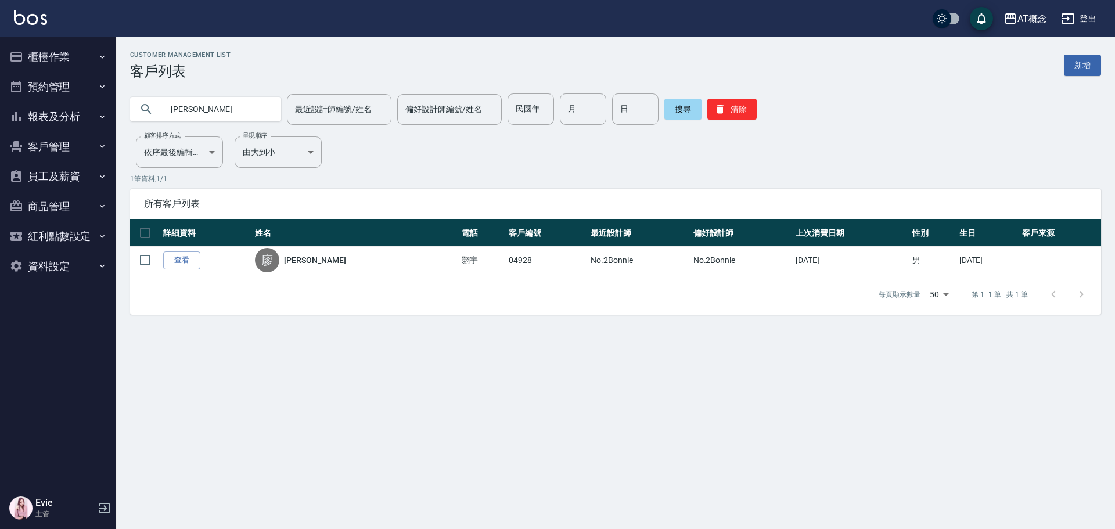
type input "廖"
type input "[PERSON_NAME]"
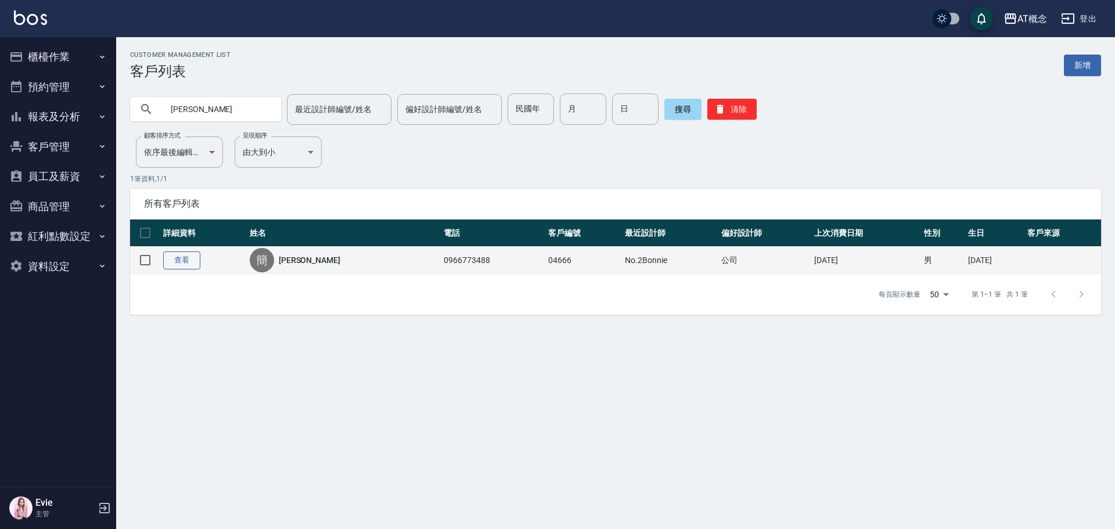
click at [184, 260] on link "查看" at bounding box center [181, 261] width 37 height 18
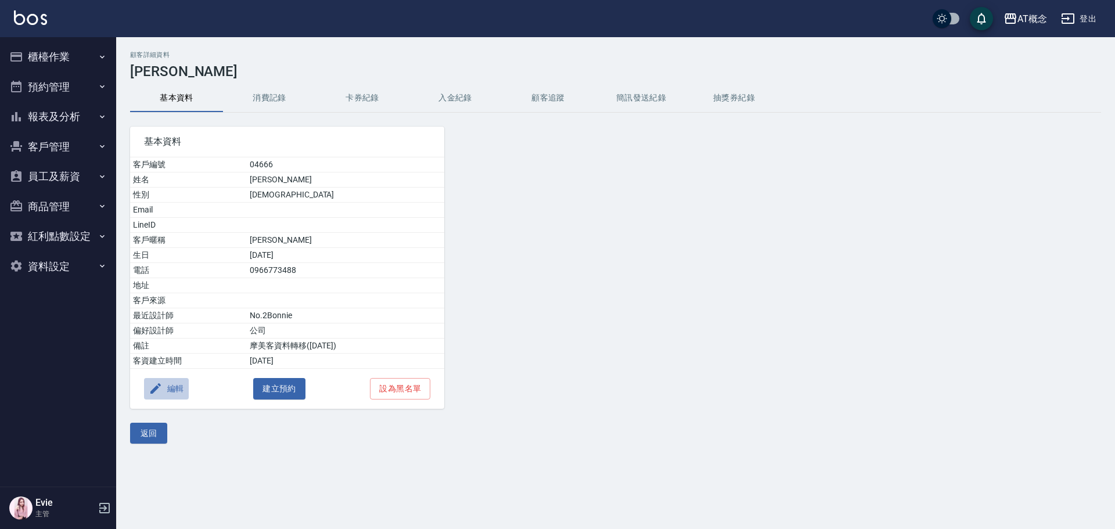
click at [181, 391] on button "編輯" at bounding box center [166, 388] width 45 height 21
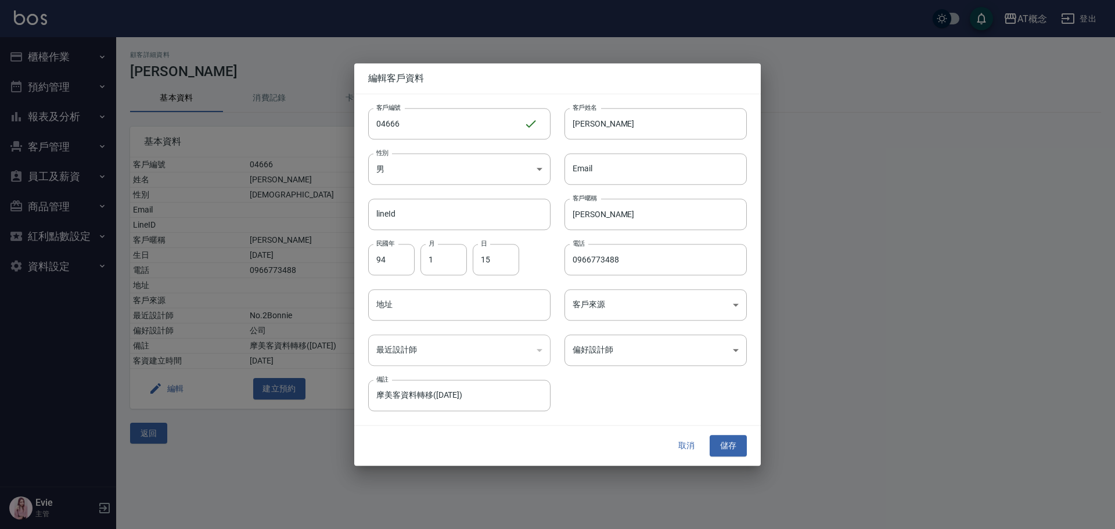
drag, startPoint x: 474, startPoint y: 275, endPoint x: 458, endPoint y: 278, distance: 16.1
click at [458, 278] on div "客戶編號 04666 ​ 客戶編號 客戶姓名 [PERSON_NAME] 客戶姓名 性別 男 [DEMOGRAPHIC_DATA] 性別 Email Emai…" at bounding box center [550, 253] width 393 height 318
type input "0901227292"
click at [729, 445] on button "儲存" at bounding box center [728, 446] width 37 height 21
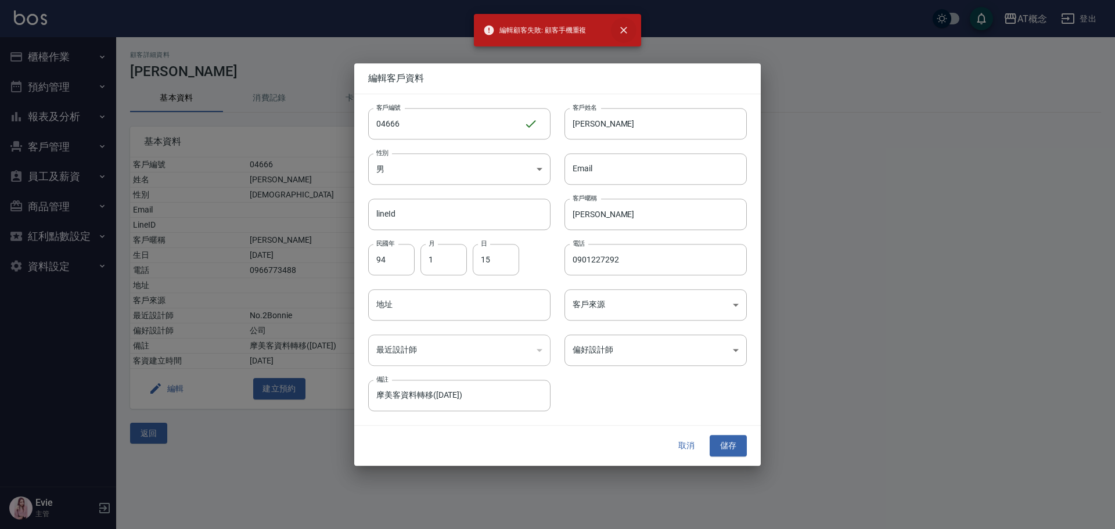
click at [623, 28] on icon "close" at bounding box center [623, 30] width 7 height 7
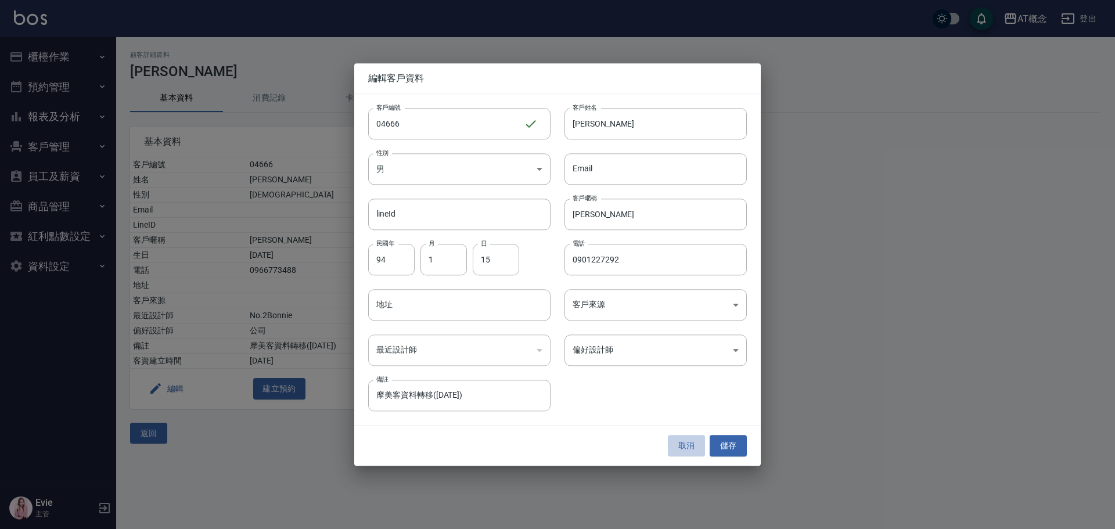
click at [692, 446] on button "取消" at bounding box center [686, 446] width 37 height 21
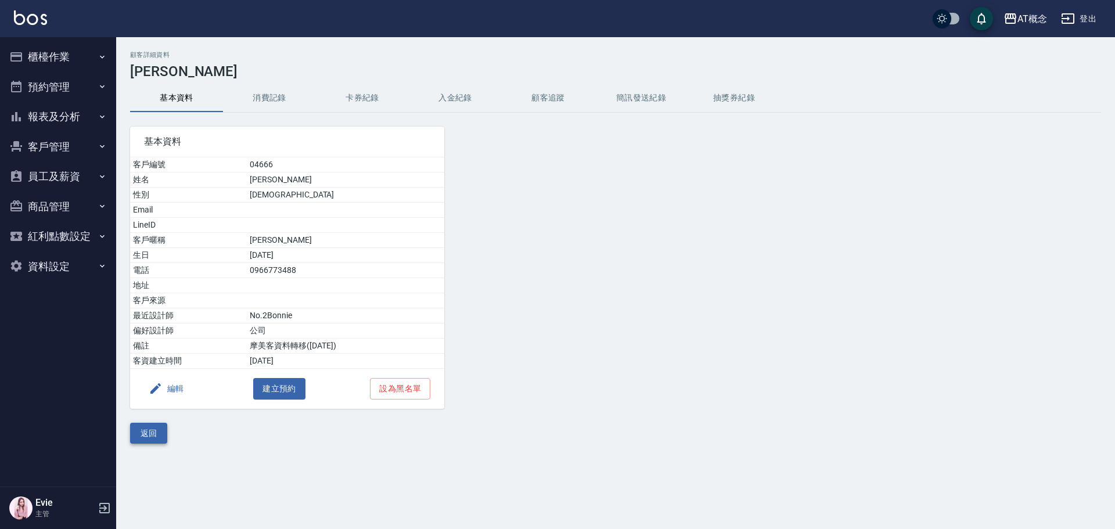
click at [153, 433] on button "返回" at bounding box center [148, 433] width 37 height 21
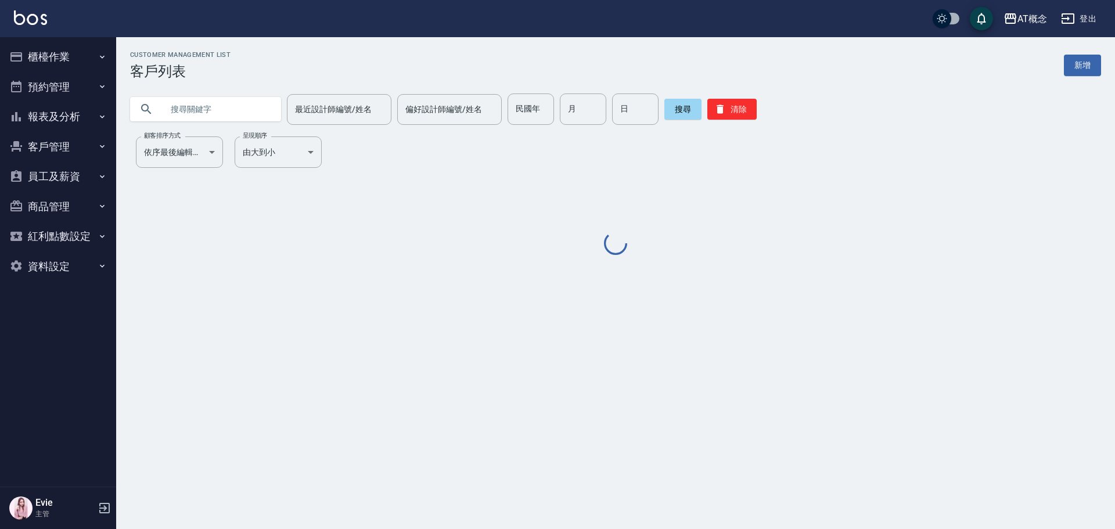
click at [193, 106] on input "text" at bounding box center [217, 109] width 109 height 31
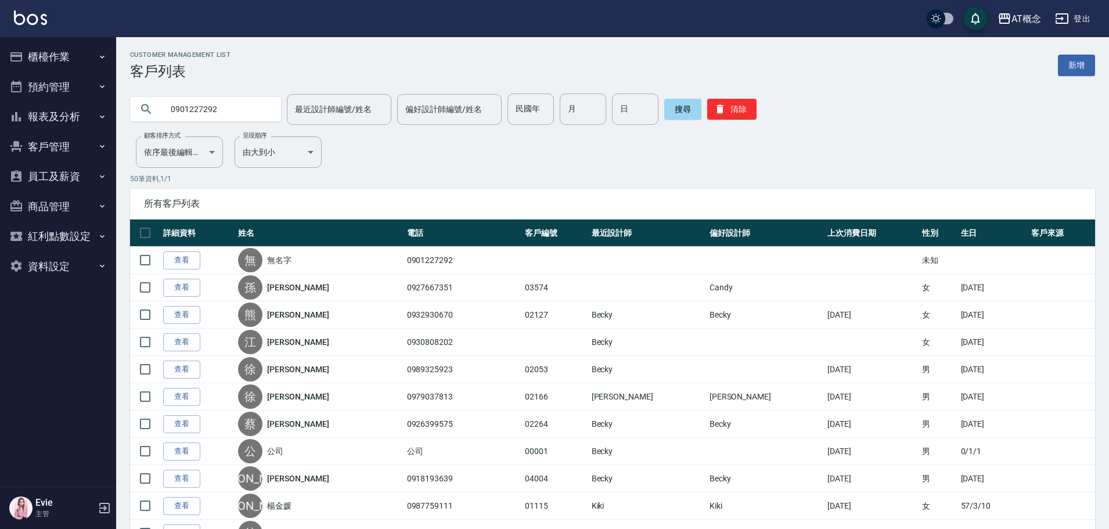
type input "0901227292"
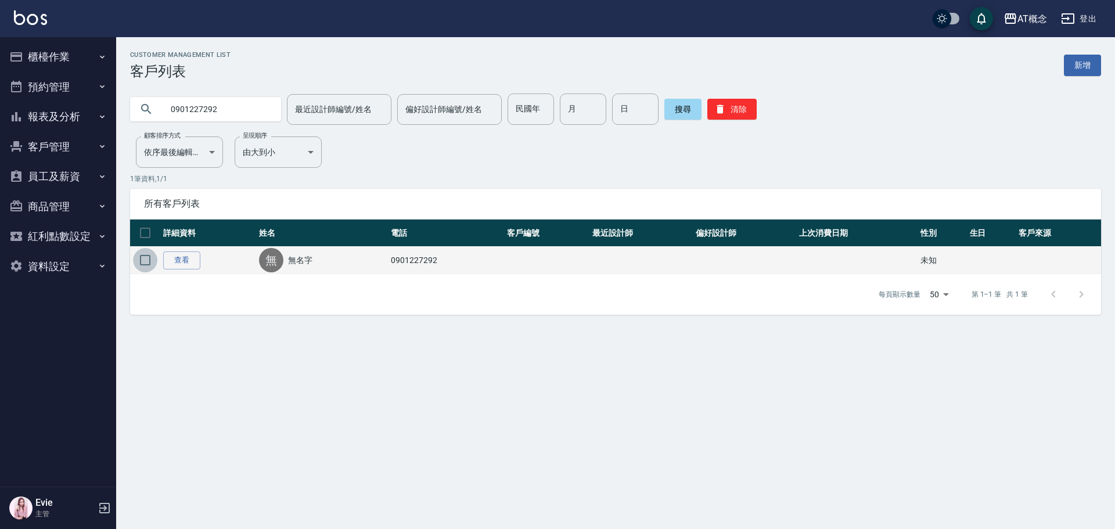
drag, startPoint x: 149, startPoint y: 254, endPoint x: 149, endPoint y: 260, distance: 5.8
click at [149, 254] on input "checkbox" at bounding box center [145, 260] width 24 height 24
checkbox input "true"
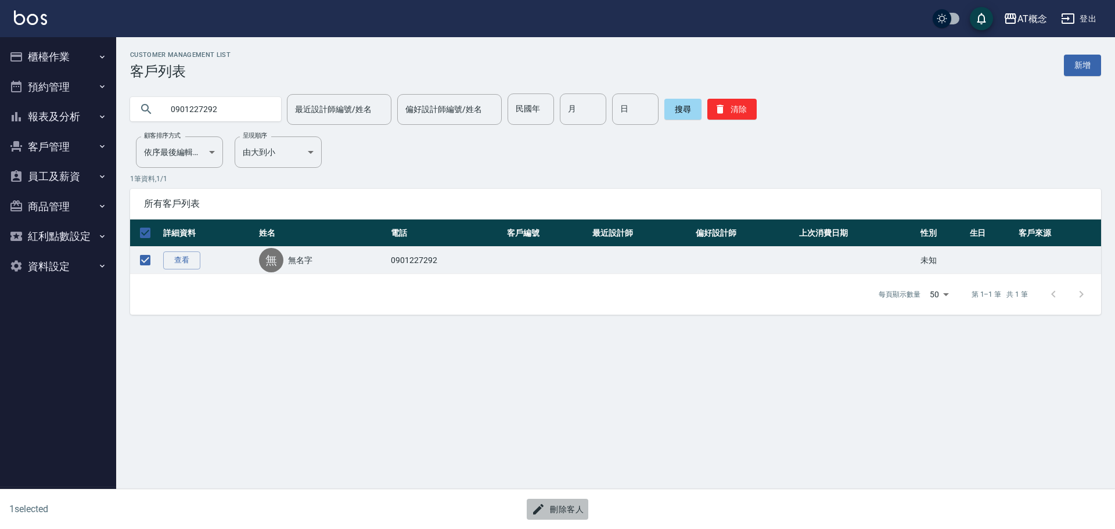
click at [566, 512] on button "刪除客人" at bounding box center [558, 509] width 62 height 21
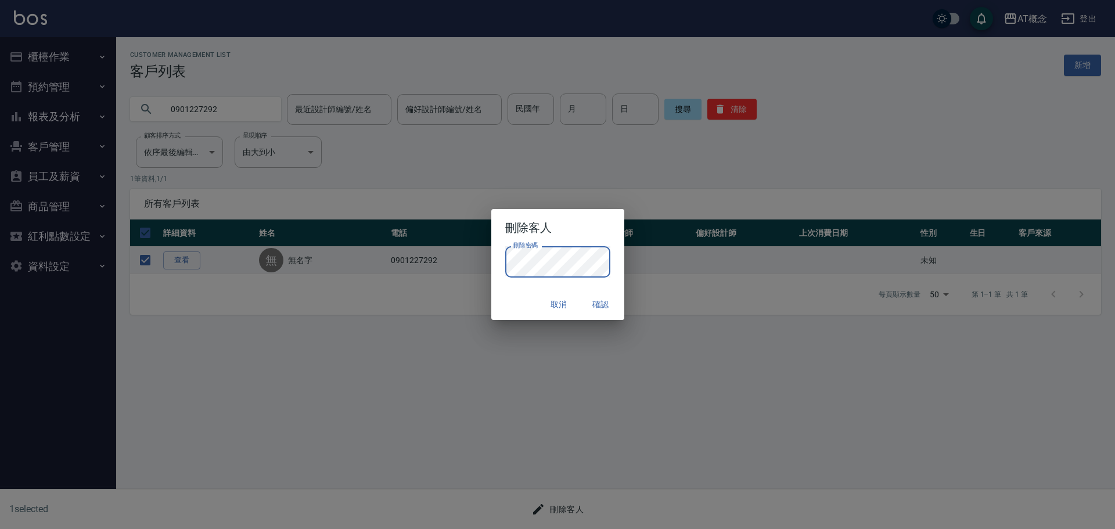
click at [595, 301] on button "確認" at bounding box center [601, 304] width 37 height 21
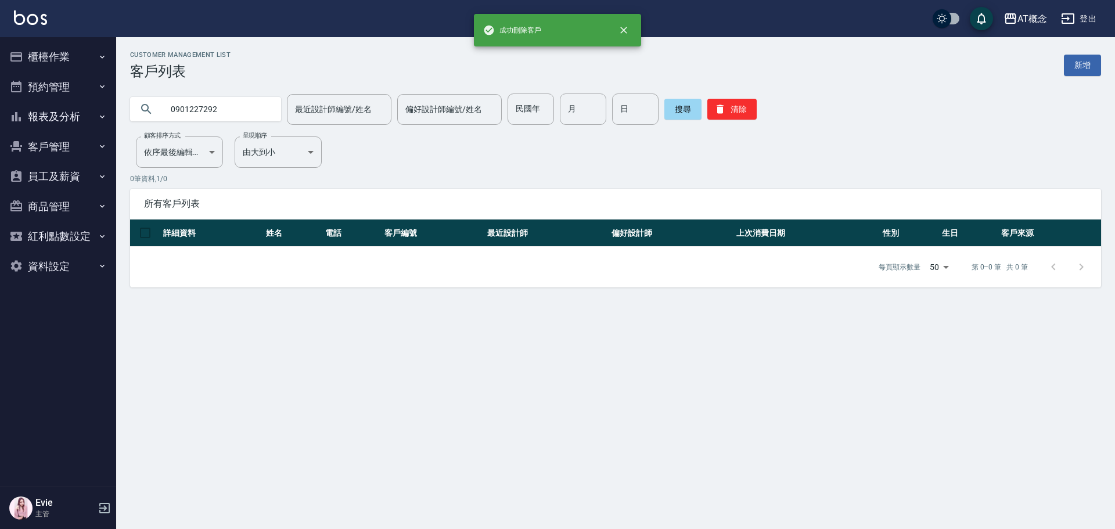
drag, startPoint x: 31, startPoint y: 95, endPoint x: 0, endPoint y: 88, distance: 31.6
click at [0, 84] on div "成功刪除客戶 AT概念 登出 櫃檯作業 打帳單 帳單列表 現金收支登錄 高階收支登錄 材料自購登錄 每日結帳 排班表 現場電腦打卡 預約管理 預約管理 單日…" at bounding box center [557, 264] width 1115 height 529
type input "04666"
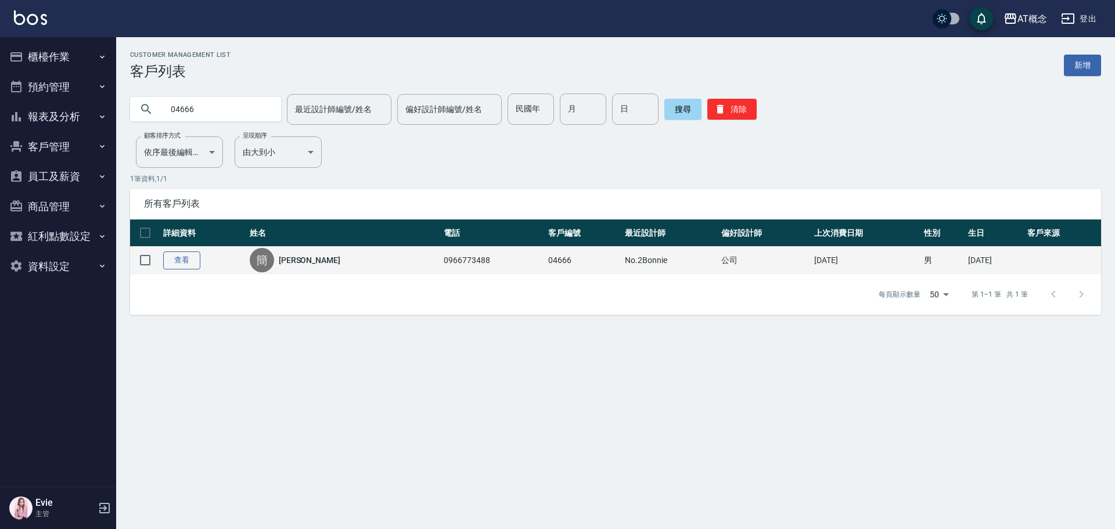
click at [175, 263] on link "查看" at bounding box center [181, 261] width 37 height 18
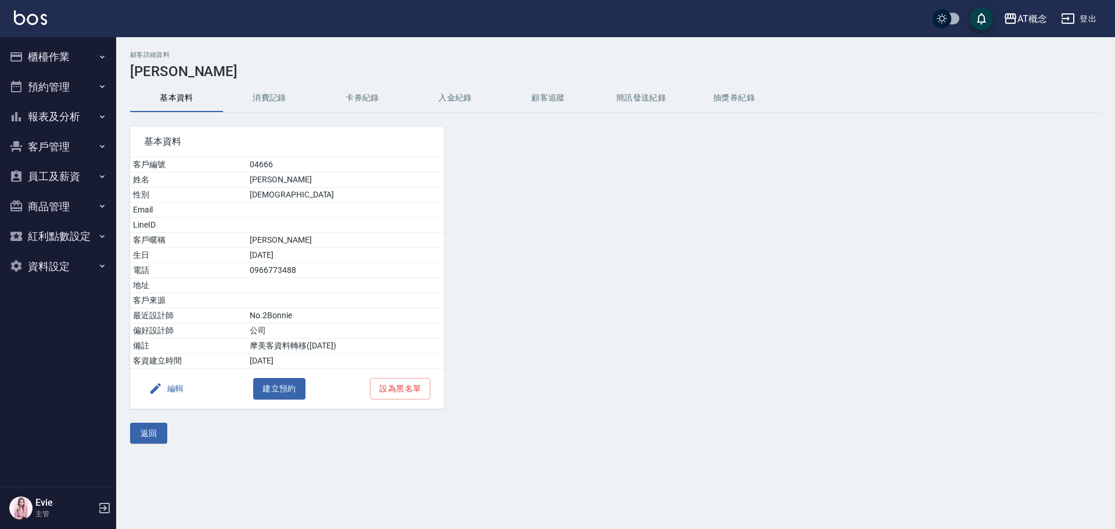
click at [177, 390] on button "編輯" at bounding box center [166, 388] width 45 height 21
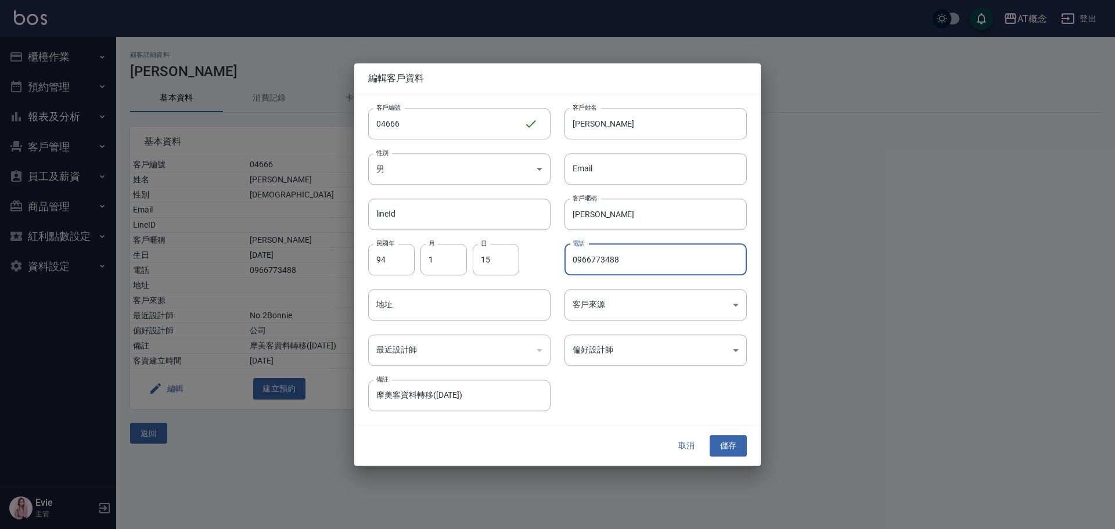
drag, startPoint x: 648, startPoint y: 261, endPoint x: 220, endPoint y: 262, distance: 428.7
click at [343, 261] on div "編輯客戶資料 客戶編號 04666 ​ 客戶編號 客戶姓名 [PERSON_NAME] 客戶姓名 性別 男 [DEMOGRAPHIC_DATA] 性別 Ema…" at bounding box center [557, 264] width 1115 height 529
type input "0901227292"
click at [723, 444] on button "儲存" at bounding box center [728, 446] width 37 height 21
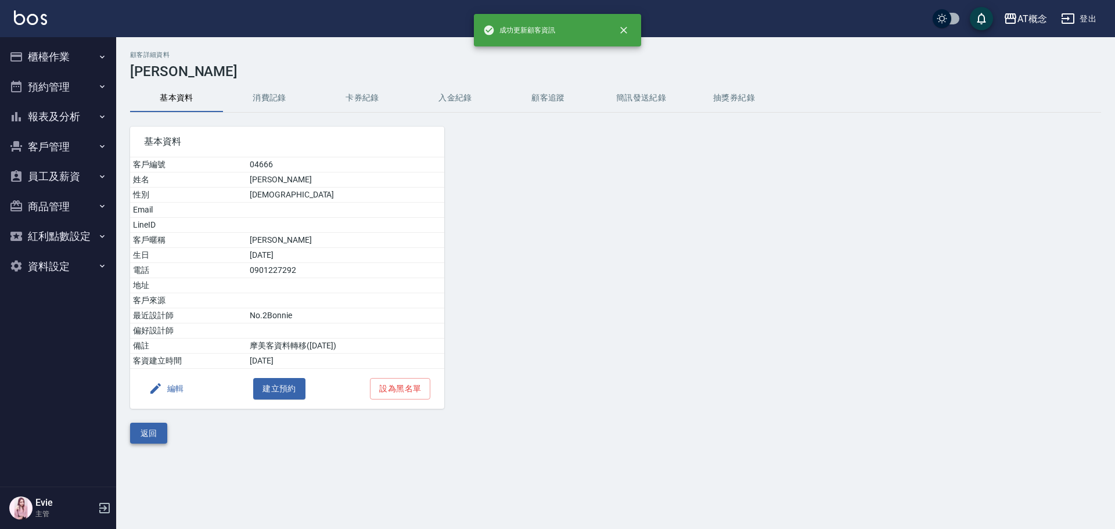
click at [141, 440] on button "返回" at bounding box center [148, 433] width 37 height 21
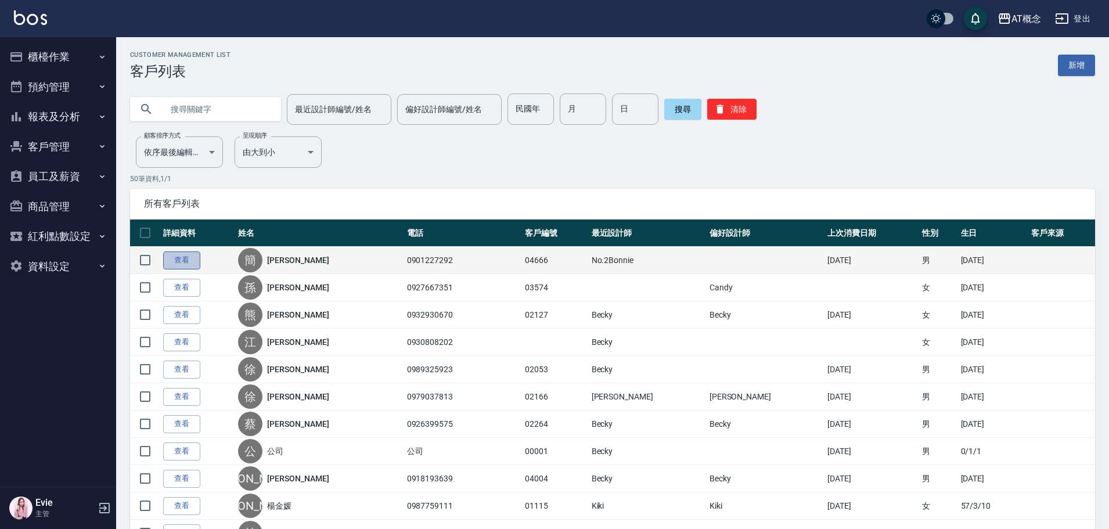
click at [187, 260] on link "查看" at bounding box center [181, 261] width 37 height 18
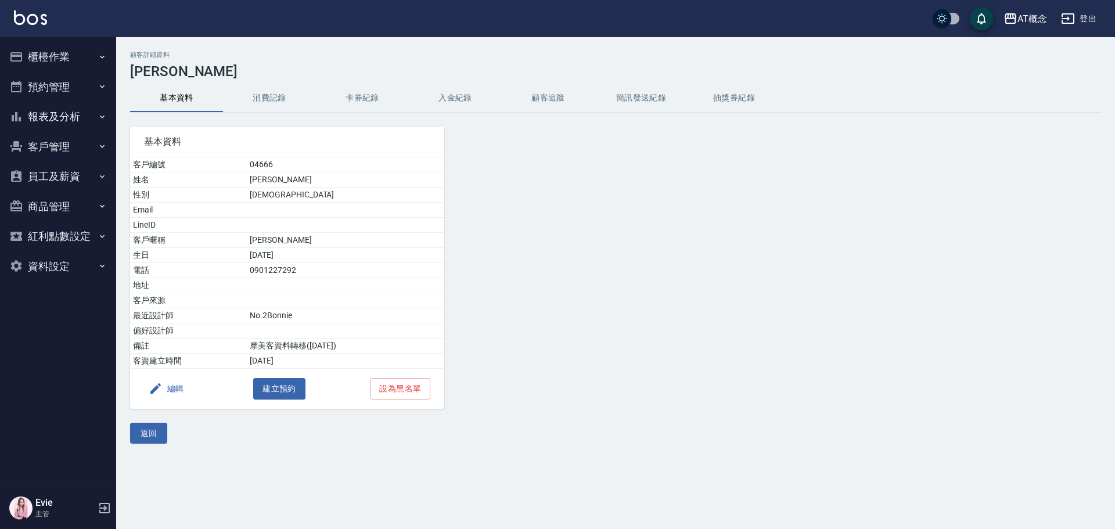
click at [271, 94] on button "消費記錄" at bounding box center [269, 98] width 93 height 28
click at [151, 423] on button "返回" at bounding box center [148, 433] width 37 height 21
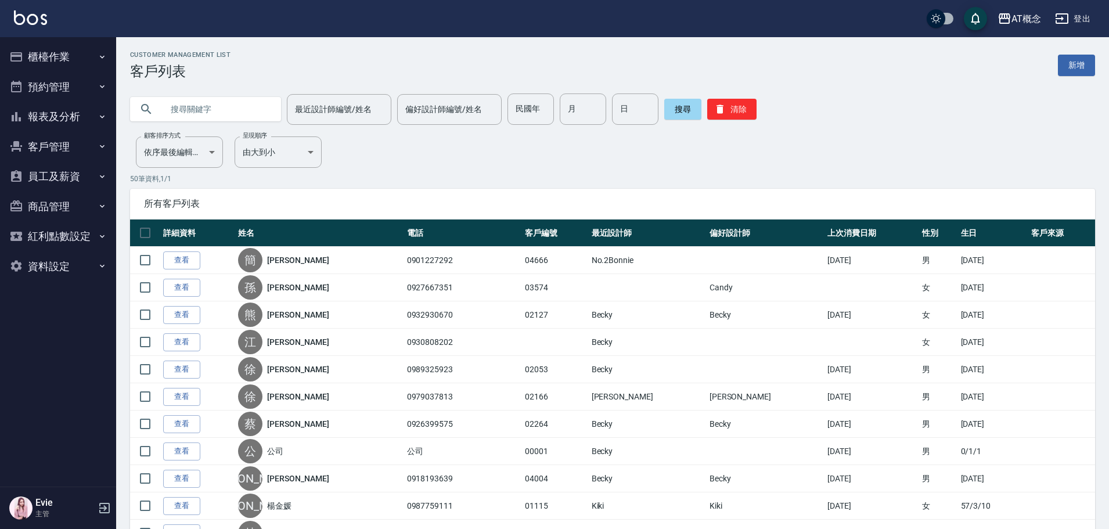
click at [215, 107] on input "text" at bounding box center [217, 109] width 109 height 31
type input "[PERSON_NAME]"
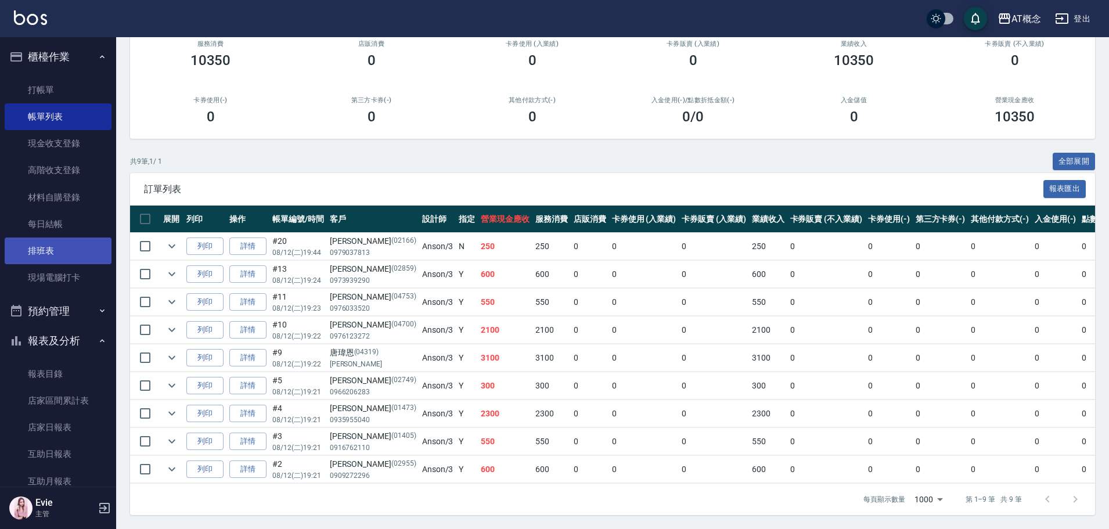
click at [52, 240] on link "排班表" at bounding box center [58, 251] width 107 height 27
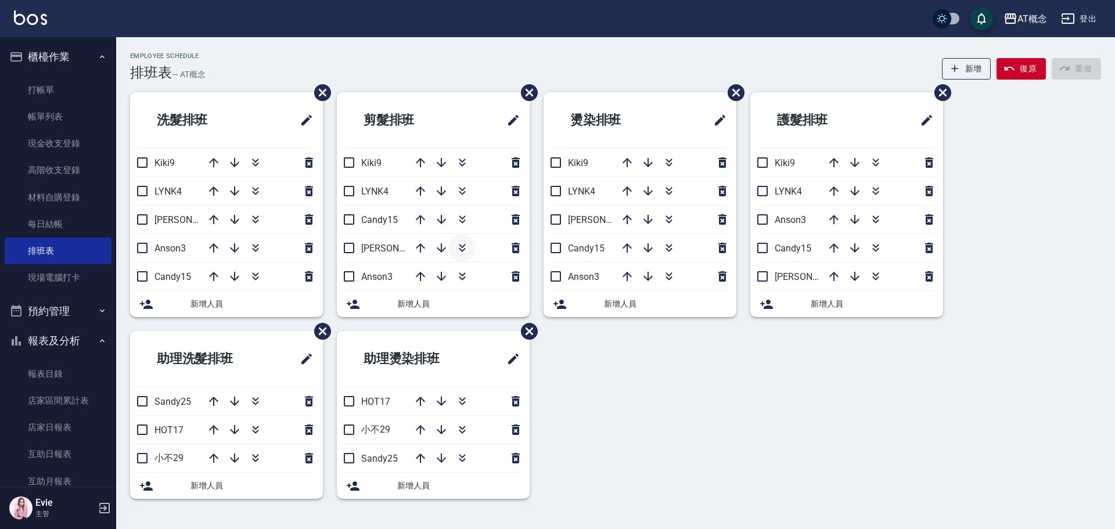
click at [458, 250] on icon "button" at bounding box center [462, 248] width 14 height 14
click at [465, 402] on icon "button" at bounding box center [462, 403] width 6 height 4
click at [253, 428] on icon "button" at bounding box center [256, 430] width 14 height 14
